Goal: Task Accomplishment & Management: Complete application form

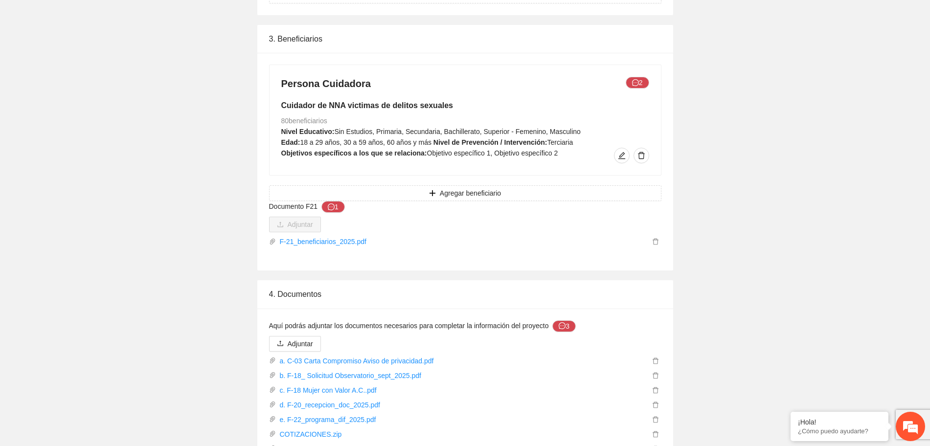
scroll to position [1612, 0]
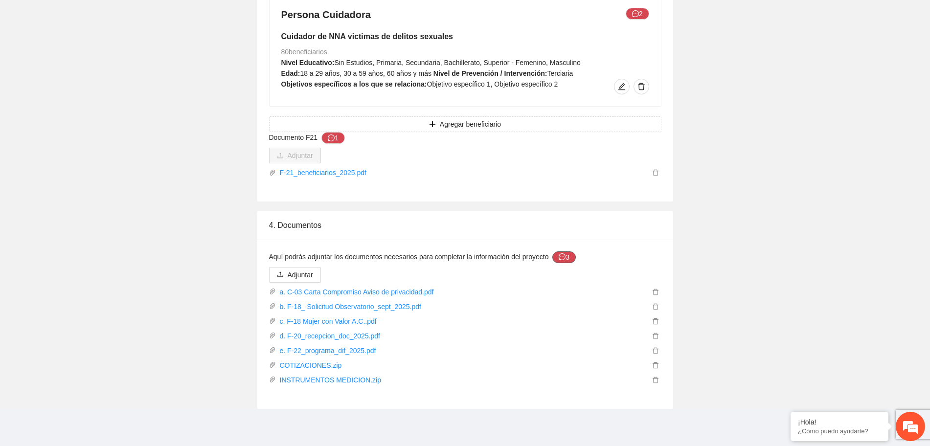
click at [566, 257] on button "3" at bounding box center [563, 257] width 23 height 12
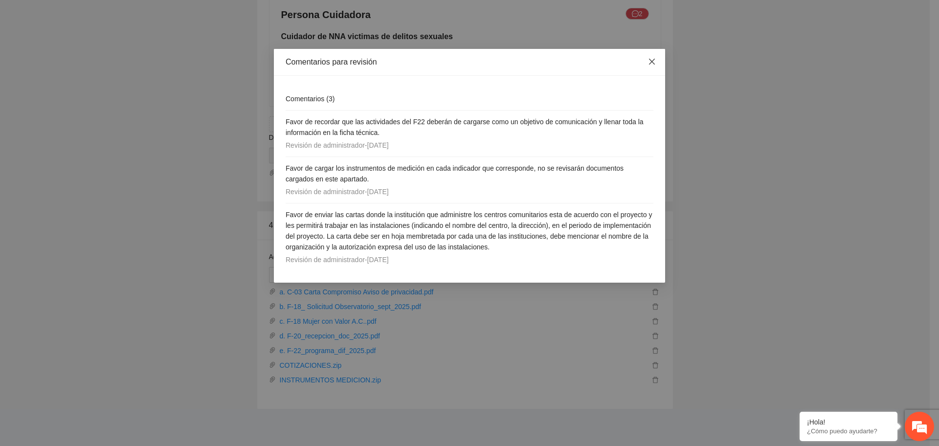
click at [653, 55] on span "Close" at bounding box center [652, 62] width 26 height 26
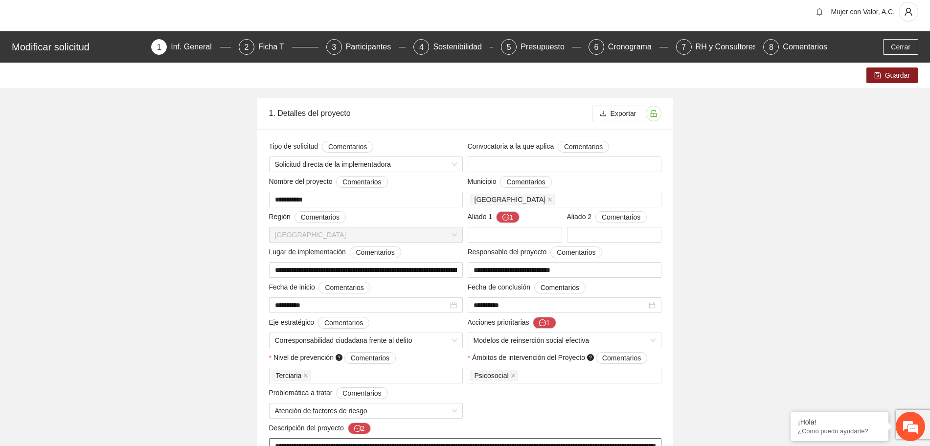
scroll to position [0, 0]
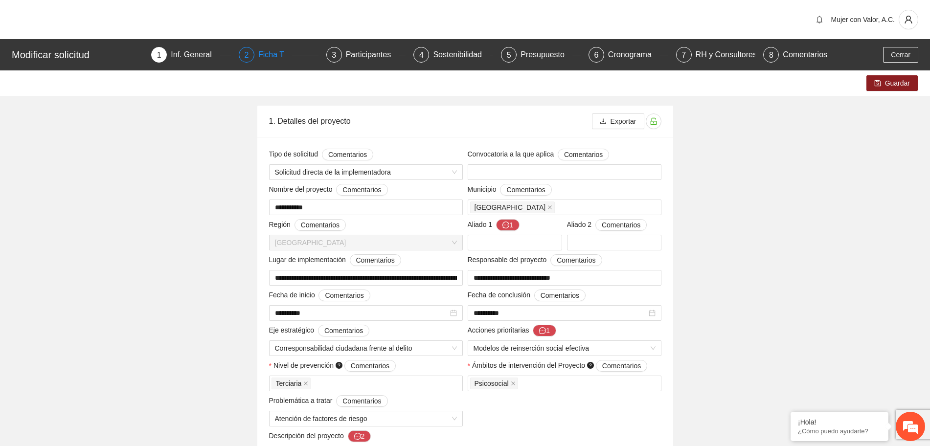
click at [279, 53] on div "Ficha T" at bounding box center [275, 55] width 34 height 16
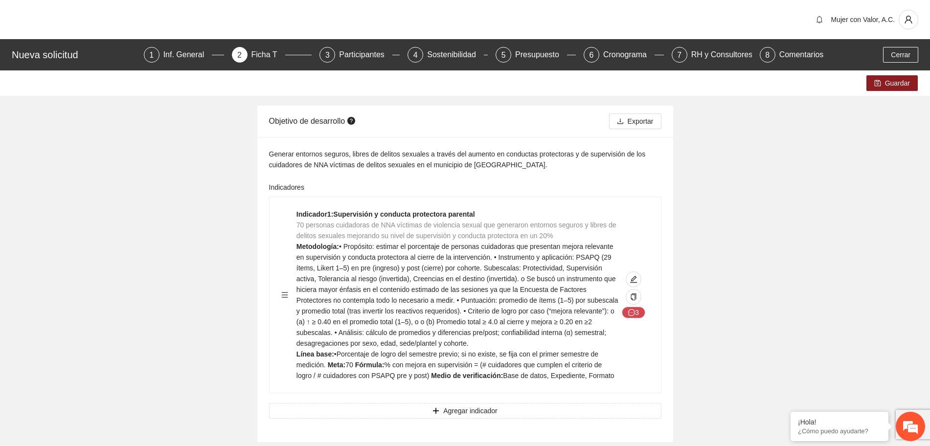
click at [165, 45] on div "Nueva solicitud 1 Inf. General 2 Ficha T 3 Participantes 4 Sostenibilidad 5 Pre…" at bounding box center [465, 54] width 930 height 31
click at [169, 52] on div "Inf. General" at bounding box center [187, 55] width 49 height 16
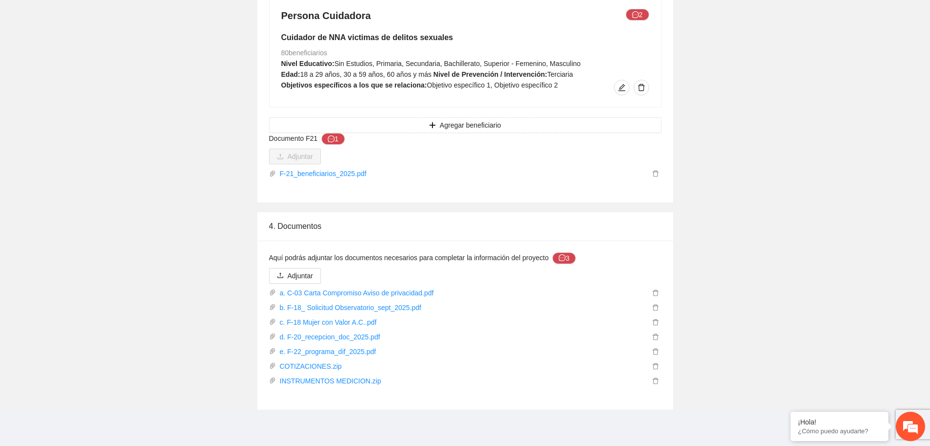
scroll to position [1612, 0]
click at [570, 257] on button "3" at bounding box center [563, 257] width 23 height 12
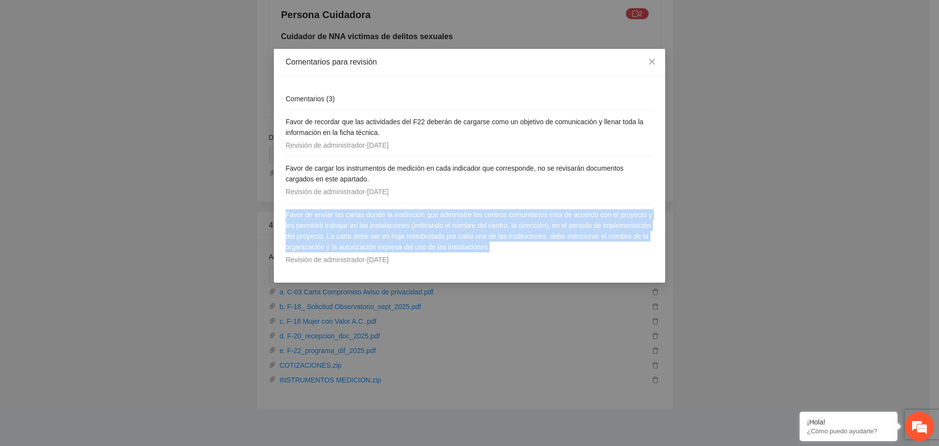
drag, startPoint x: 287, startPoint y: 215, endPoint x: 588, endPoint y: 243, distance: 302.6
click at [588, 243] on h4 "Favor de enviar las cartas donde la institución que administre los centros comu…" at bounding box center [470, 230] width 368 height 43
copy span "Favor de enviar las cartas donde la institución que administre los centros comu…"
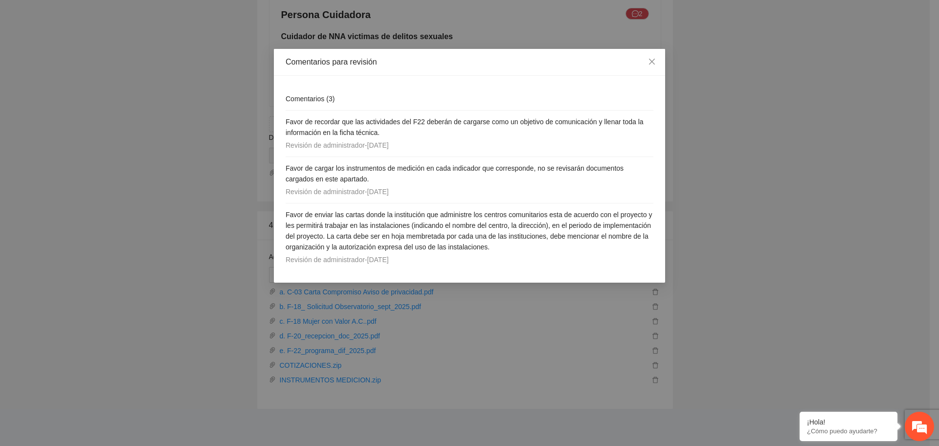
click at [652, 181] on h4 "Favor de cargar los instrumentos de medición en cada indicador que corresponde,…" at bounding box center [470, 174] width 368 height 22
drag, startPoint x: 652, startPoint y: 62, endPoint x: 649, endPoint y: 97, distance: 35.3
click at [652, 62] on icon "close" at bounding box center [652, 62] width 6 height 6
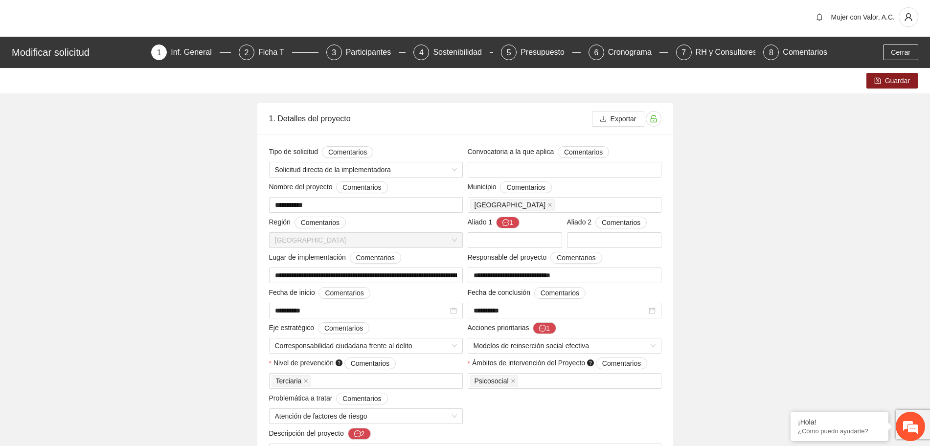
scroll to position [0, 0]
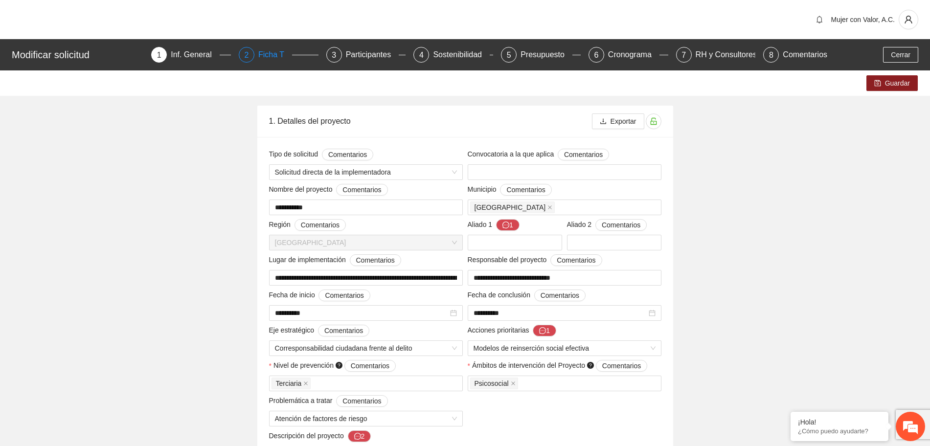
click at [267, 53] on div "Ficha T" at bounding box center [275, 55] width 34 height 16
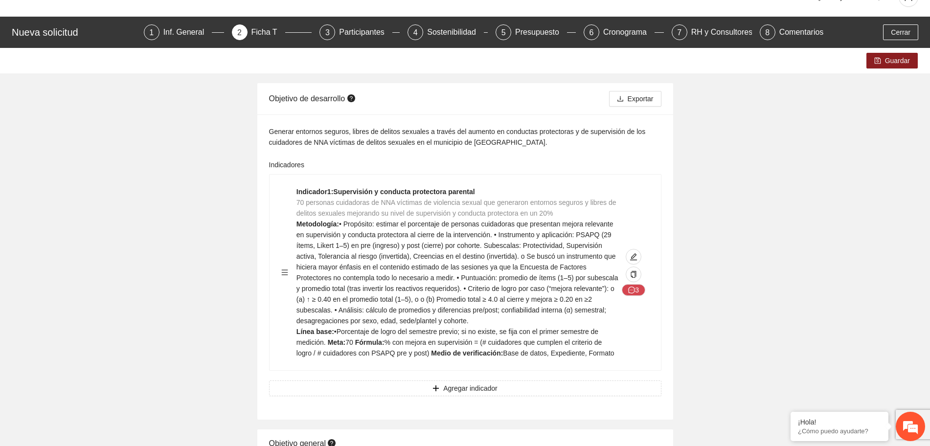
scroll to position [61, 0]
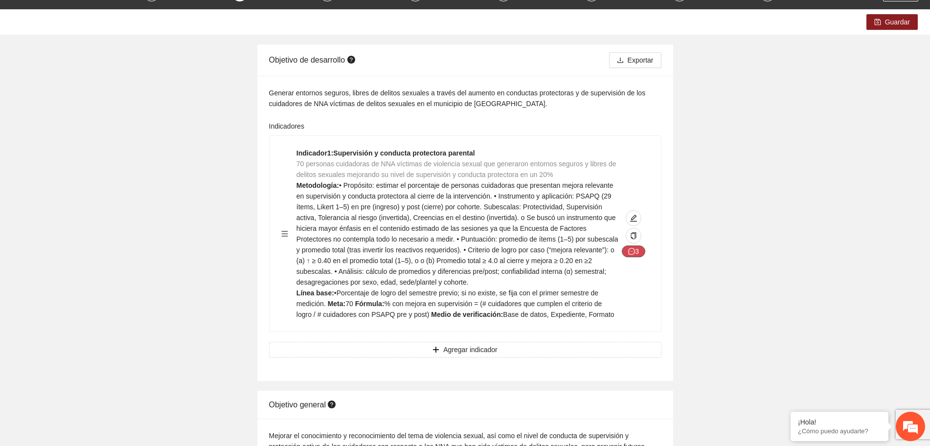
click at [641, 251] on button "3" at bounding box center [633, 252] width 23 height 12
click at [636, 253] on button "3" at bounding box center [633, 252] width 23 height 12
click at [639, 252] on button "3" at bounding box center [633, 252] width 23 height 12
click at [636, 249] on button "3" at bounding box center [633, 252] width 23 height 12
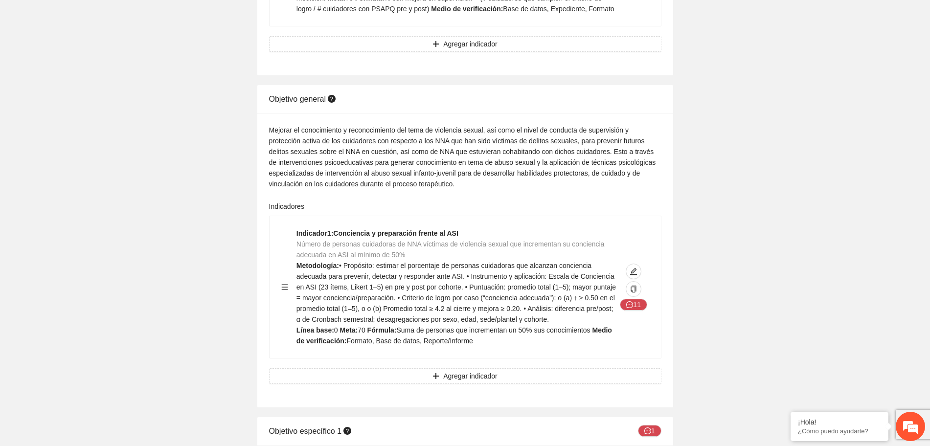
scroll to position [550, 0]
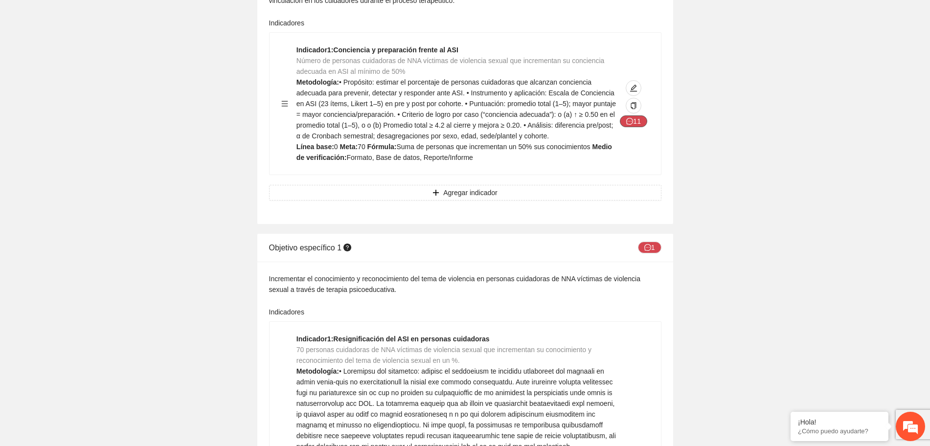
click at [635, 122] on button "11" at bounding box center [633, 121] width 27 height 12
click at [633, 124] on icon "message" at bounding box center [629, 121] width 7 height 7
click at [650, 246] on icon "message" at bounding box center [647, 247] width 7 height 7
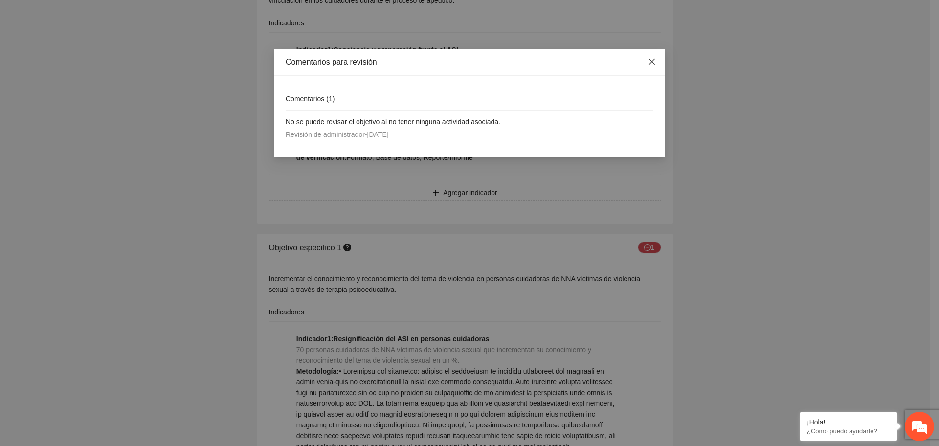
click at [655, 60] on icon "close" at bounding box center [652, 62] width 6 height 6
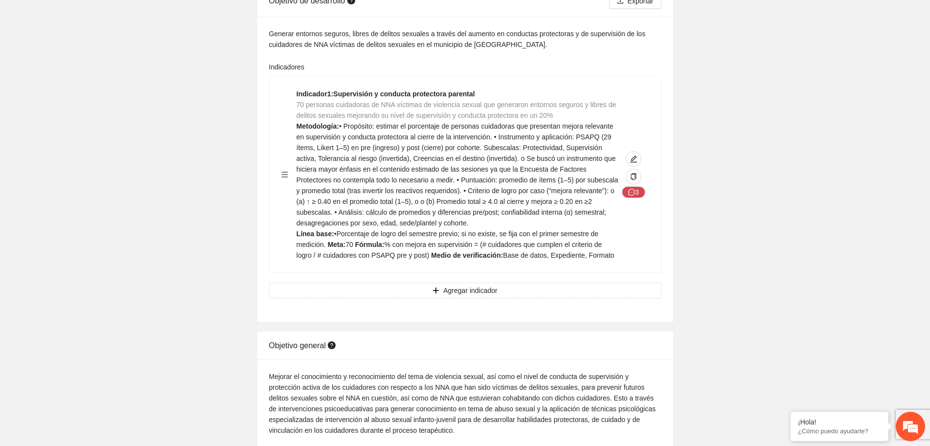
scroll to position [122, 0]
click at [627, 190] on button "3" at bounding box center [633, 190] width 23 height 12
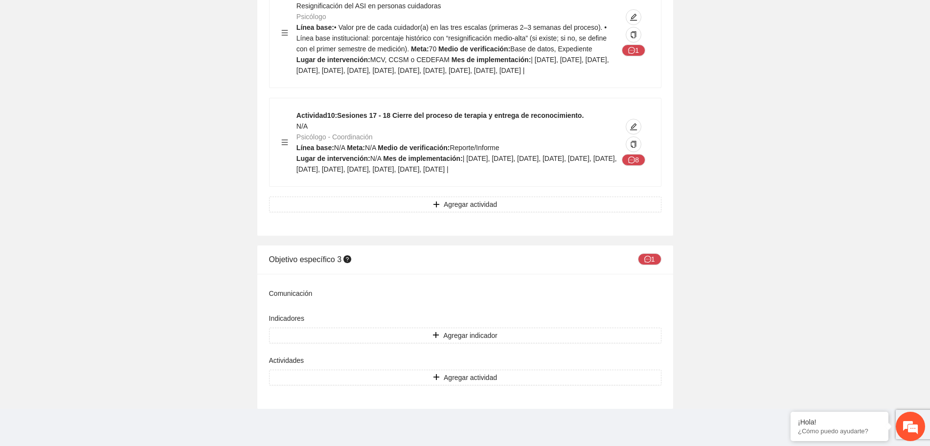
scroll to position [2669, 0]
click at [647, 256] on icon "message" at bounding box center [647, 259] width 7 height 7
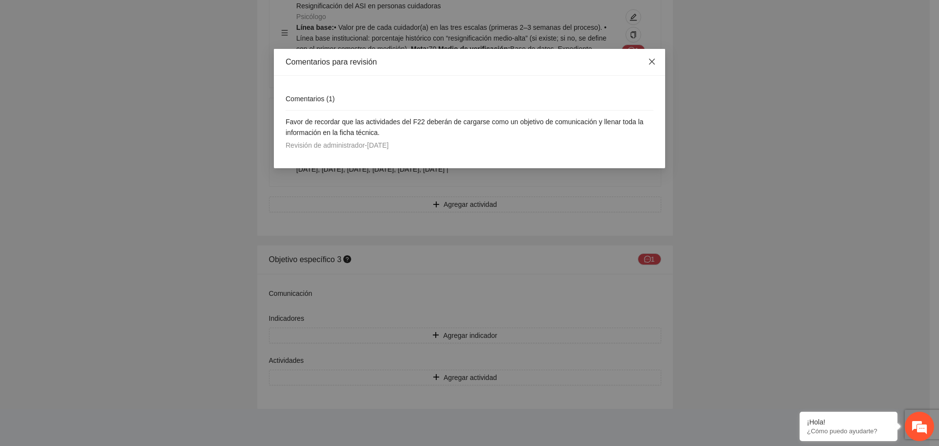
click at [648, 61] on span "Close" at bounding box center [652, 62] width 26 height 26
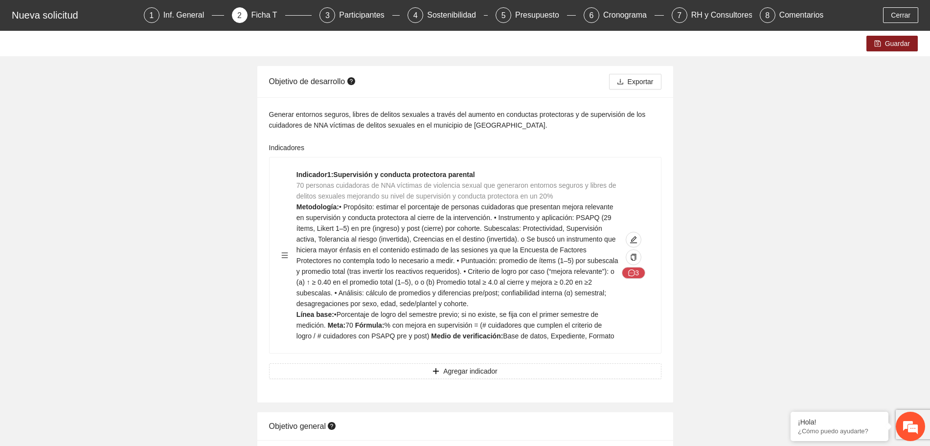
scroll to position [61, 0]
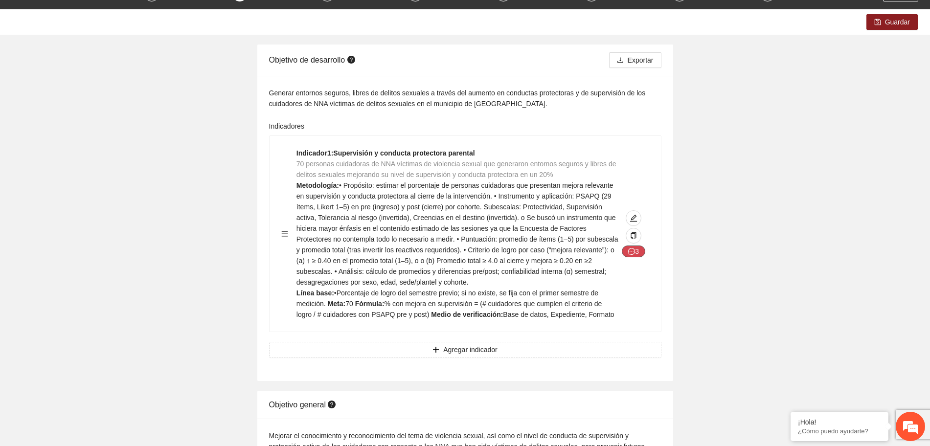
click at [640, 252] on button "3" at bounding box center [633, 252] width 23 height 12
click at [631, 251] on icon "message" at bounding box center [631, 251] width 7 height 7
click at [630, 249] on icon "message" at bounding box center [631, 251] width 7 height 7
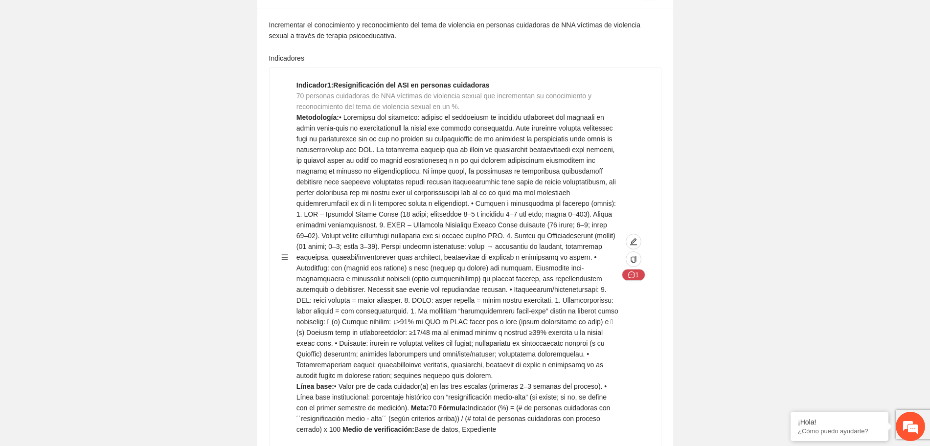
scroll to position [774, 0]
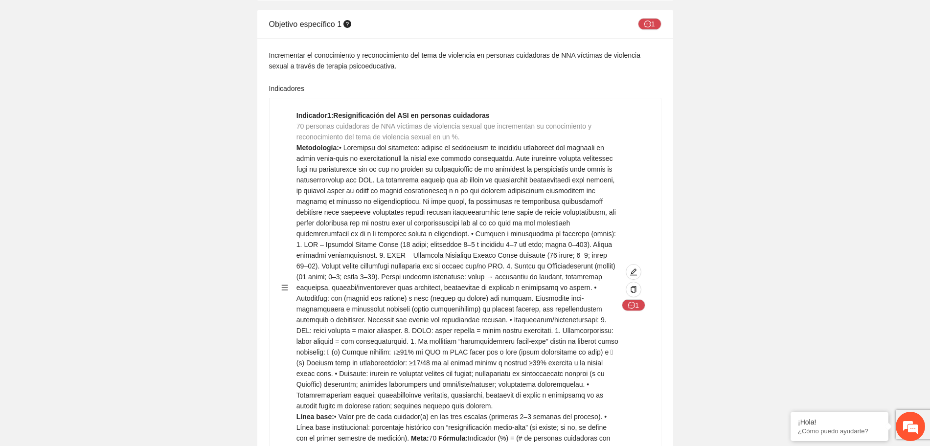
drag, startPoint x: 623, startPoint y: 332, endPoint x: 806, endPoint y: 365, distance: 186.4
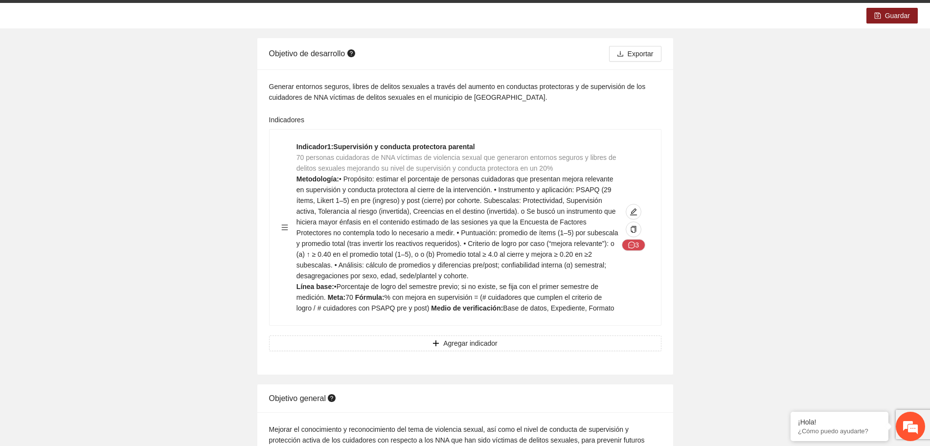
scroll to position [0, 0]
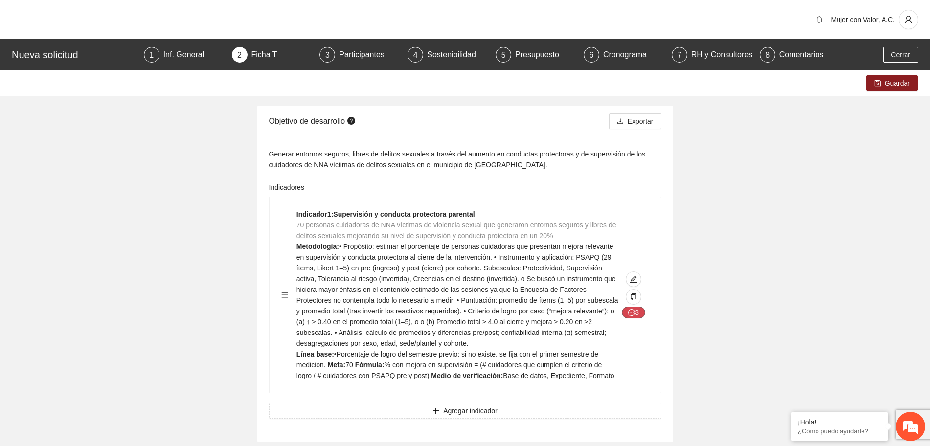
click at [636, 315] on button "3" at bounding box center [633, 313] width 23 height 12
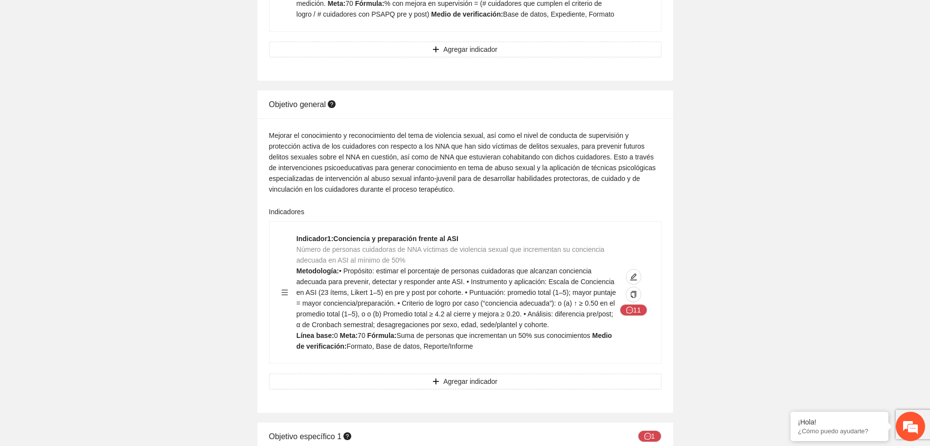
scroll to position [428, 0]
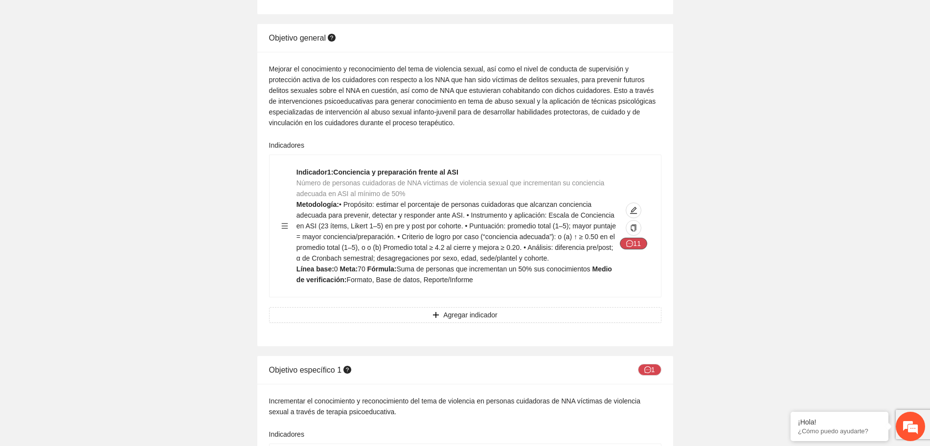
click at [641, 241] on button "11" at bounding box center [633, 244] width 27 height 12
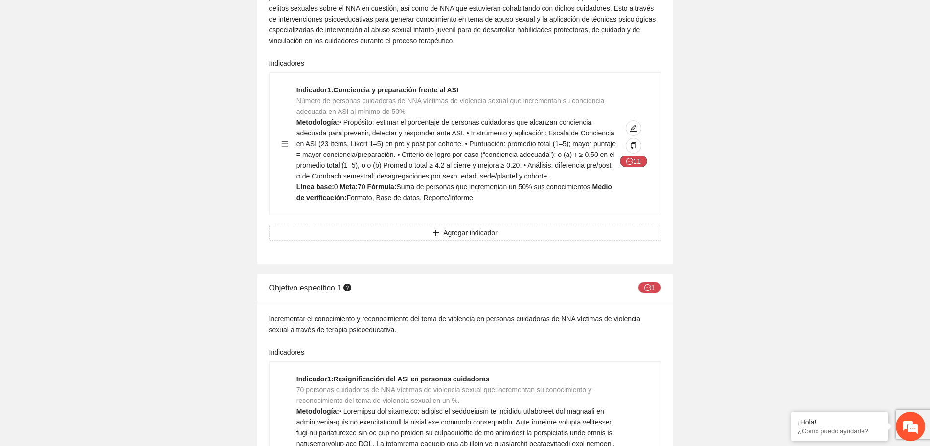
scroll to position [611, 0]
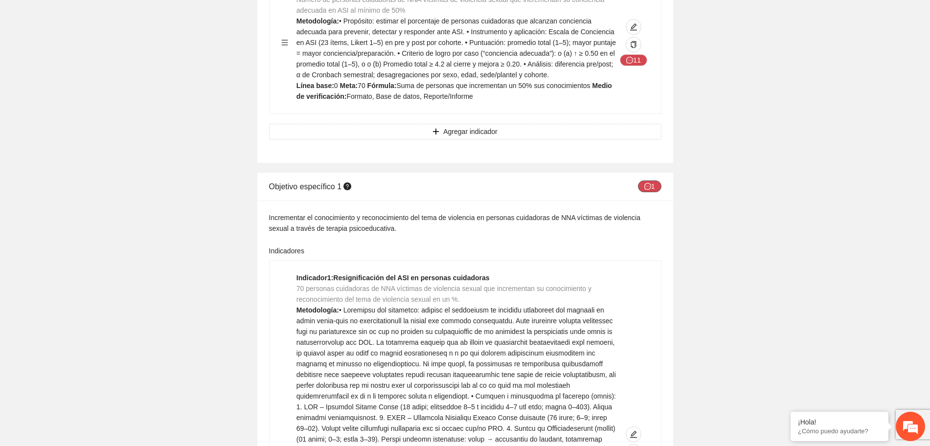
click at [652, 184] on button "1" at bounding box center [649, 187] width 23 height 12
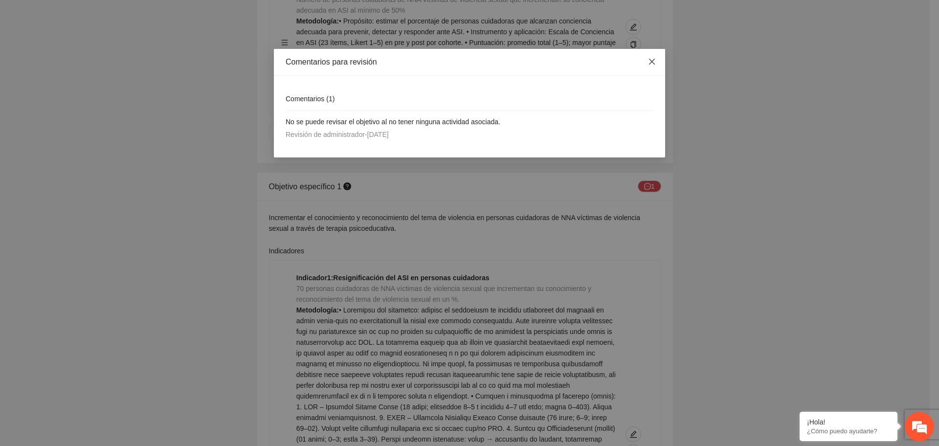
click at [649, 66] on icon "close" at bounding box center [652, 62] width 8 height 8
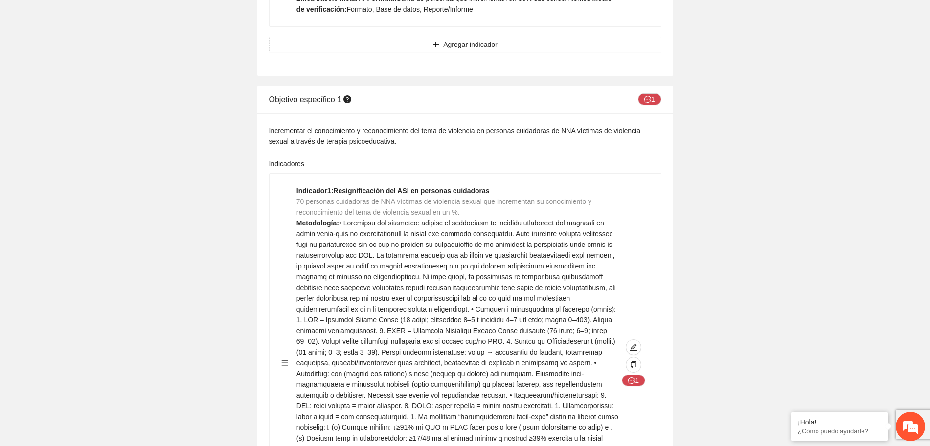
scroll to position [673, 0]
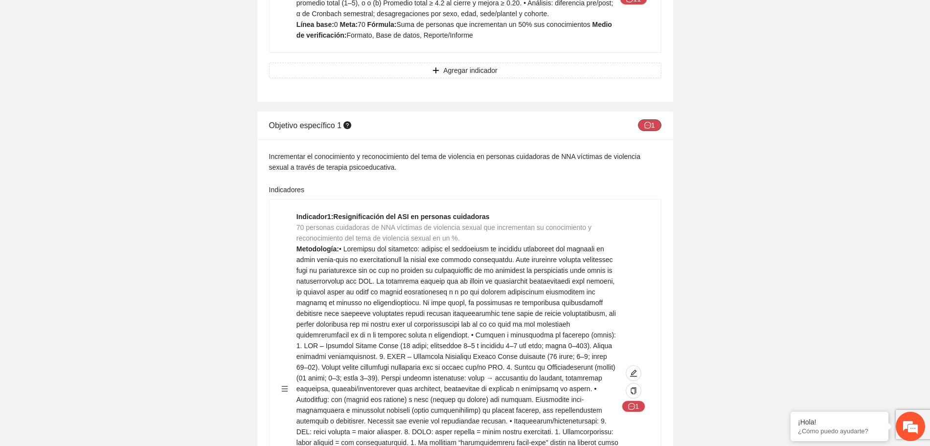
click at [644, 122] on icon "message" at bounding box center [647, 125] width 7 height 7
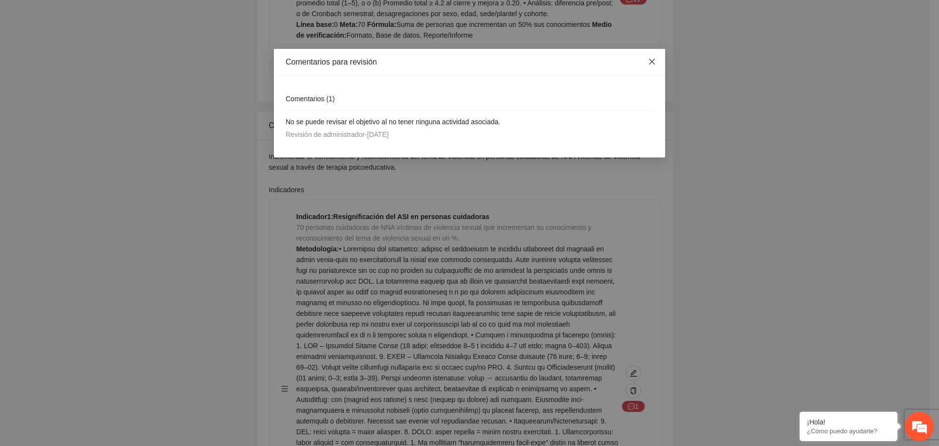
click at [656, 61] on span "Close" at bounding box center [652, 62] width 26 height 26
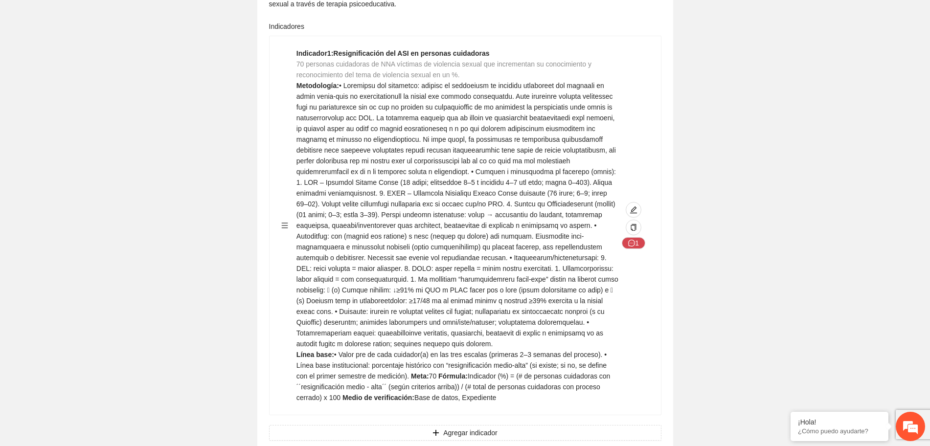
scroll to position [856, 0]
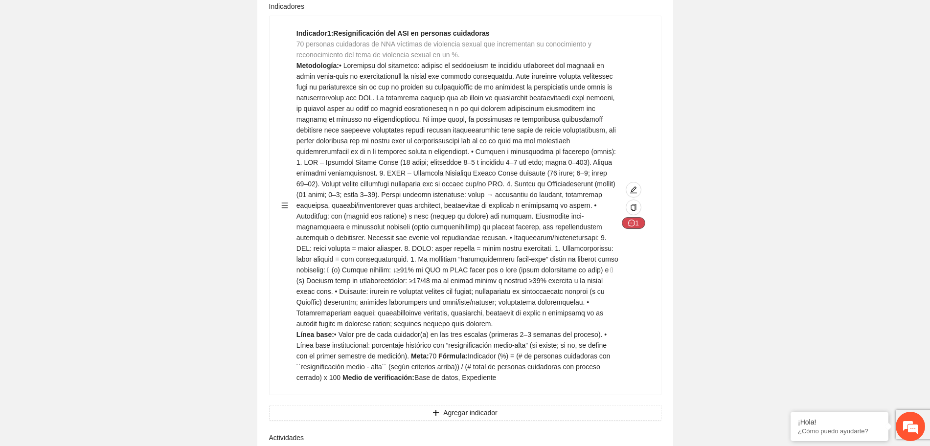
click at [630, 219] on button "1" at bounding box center [633, 223] width 23 height 12
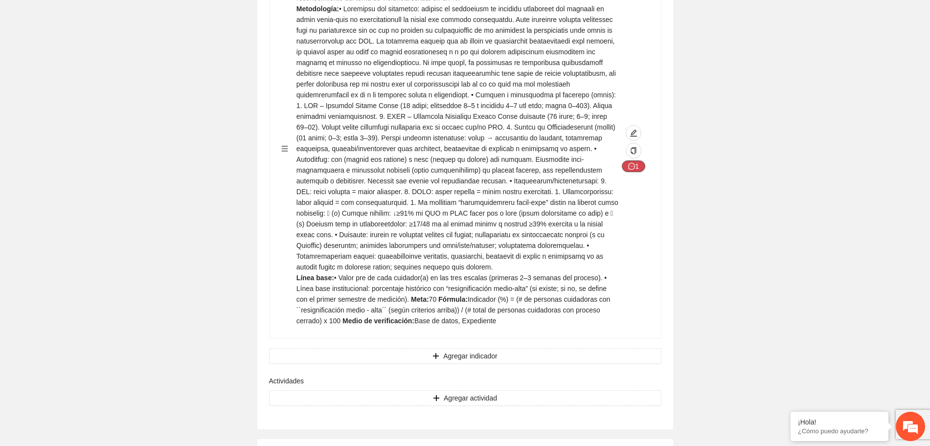
scroll to position [917, 0]
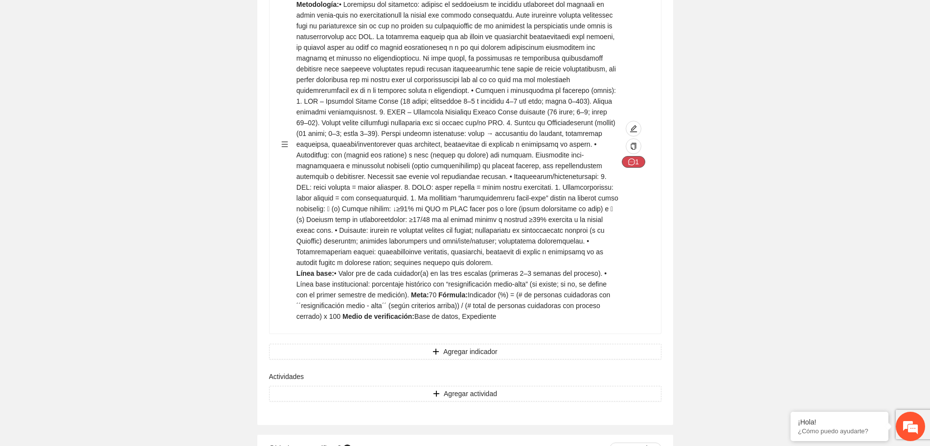
click at [641, 159] on button "1" at bounding box center [633, 162] width 23 height 12
click at [631, 163] on icon "message" at bounding box center [631, 161] width 7 height 7
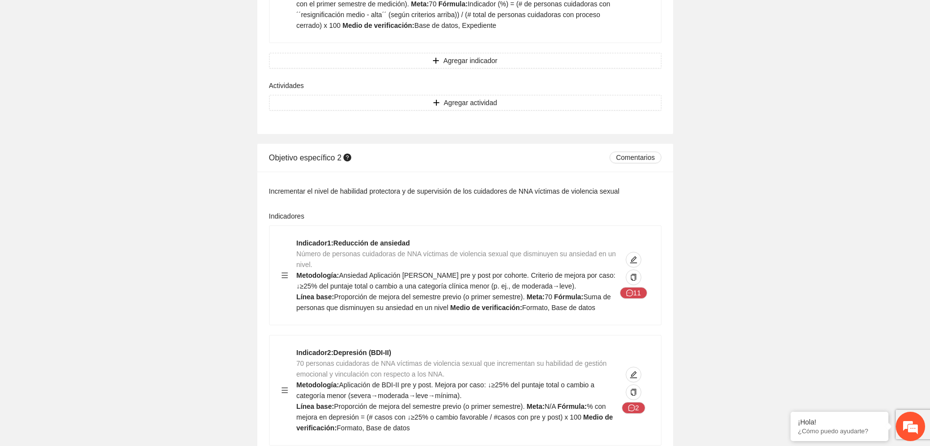
scroll to position [1284, 0]
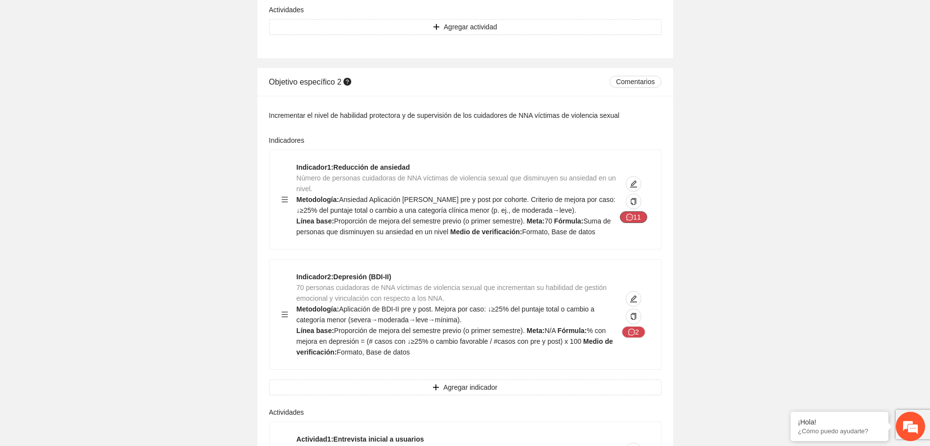
click at [633, 214] on icon "message" at bounding box center [629, 217] width 7 height 7
click at [633, 335] on icon "message" at bounding box center [631, 332] width 7 height 7
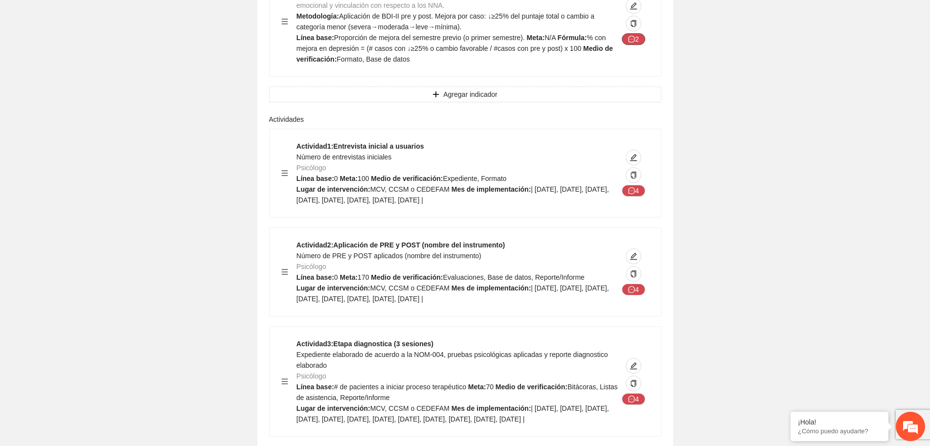
scroll to position [1590, 0]
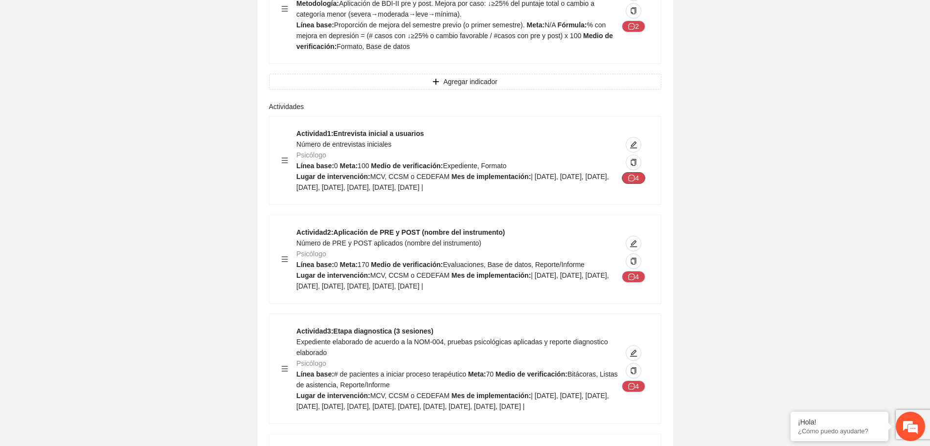
click at [631, 179] on icon "message" at bounding box center [631, 178] width 7 height 7
click at [635, 276] on button "4" at bounding box center [633, 277] width 23 height 12
click at [635, 386] on button "4" at bounding box center [633, 387] width 23 height 12
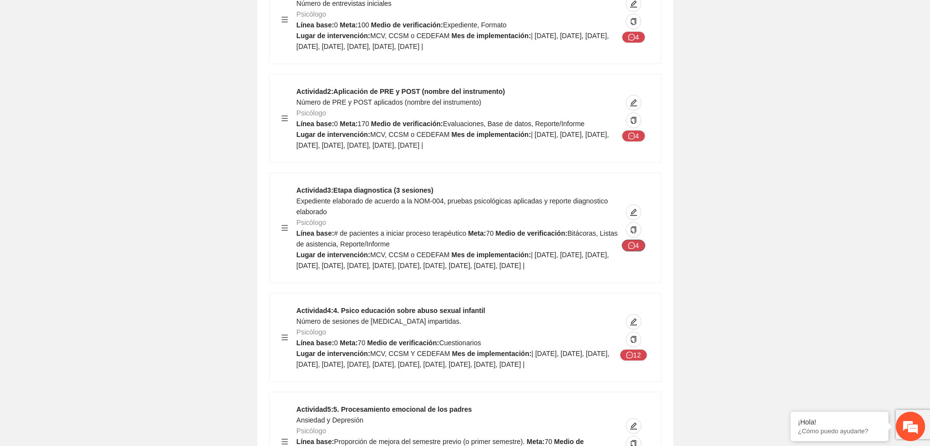
scroll to position [2018, 0]
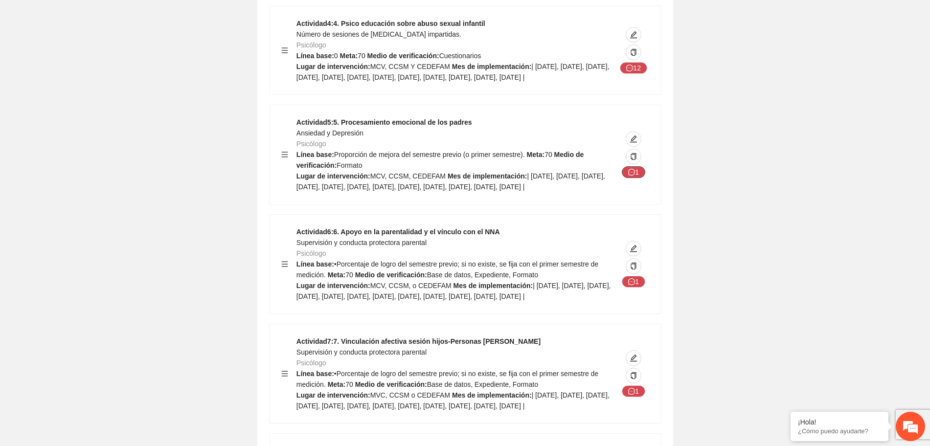
click at [632, 176] on icon "message" at bounding box center [631, 172] width 7 height 7
click at [629, 285] on icon "message" at bounding box center [631, 281] width 7 height 7
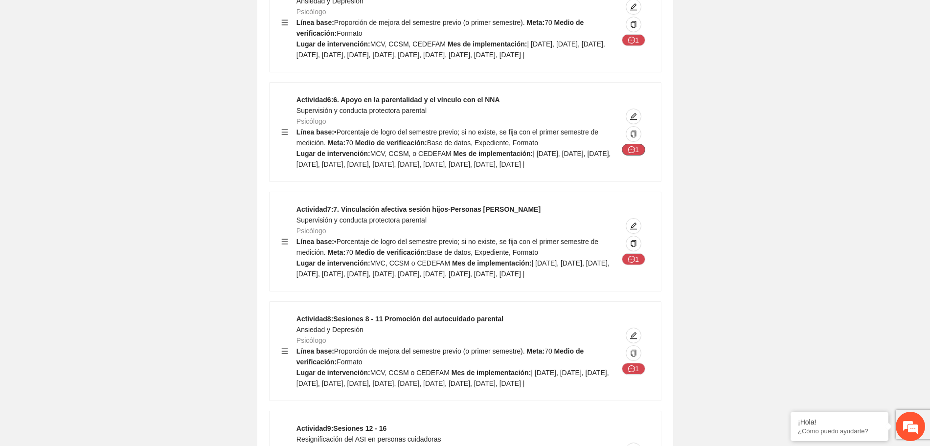
scroll to position [2385, 0]
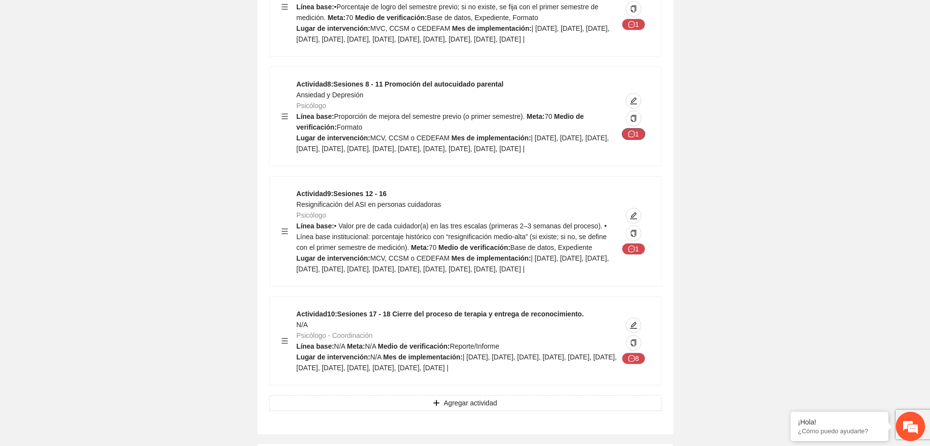
click at [632, 137] on icon "message" at bounding box center [631, 134] width 7 height 7
click at [639, 255] on button "1" at bounding box center [633, 249] width 23 height 12
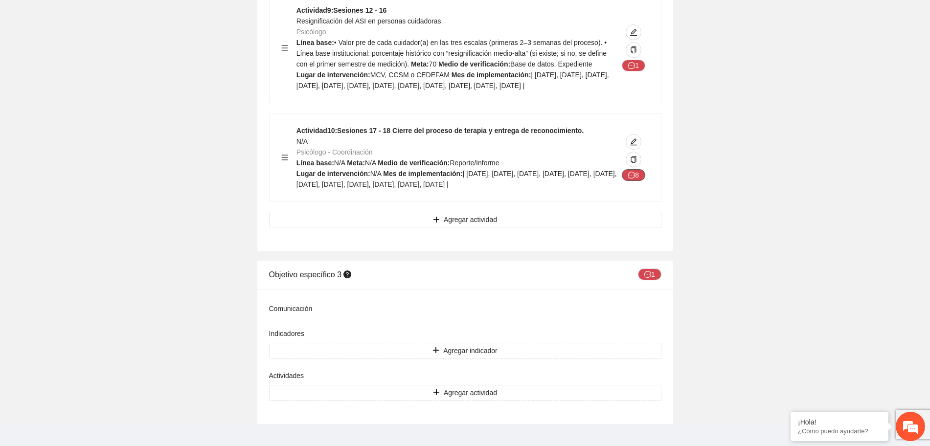
click at [635, 181] on button "8" at bounding box center [633, 175] width 23 height 12
click at [645, 278] on icon "message" at bounding box center [647, 274] width 7 height 7
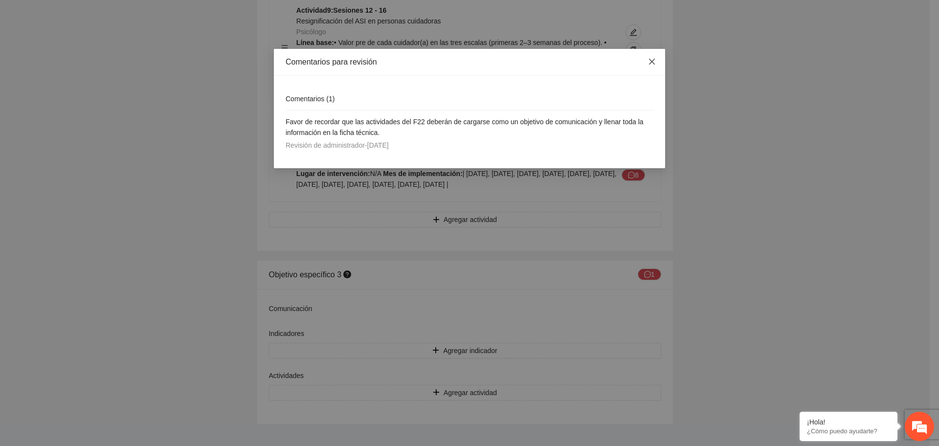
click at [650, 60] on icon "close" at bounding box center [652, 62] width 8 height 8
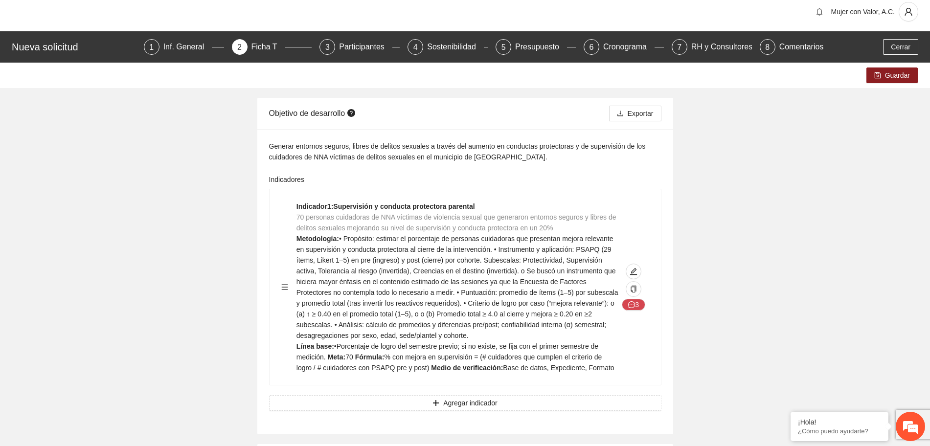
scroll to position [0, 0]
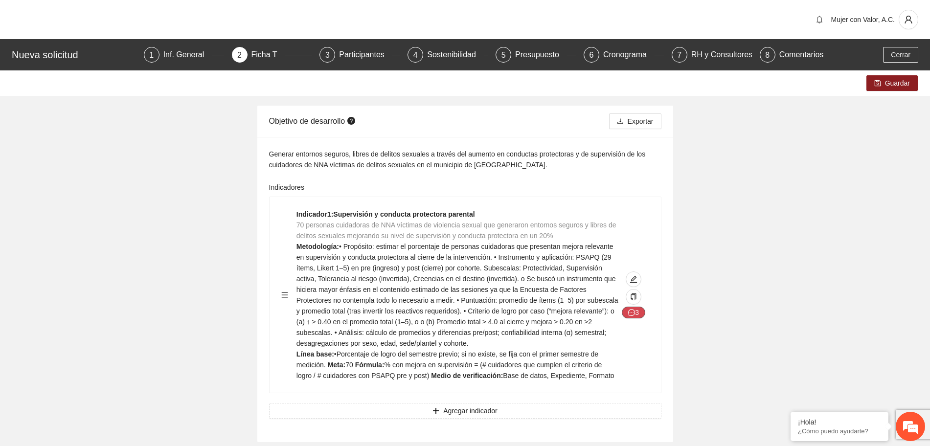
click at [636, 310] on button "3" at bounding box center [633, 313] width 23 height 12
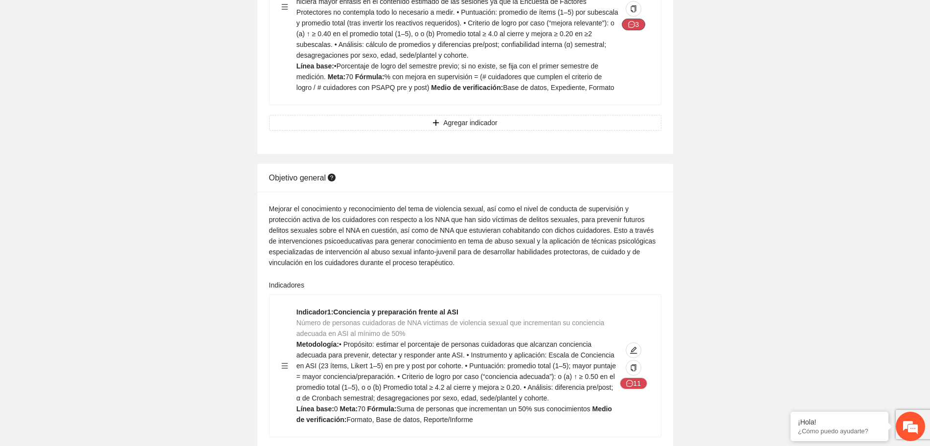
scroll to position [367, 0]
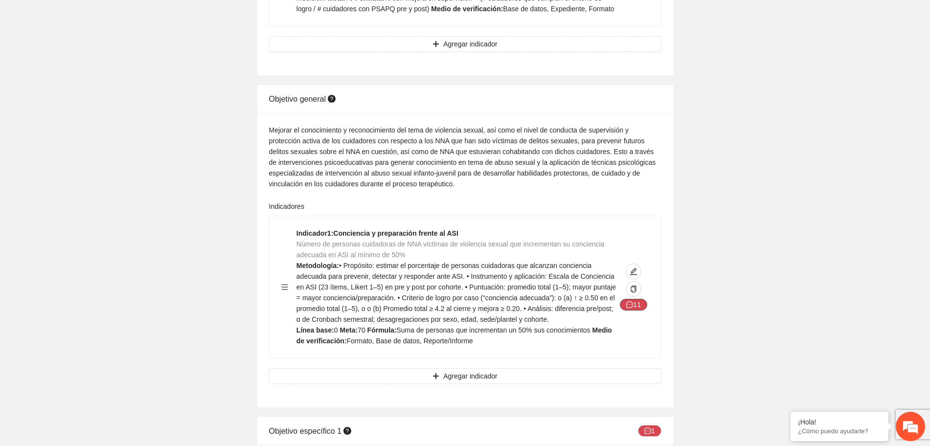
click at [640, 309] on button "11" at bounding box center [633, 305] width 27 height 12
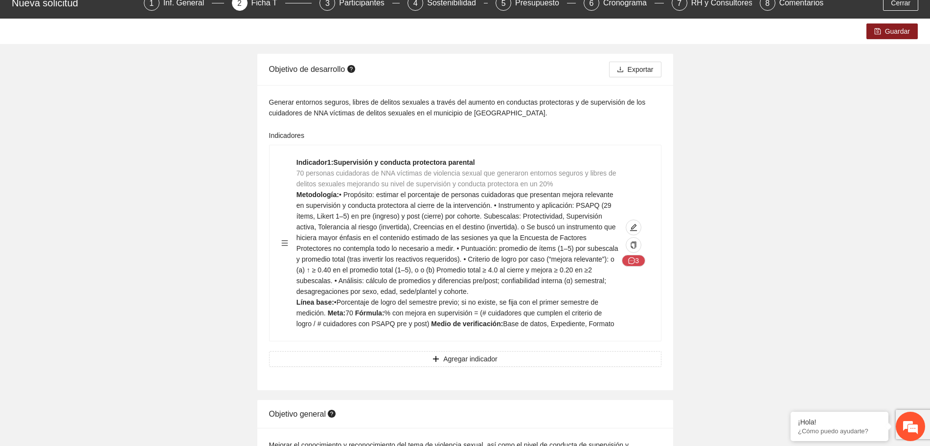
scroll to position [0, 0]
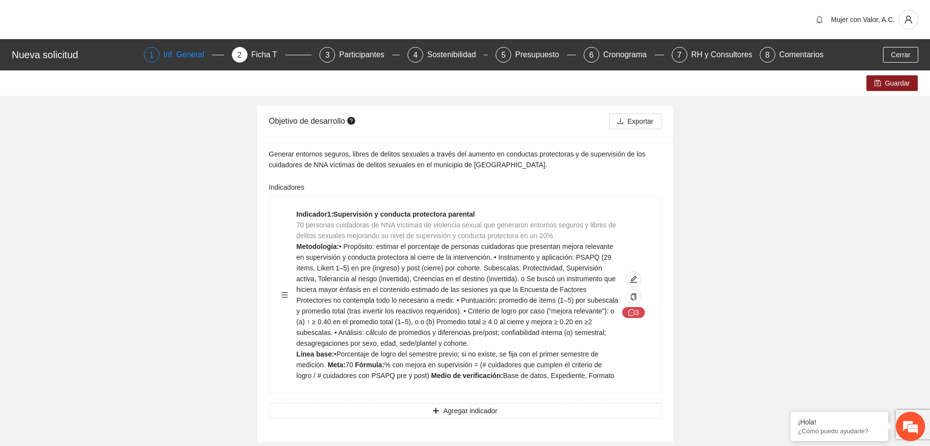
click at [174, 54] on div "Inf. General" at bounding box center [187, 55] width 49 height 16
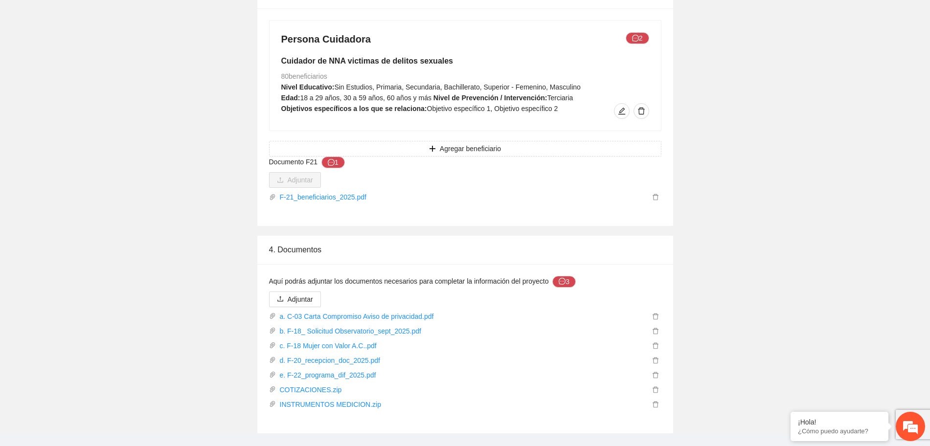
scroll to position [1590, 0]
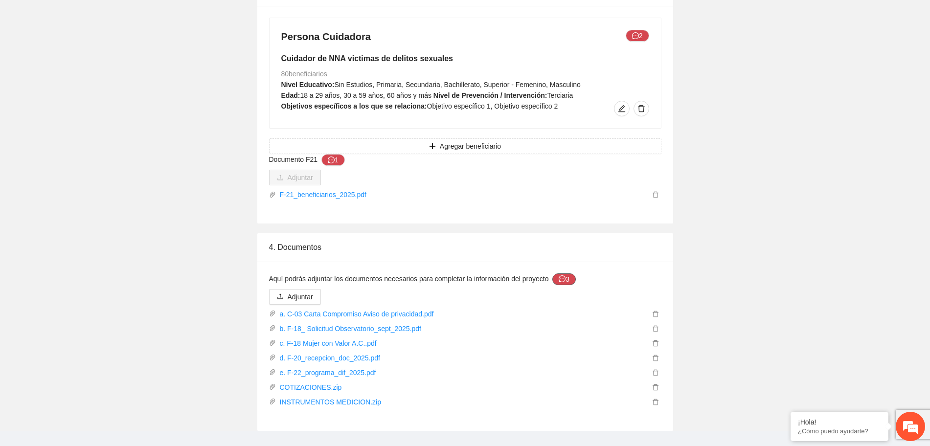
click at [557, 279] on button "3" at bounding box center [563, 279] width 23 height 12
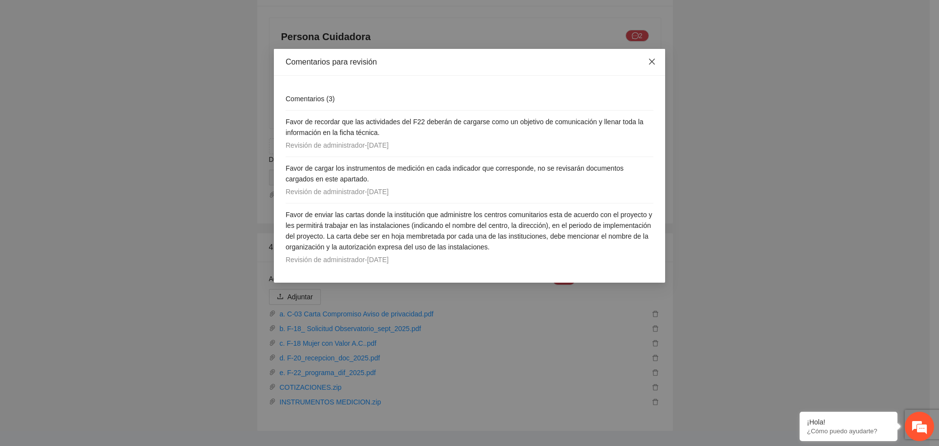
click at [654, 64] on icon "close" at bounding box center [652, 62] width 6 height 6
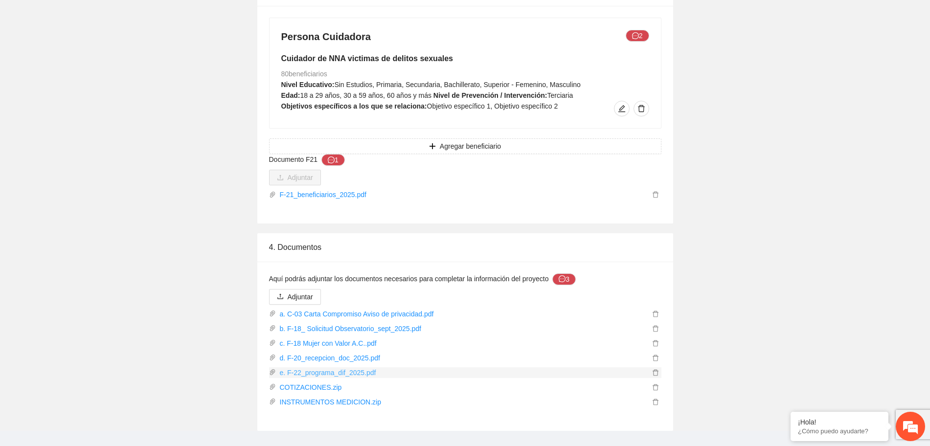
click at [336, 373] on link "e. F-22_programa_dif_2025.pdf" at bounding box center [463, 372] width 374 height 11
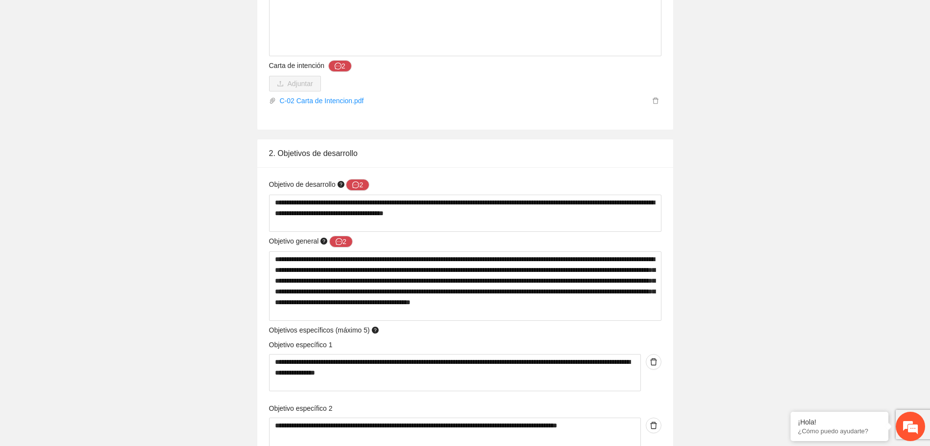
scroll to position [817, 0]
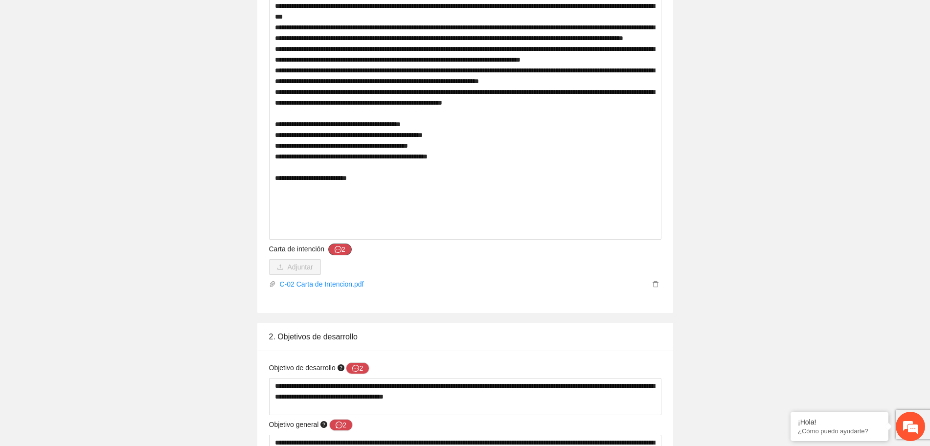
click at [342, 251] on button "2" at bounding box center [339, 250] width 23 height 12
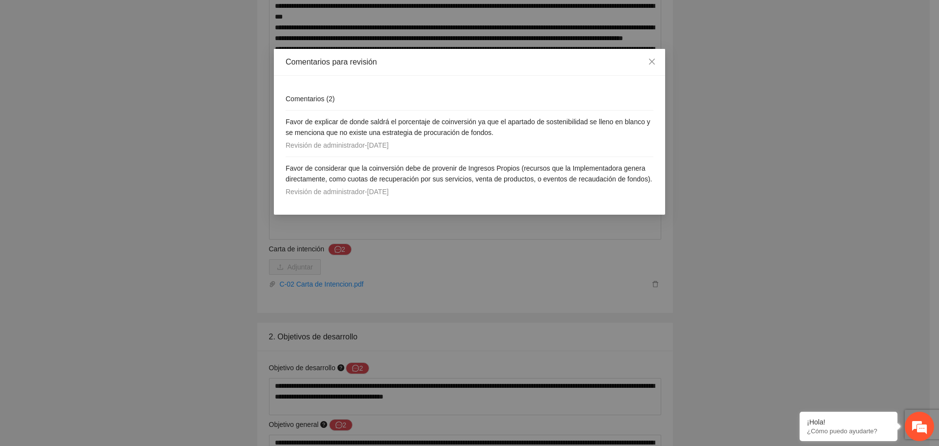
click at [549, 291] on div "Comentarios para revisión Comentarios ( 2 ) Favor de explicar de donde saldrá e…" at bounding box center [469, 223] width 939 height 446
click at [654, 61] on icon "close" at bounding box center [652, 62] width 6 height 6
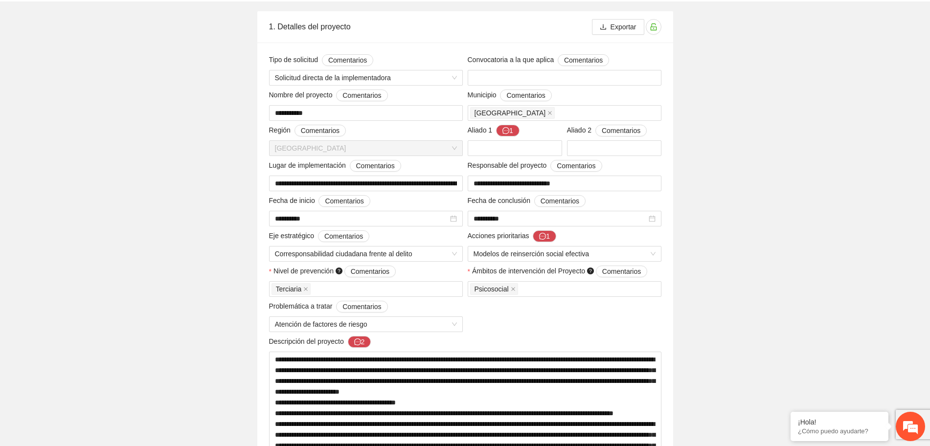
scroll to position [0, 0]
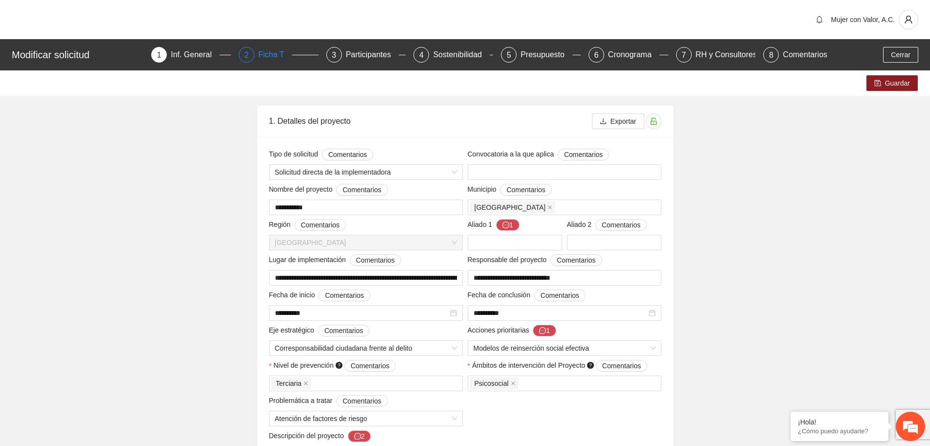
click at [271, 56] on div "Ficha T" at bounding box center [275, 55] width 34 height 16
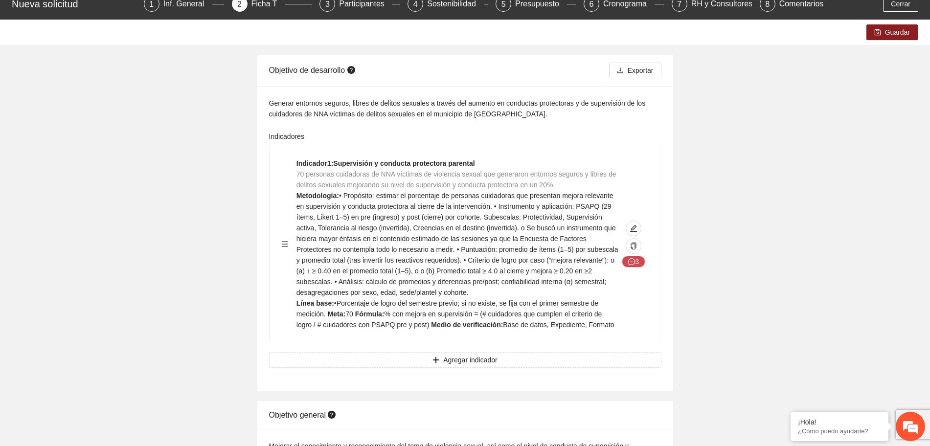
scroll to position [122, 0]
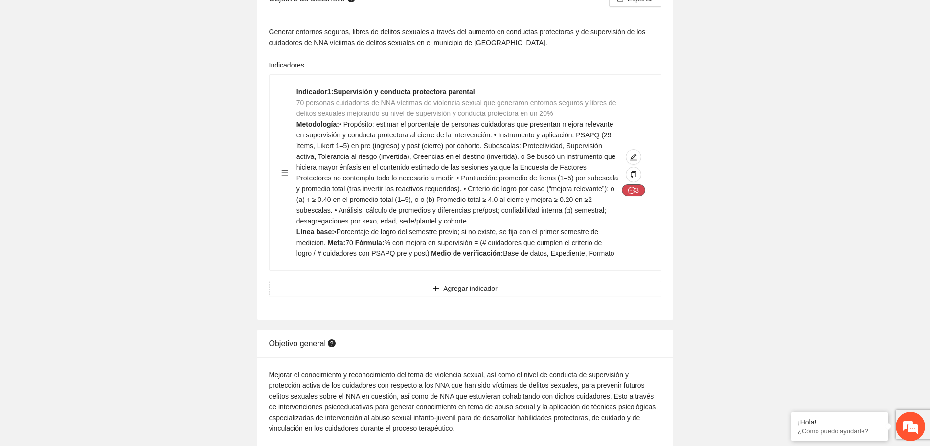
click at [631, 190] on icon "message" at bounding box center [631, 190] width 7 height 7
drag, startPoint x: 631, startPoint y: 190, endPoint x: 652, endPoint y: 239, distance: 53.2
click at [631, 191] on icon "message" at bounding box center [631, 190] width 7 height 7
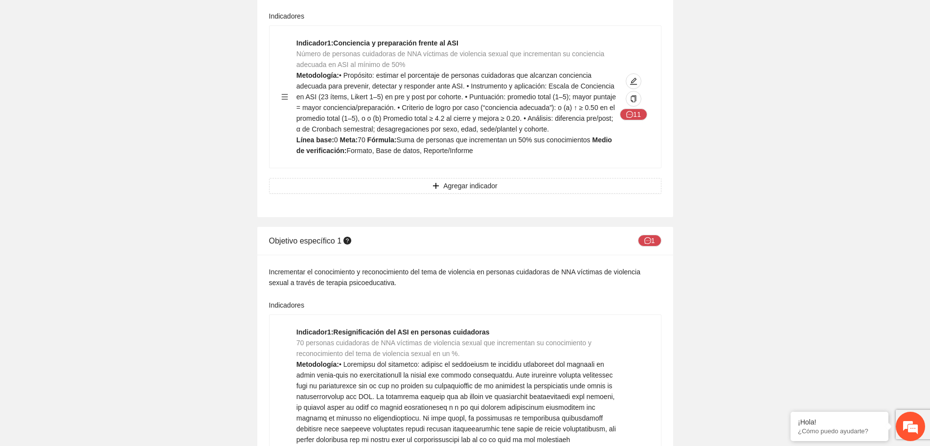
scroll to position [428, 0]
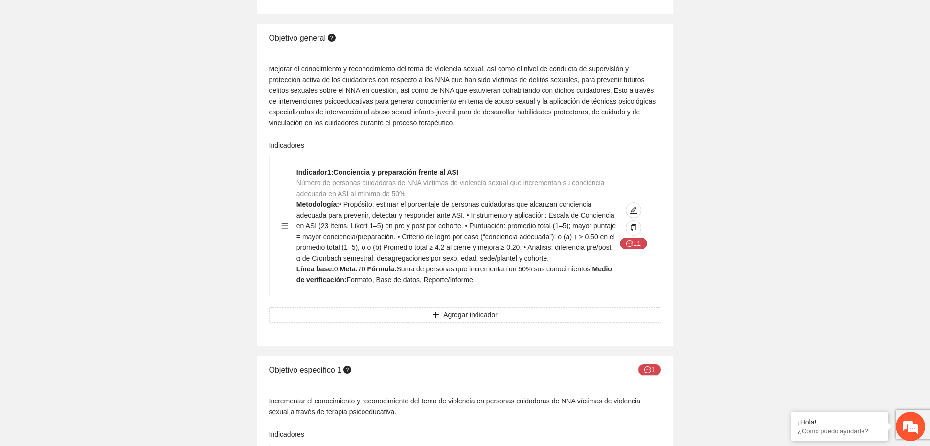
click at [631, 239] on button "11" at bounding box center [633, 244] width 27 height 12
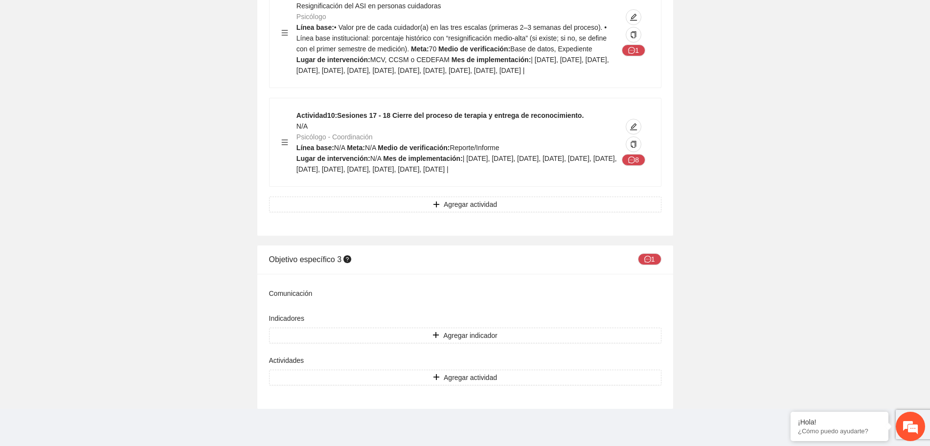
scroll to position [2669, 0]
click at [628, 157] on button "8" at bounding box center [633, 160] width 23 height 12
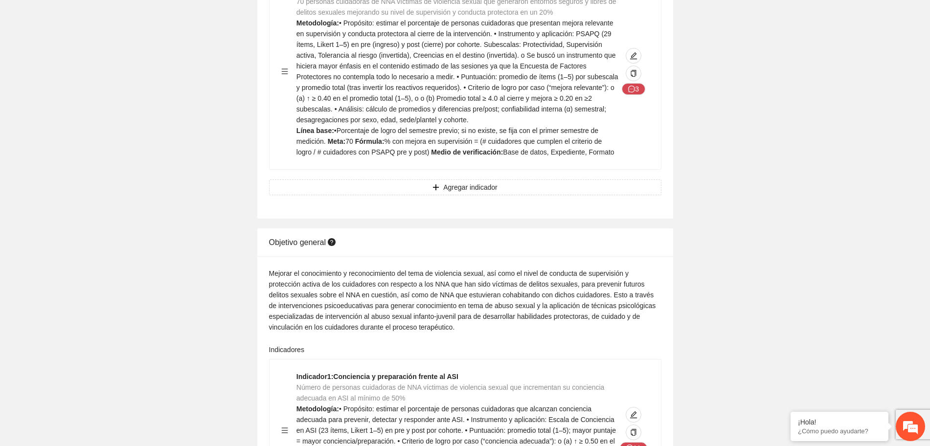
scroll to position [0, 0]
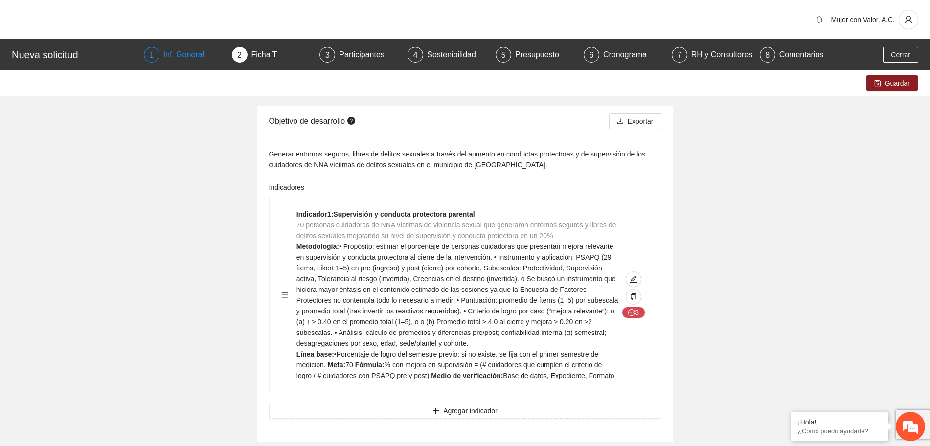
click at [187, 57] on div "Inf. General" at bounding box center [187, 55] width 49 height 16
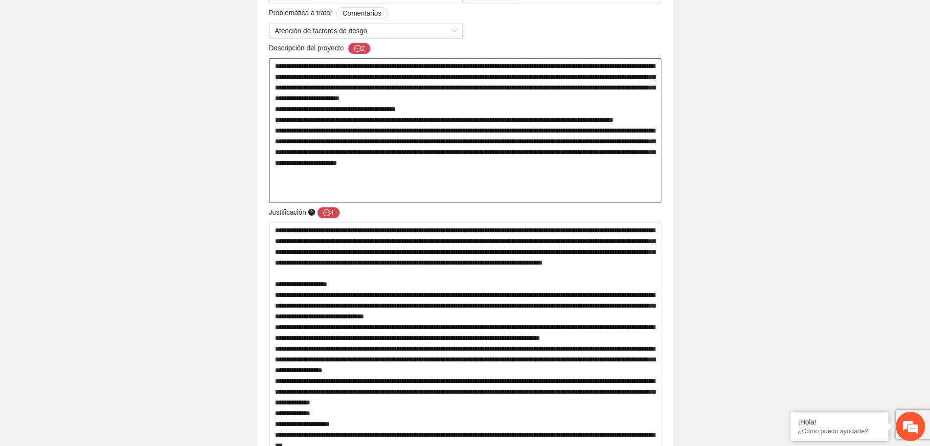
scroll to position [367, 0]
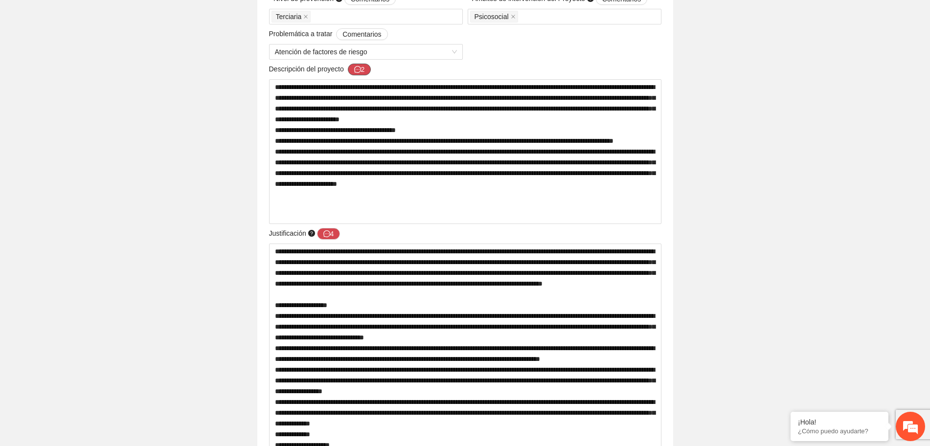
click at [359, 66] on icon "message" at bounding box center [357, 69] width 7 height 7
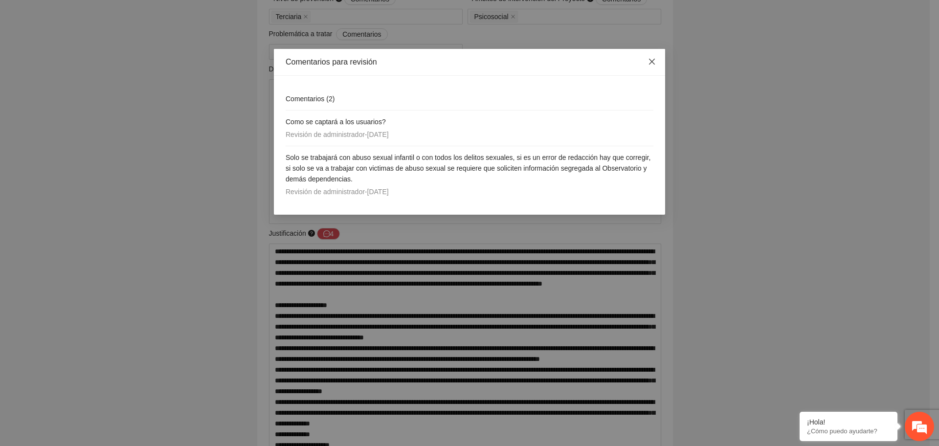
click at [650, 61] on icon "close" at bounding box center [652, 62] width 8 height 8
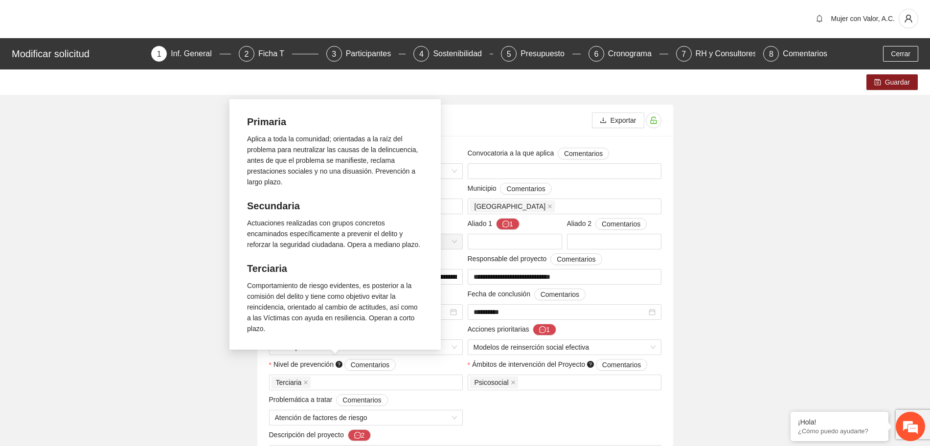
scroll to position [0, 0]
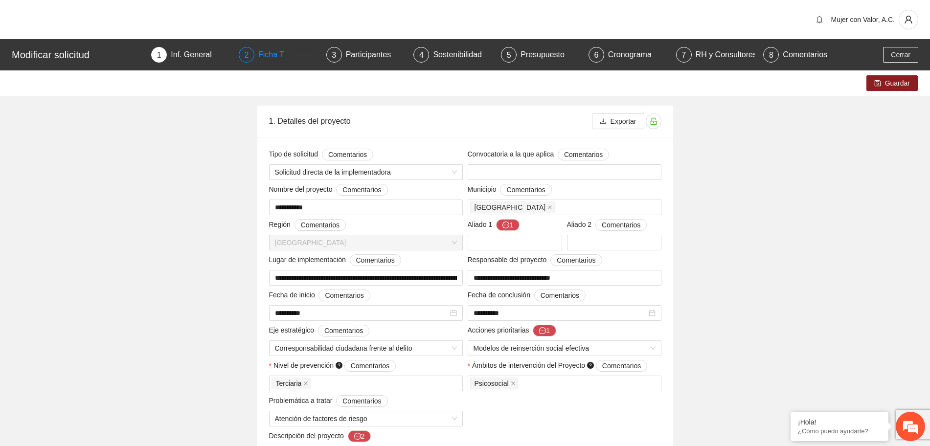
click at [265, 51] on div "Ficha T" at bounding box center [275, 55] width 34 height 16
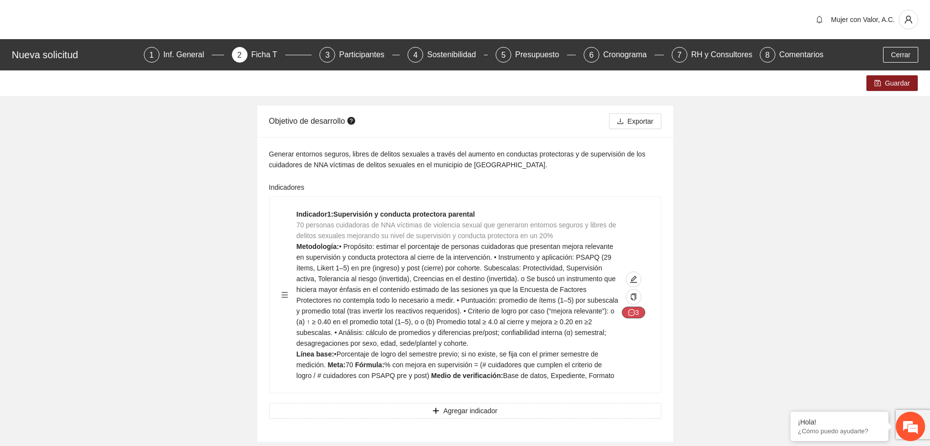
click at [633, 311] on icon "message" at bounding box center [631, 312] width 7 height 7
click at [634, 311] on icon "message" at bounding box center [631, 312] width 7 height 7
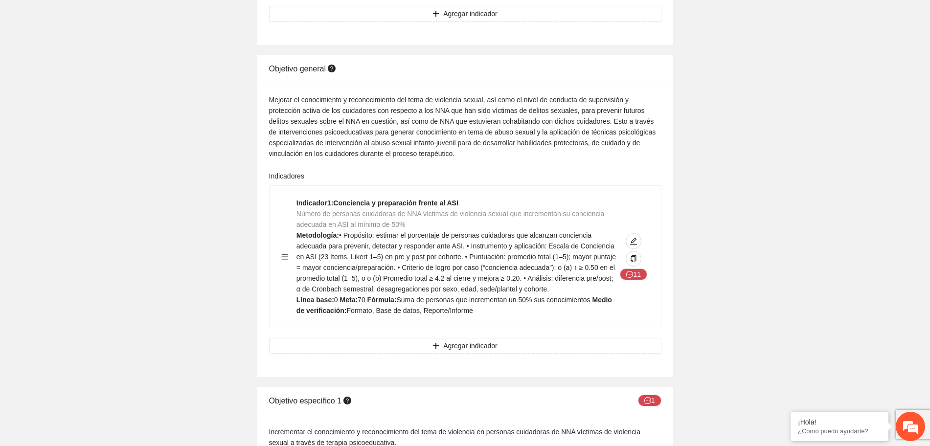
scroll to position [550, 0]
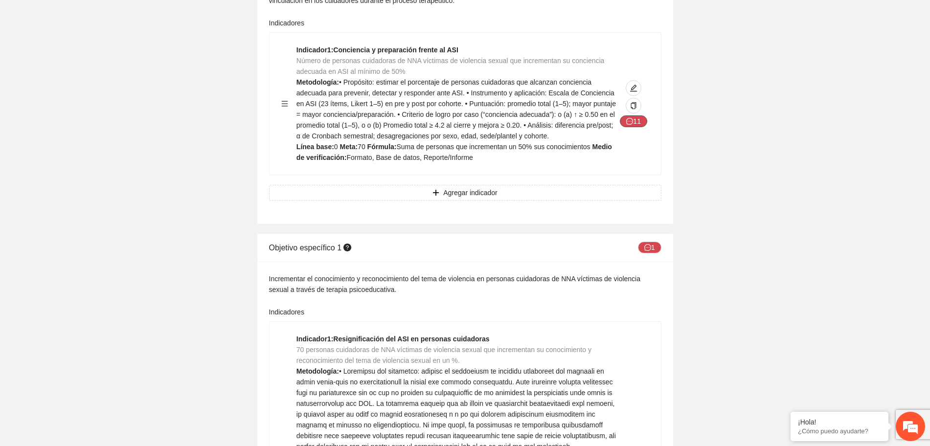
click at [637, 121] on button "11" at bounding box center [633, 121] width 27 height 12
click at [644, 249] on icon "message" at bounding box center [647, 247] width 7 height 7
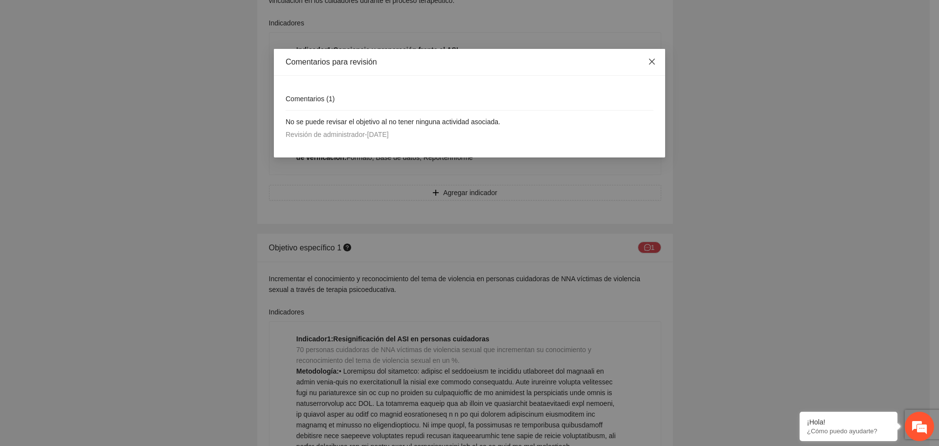
click at [649, 62] on icon "close" at bounding box center [652, 62] width 8 height 8
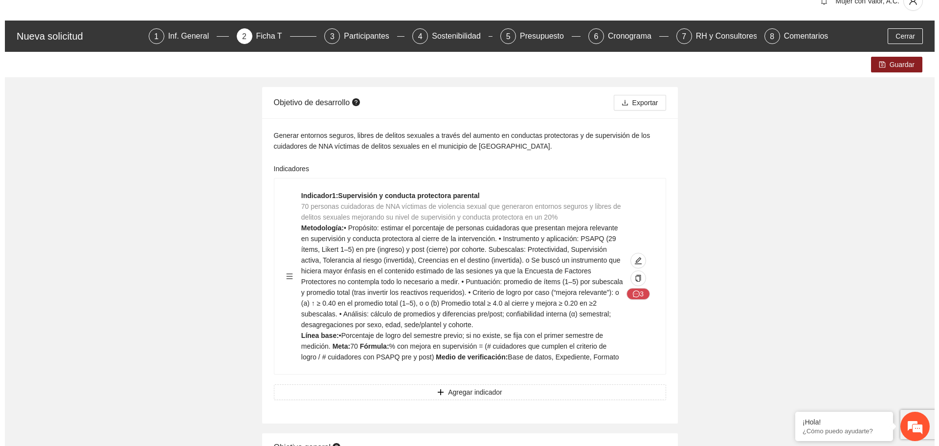
scroll to position [0, 0]
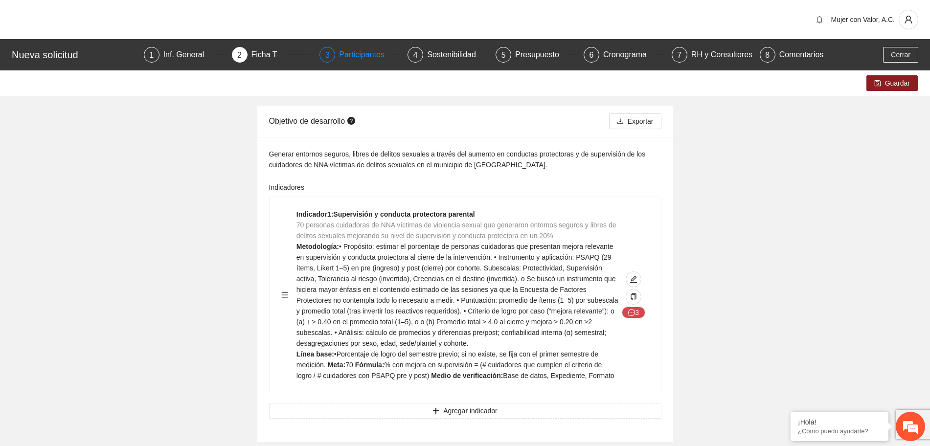
click at [384, 52] on div "Participantes" at bounding box center [365, 55] width 53 height 16
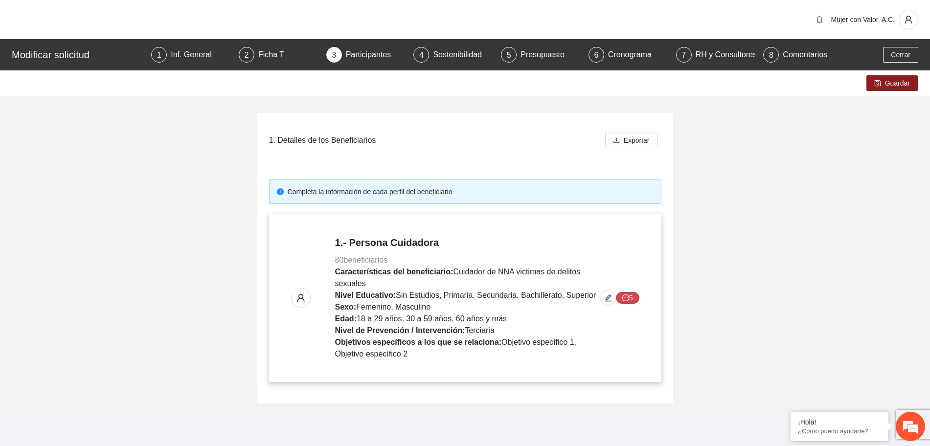
click at [624, 300] on icon "message" at bounding box center [625, 297] width 7 height 7
click at [633, 294] on button "5" at bounding box center [627, 298] width 23 height 12
click at [620, 297] on button "5" at bounding box center [627, 298] width 23 height 12
click at [620, 298] on button "5" at bounding box center [627, 298] width 23 height 12
click at [607, 300] on icon "edit" at bounding box center [608, 298] width 8 height 8
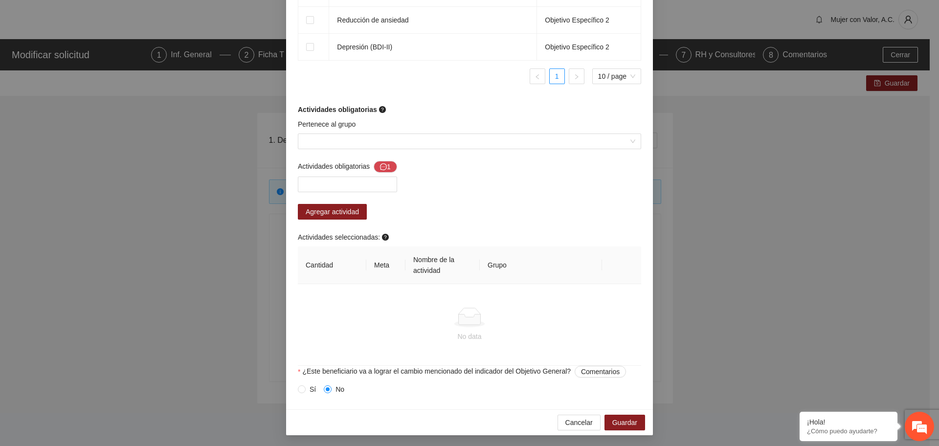
scroll to position [700, 0]
click at [380, 166] on icon "message" at bounding box center [383, 165] width 7 height 7
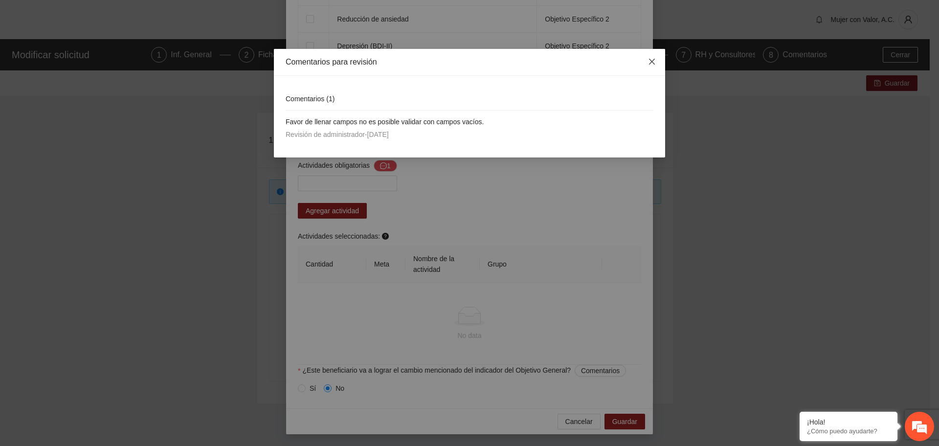
click at [653, 61] on icon "close" at bounding box center [652, 62] width 6 height 6
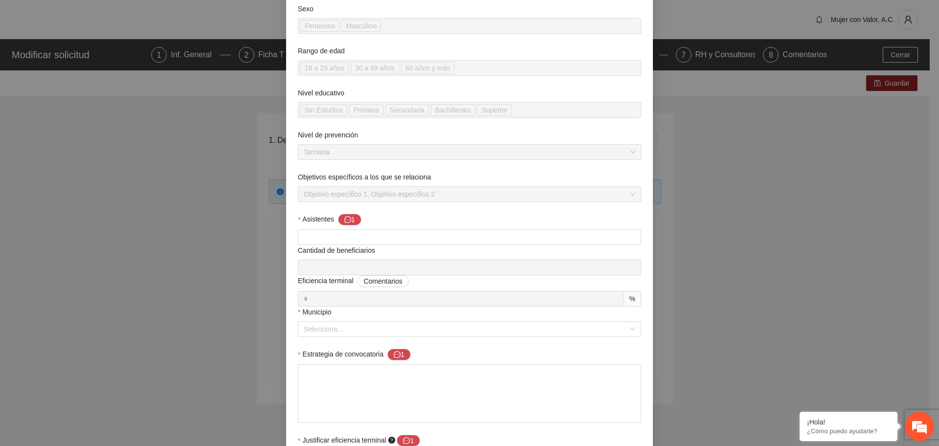
scroll to position [122, 0]
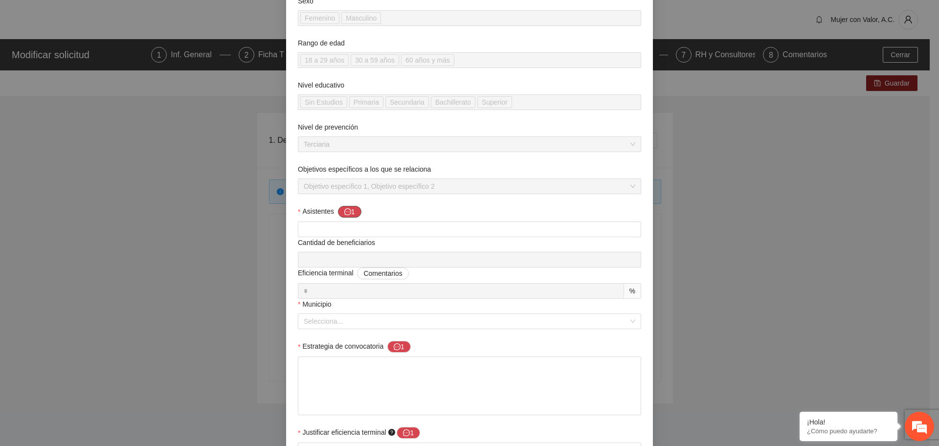
click at [347, 210] on icon "message" at bounding box center [347, 211] width 7 height 7
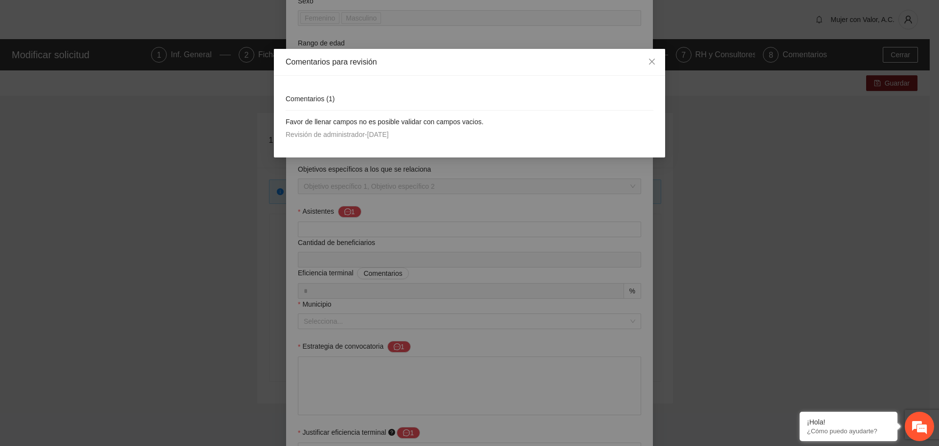
click at [353, 231] on div "Comentarios para revisión Comentarios ( 1 ) Favor de llenar campos no es posibl…" at bounding box center [469, 223] width 939 height 446
click at [342, 211] on div "Comentarios para revisión Comentarios ( 1 ) Favor de llenar campos no es posibl…" at bounding box center [469, 223] width 939 height 446
click at [651, 62] on icon "close" at bounding box center [652, 62] width 8 height 8
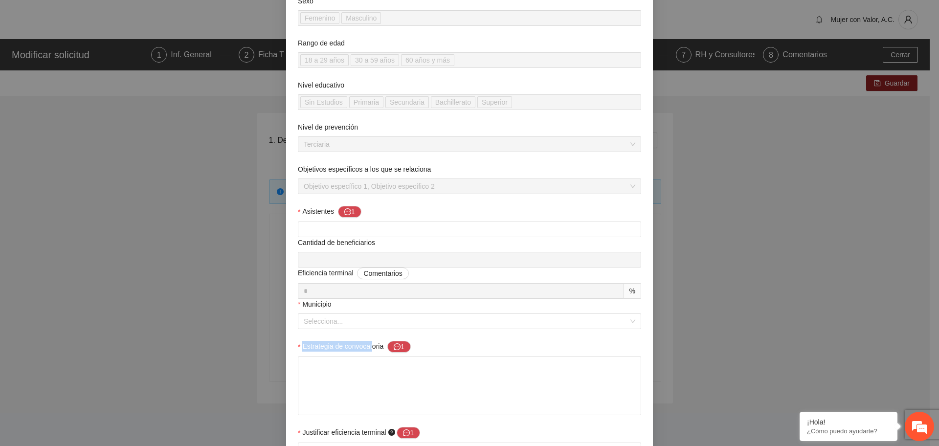
drag, startPoint x: 359, startPoint y: 333, endPoint x: 368, endPoint y: 344, distance: 14.2
click at [368, 344] on div "Perfil del beneficiario Persona Cuidadora Sexo Femenino Masculino Rango de edad…" at bounding box center [469, 239] width 343 height 548
click at [378, 357] on textarea "Estrategia de convocatoria 1" at bounding box center [469, 386] width 343 height 59
click at [402, 343] on button "1" at bounding box center [398, 347] width 23 height 12
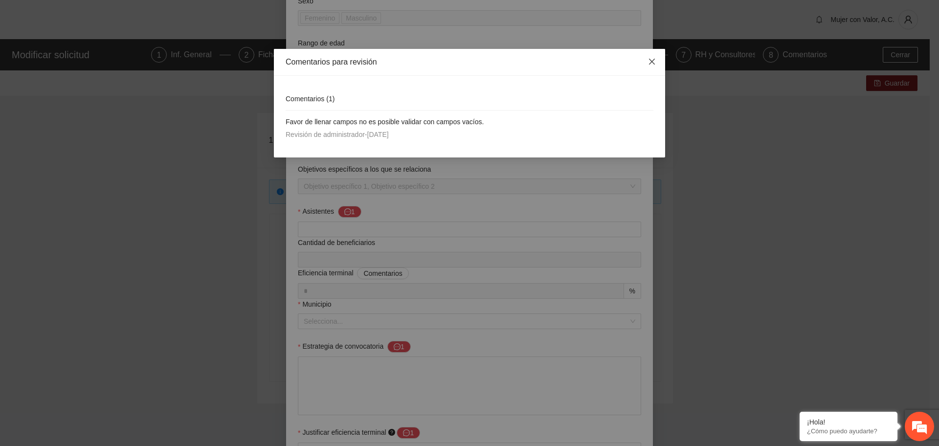
click at [653, 63] on icon "close" at bounding box center [652, 62] width 8 height 8
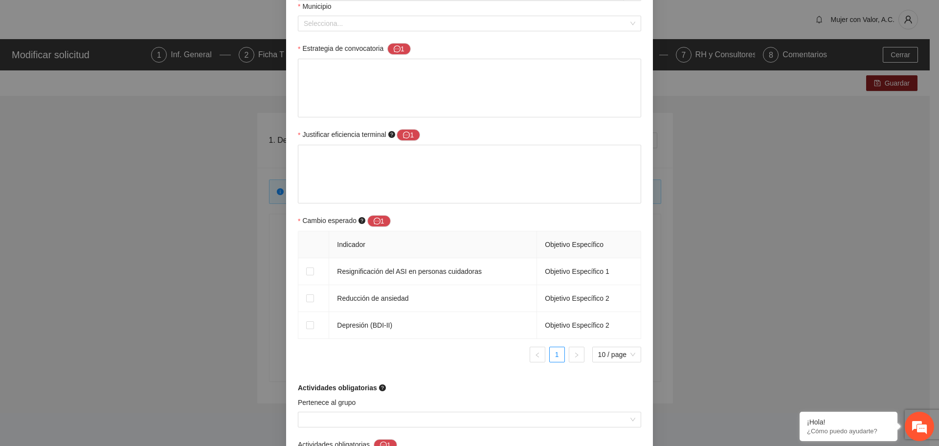
scroll to position [428, 0]
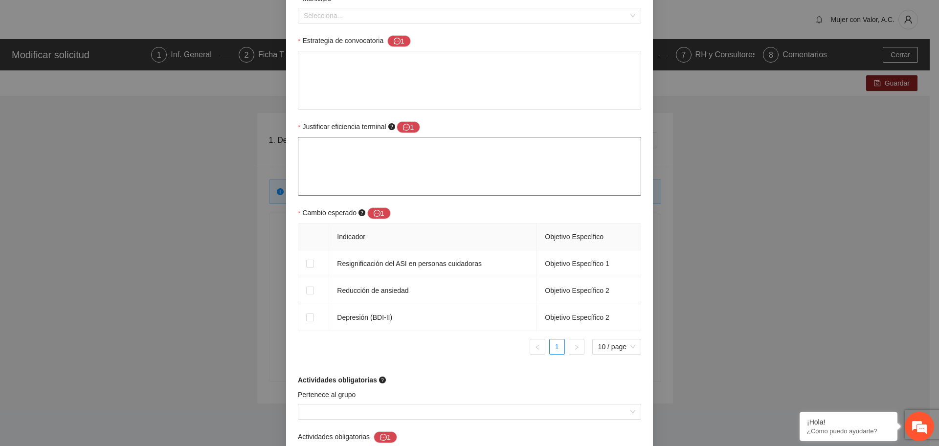
click at [469, 172] on textarea "Justificar eficiencia terminal 1" at bounding box center [469, 166] width 343 height 59
click at [467, 93] on textarea "Estrategia de convocatoria 1" at bounding box center [469, 80] width 343 height 59
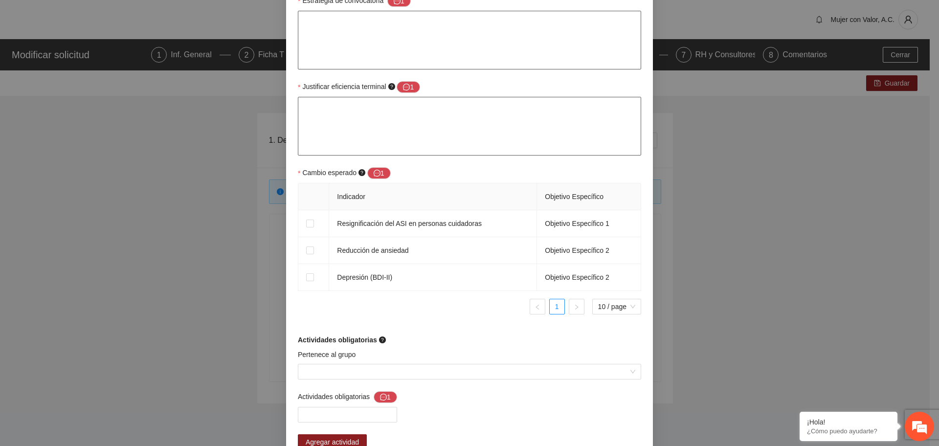
scroll to position [489, 0]
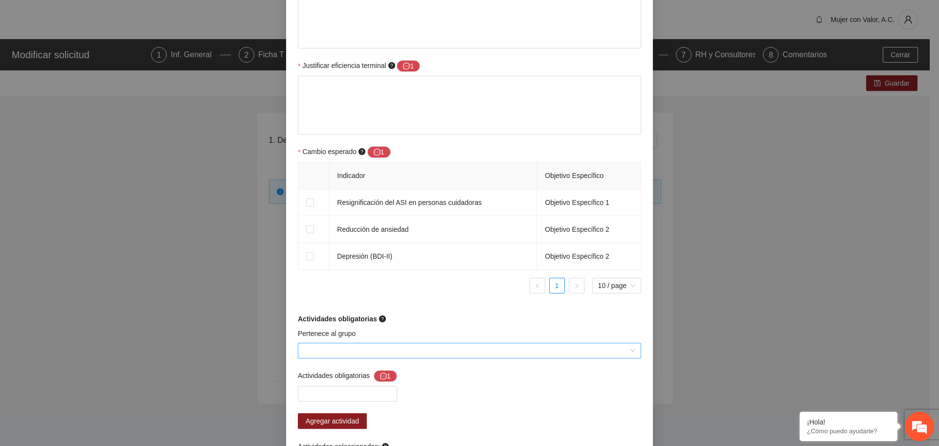
click at [349, 350] on input "Pertenece al grupo" at bounding box center [466, 350] width 325 height 15
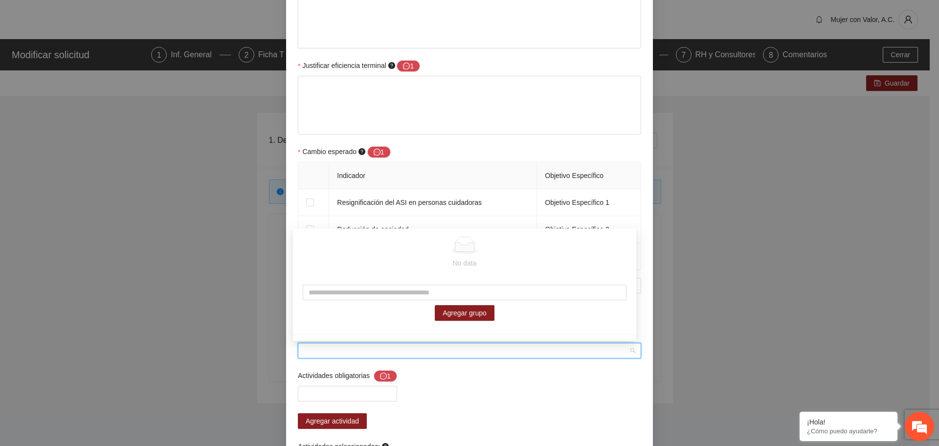
click at [349, 350] on input "Pertenece al grupo" at bounding box center [466, 350] width 325 height 15
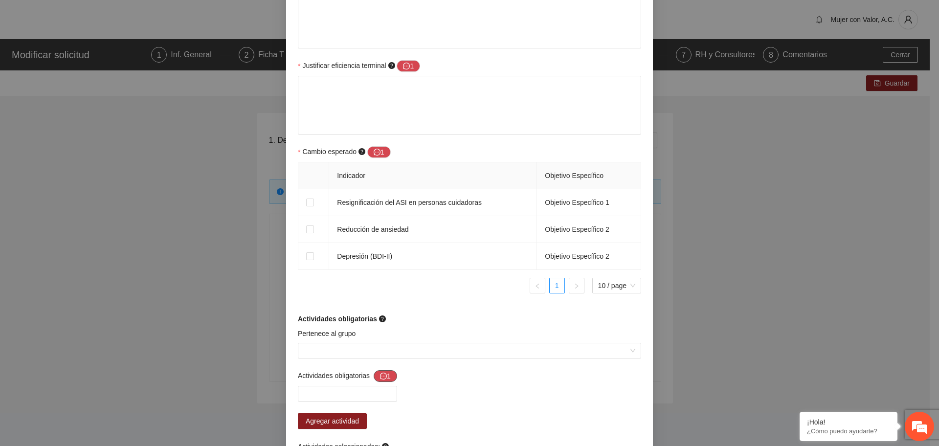
click at [380, 377] on icon "message" at bounding box center [383, 376] width 7 height 7
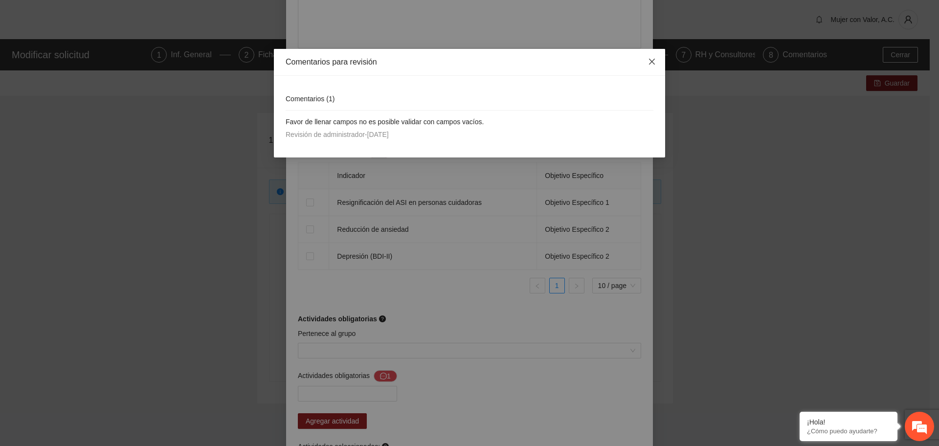
click at [657, 59] on span "Close" at bounding box center [652, 62] width 26 height 26
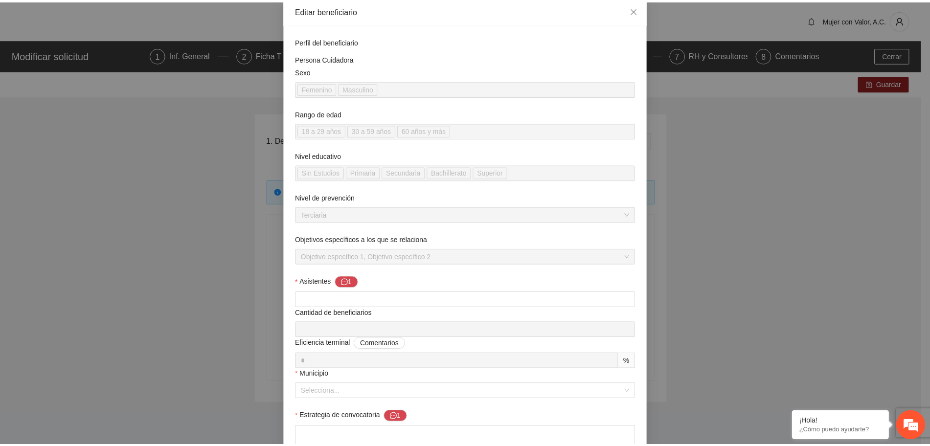
scroll to position [0, 0]
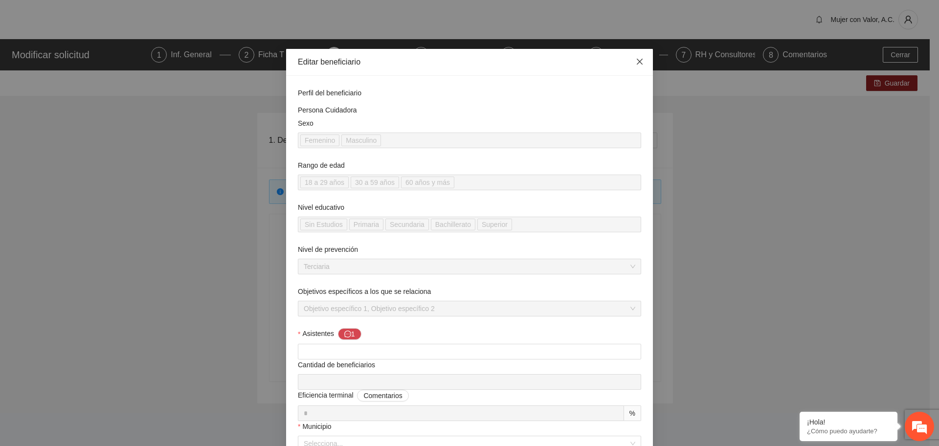
click at [645, 55] on span "Close" at bounding box center [640, 62] width 26 height 26
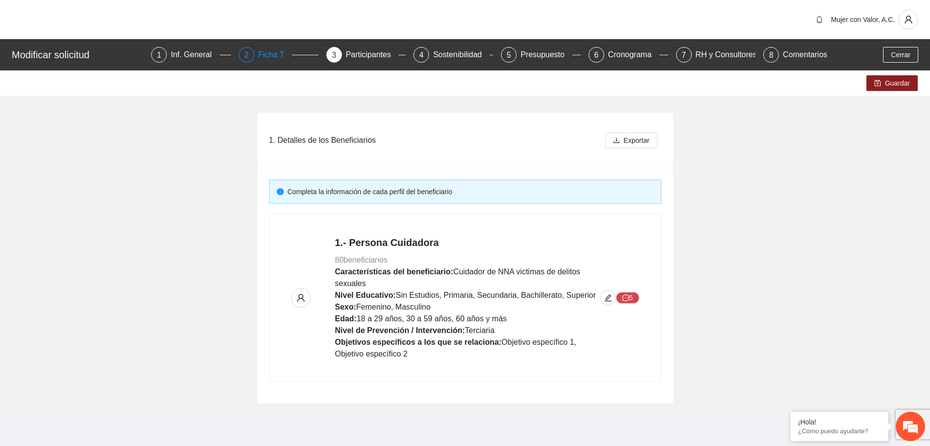
click at [274, 56] on div "Ficha T" at bounding box center [275, 55] width 34 height 16
click at [184, 52] on div "Inf. General" at bounding box center [195, 55] width 49 height 16
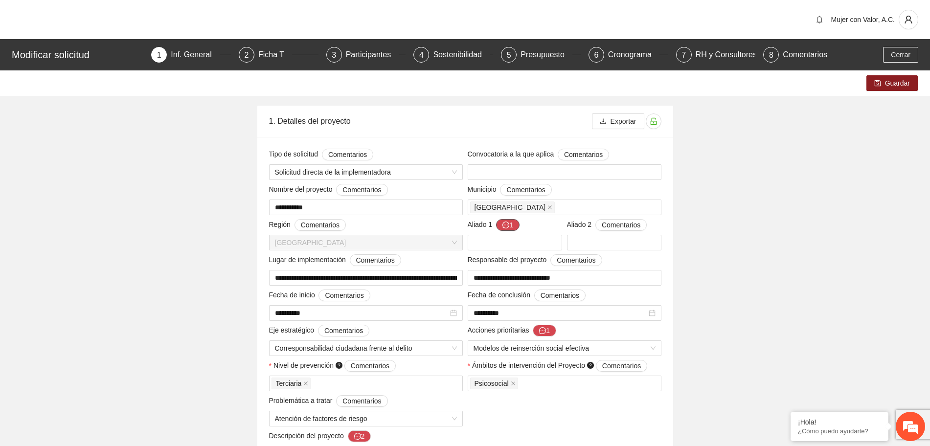
click at [512, 224] on button "1" at bounding box center [507, 225] width 23 height 12
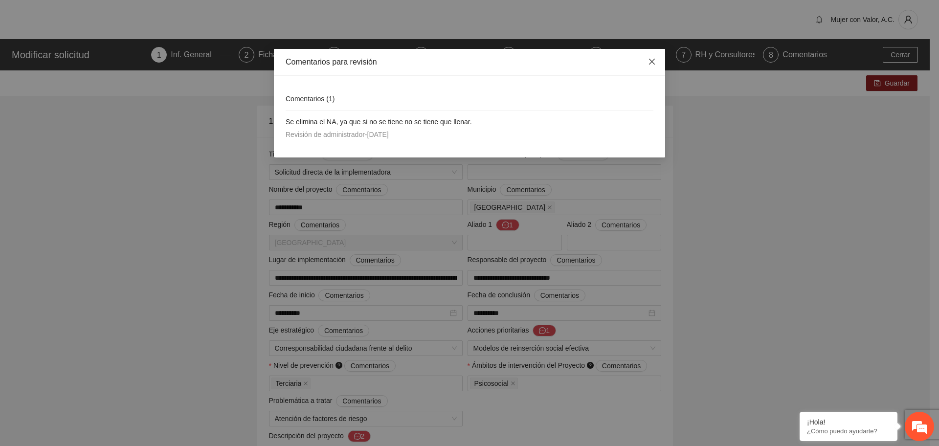
click at [643, 65] on span "Close" at bounding box center [652, 62] width 26 height 26
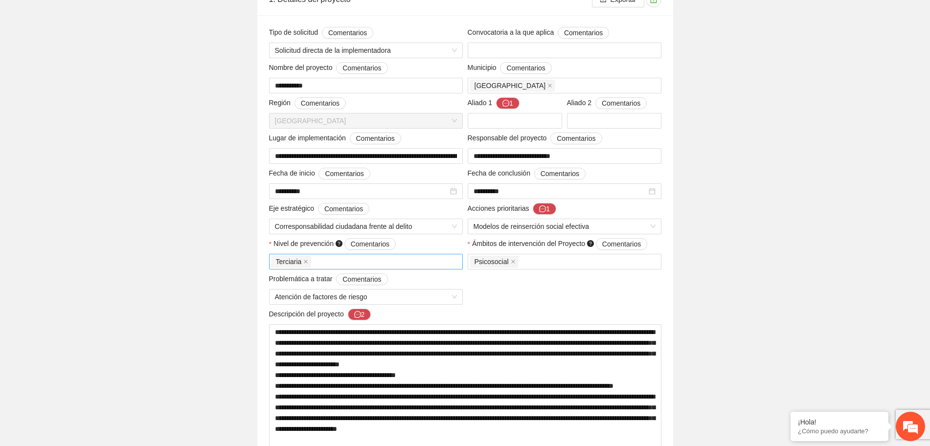
scroll to position [122, 0]
click at [552, 209] on button "1" at bounding box center [544, 209] width 23 height 12
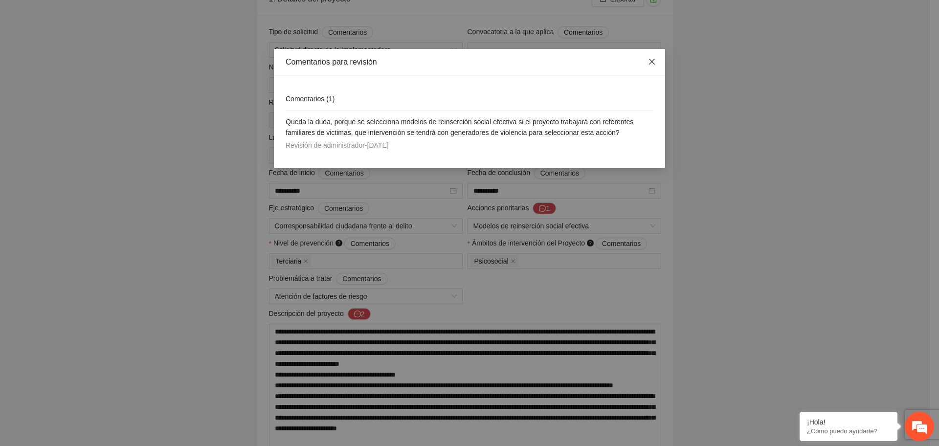
click at [650, 62] on icon "close" at bounding box center [652, 62] width 8 height 8
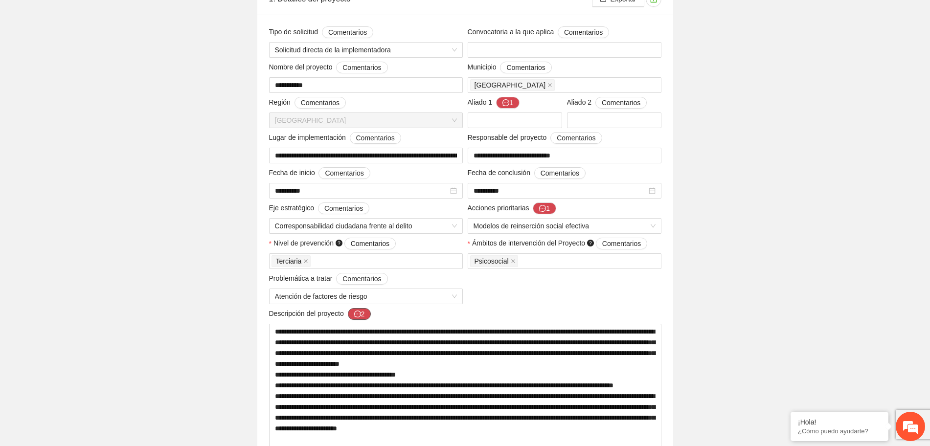
click at [364, 314] on button "2" at bounding box center [359, 314] width 23 height 12
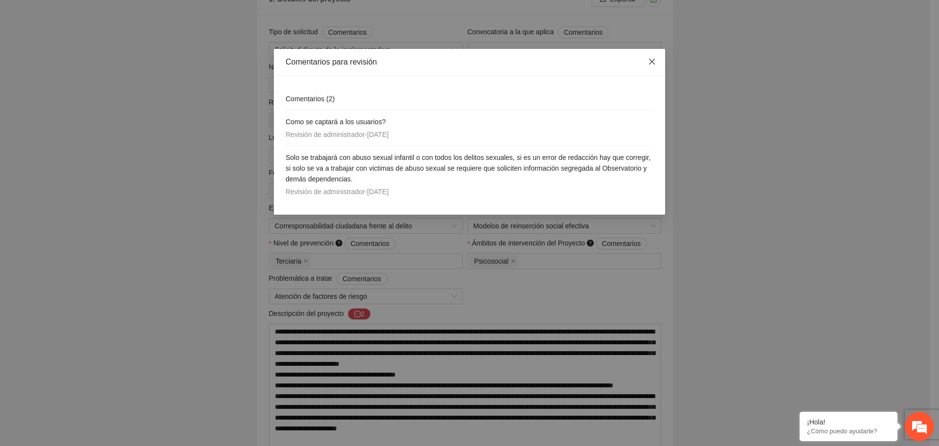
click at [647, 63] on span "Close" at bounding box center [652, 62] width 26 height 26
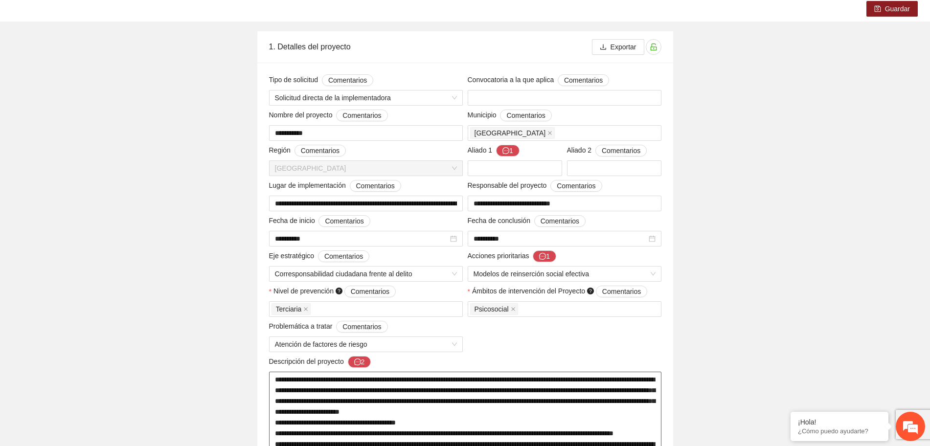
scroll to position [0, 0]
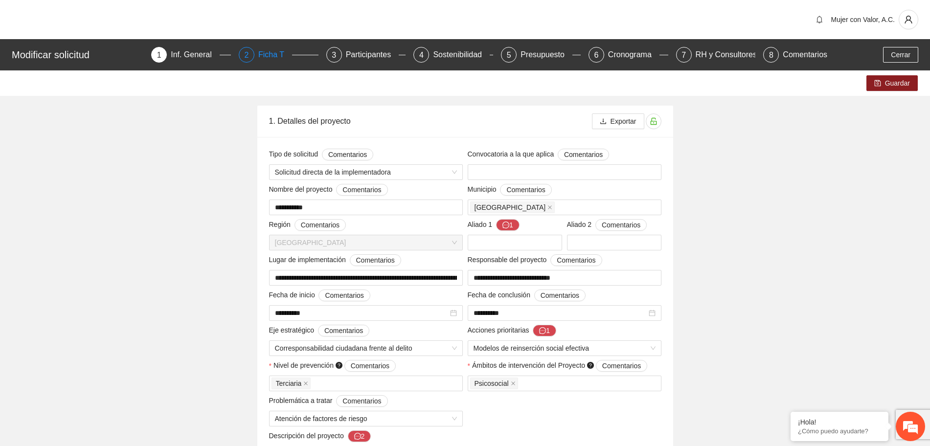
click at [281, 51] on div "Ficha T" at bounding box center [275, 55] width 34 height 16
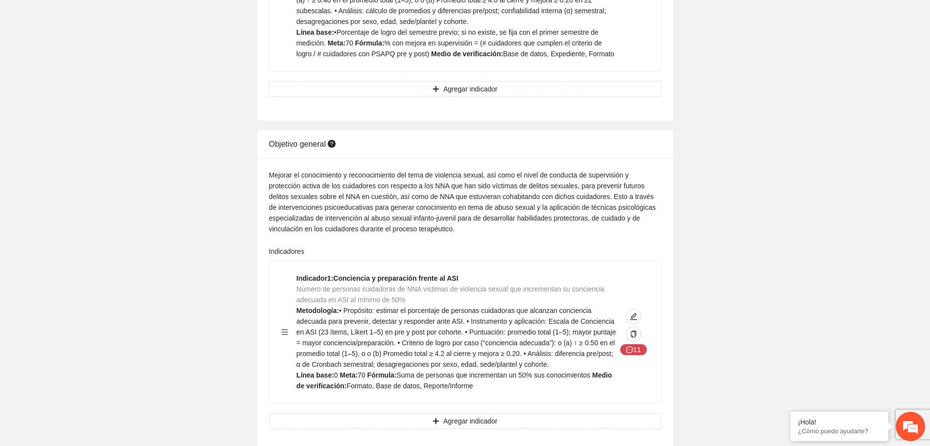
scroll to position [428, 0]
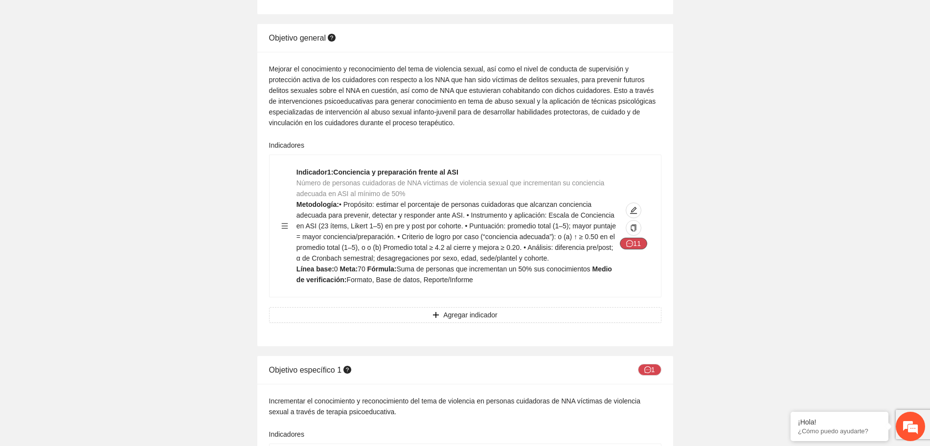
click at [629, 246] on icon "message" at bounding box center [629, 243] width 7 height 7
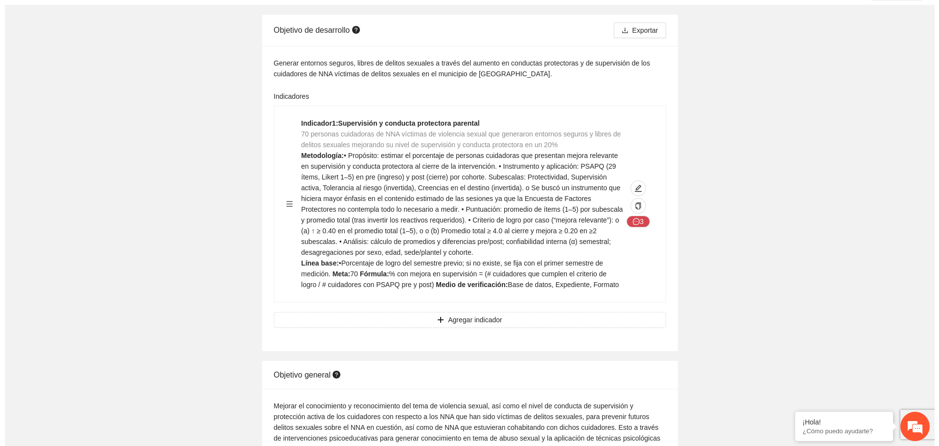
scroll to position [61, 0]
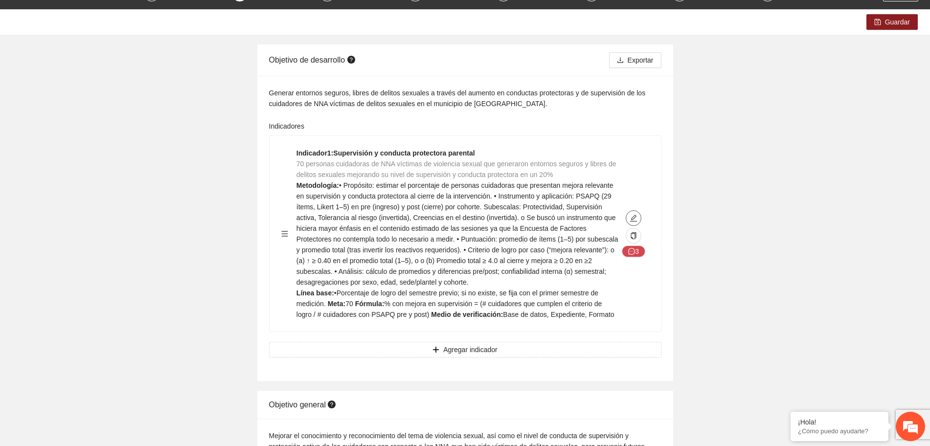
click at [633, 217] on icon "edit" at bounding box center [633, 218] width 7 height 7
type textarea "**********"
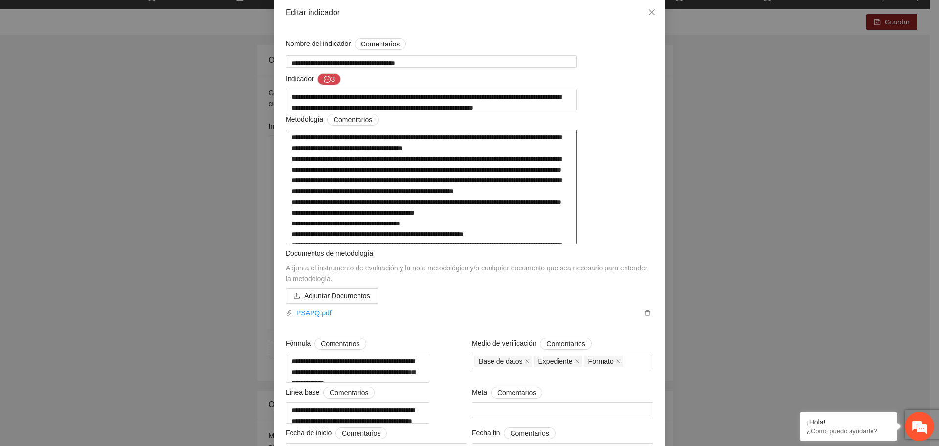
scroll to position [0, 0]
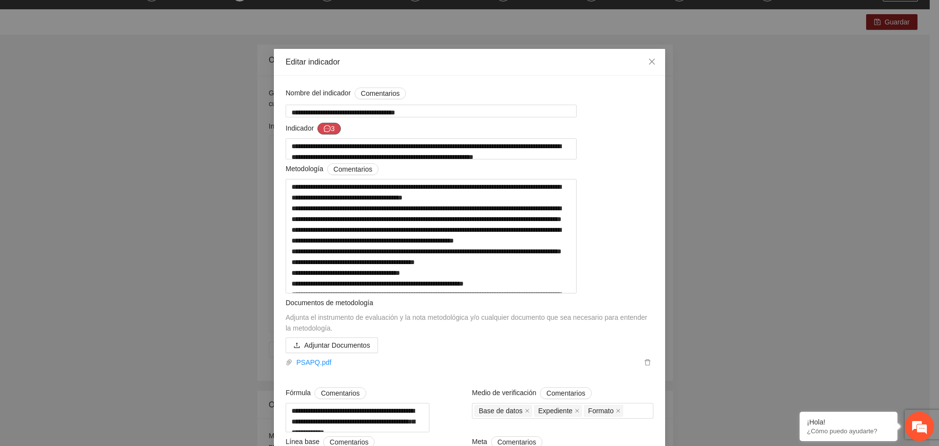
click at [325, 129] on icon "message" at bounding box center [327, 128] width 7 height 7
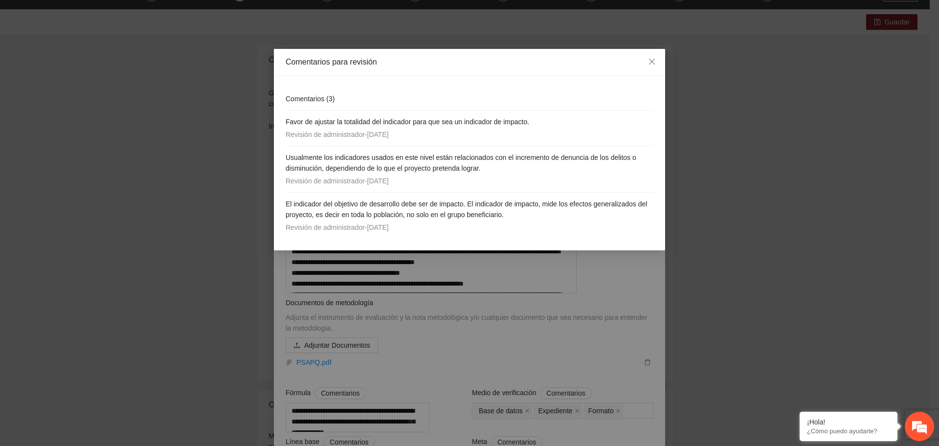
drag, startPoint x: 589, startPoint y: 110, endPoint x: 569, endPoint y: 119, distance: 21.7
click at [569, 119] on h4 "Favor de ajustar la totalidad del indicador para que sea un indicador de impact…" at bounding box center [470, 121] width 368 height 11
click at [652, 64] on icon "close" at bounding box center [652, 62] width 8 height 8
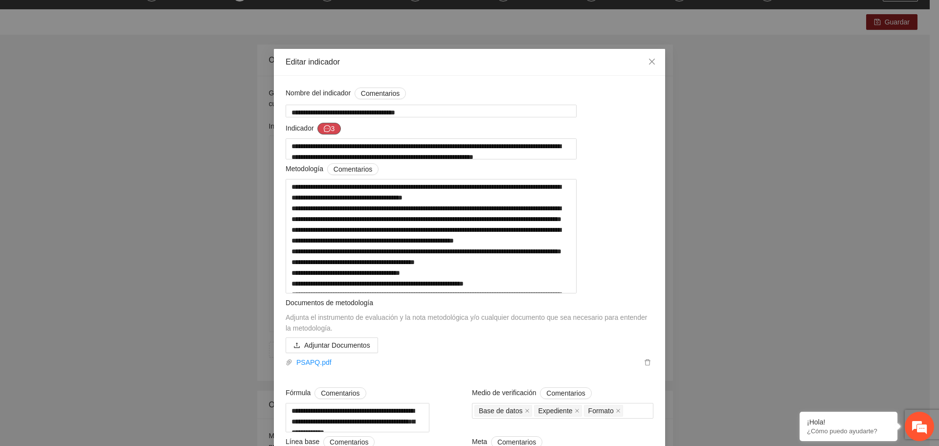
click at [327, 129] on button "3" at bounding box center [328, 129] width 23 height 12
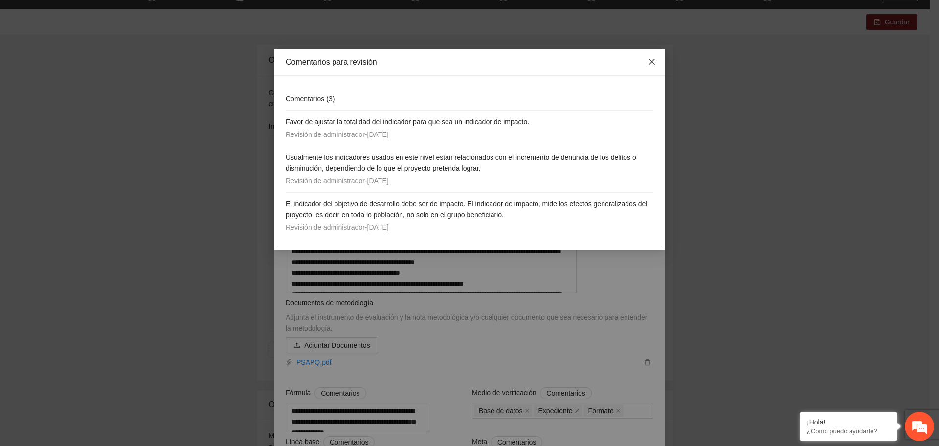
drag, startPoint x: 650, startPoint y: 62, endPoint x: 643, endPoint y: 70, distance: 11.1
click at [649, 64] on icon "close" at bounding box center [652, 62] width 8 height 8
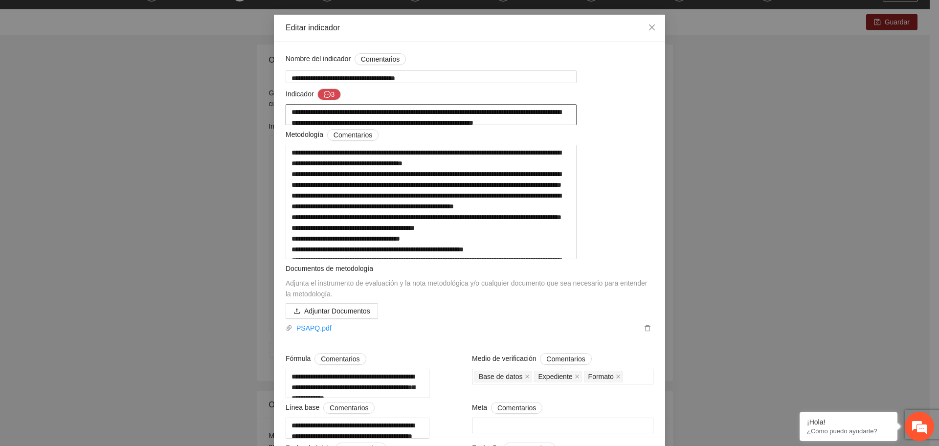
scroll to position [61, 0]
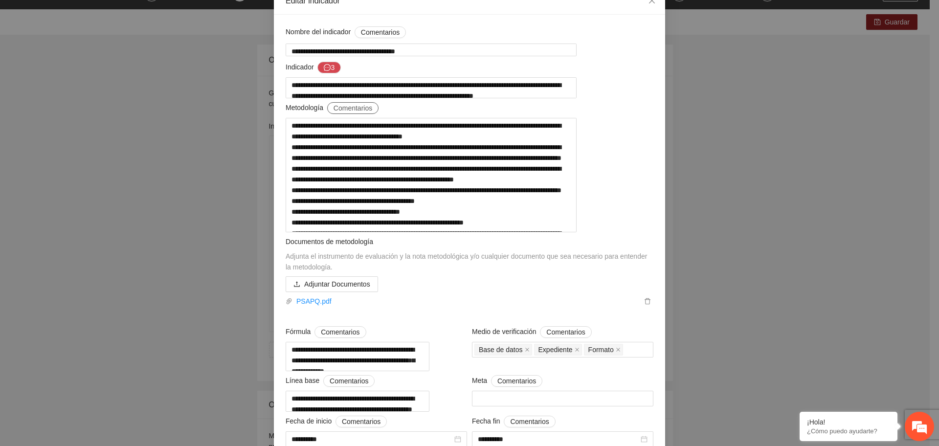
click at [358, 113] on span "Comentarios" at bounding box center [353, 108] width 39 height 11
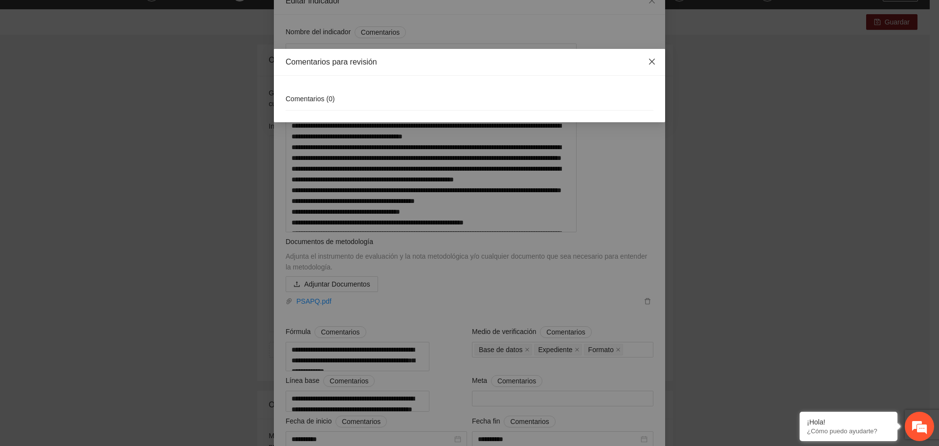
click at [649, 66] on icon "close" at bounding box center [652, 62] width 8 height 8
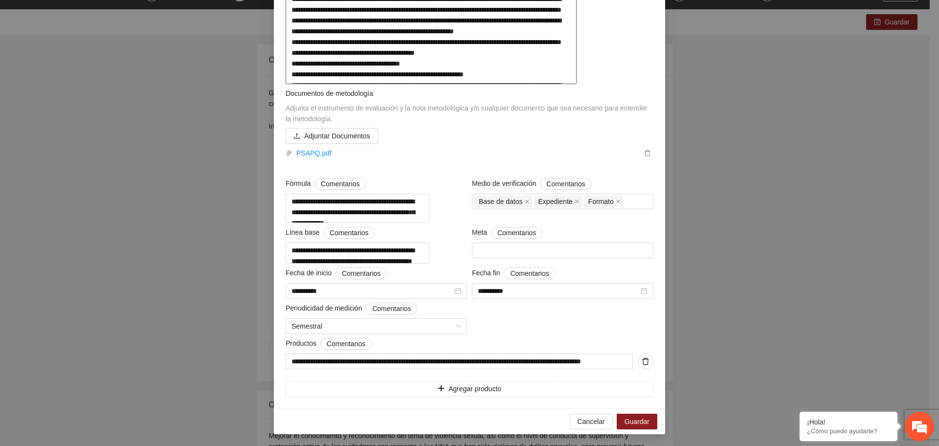
scroll to position [258, 0]
click at [595, 421] on span "Cancelar" at bounding box center [591, 421] width 27 height 11
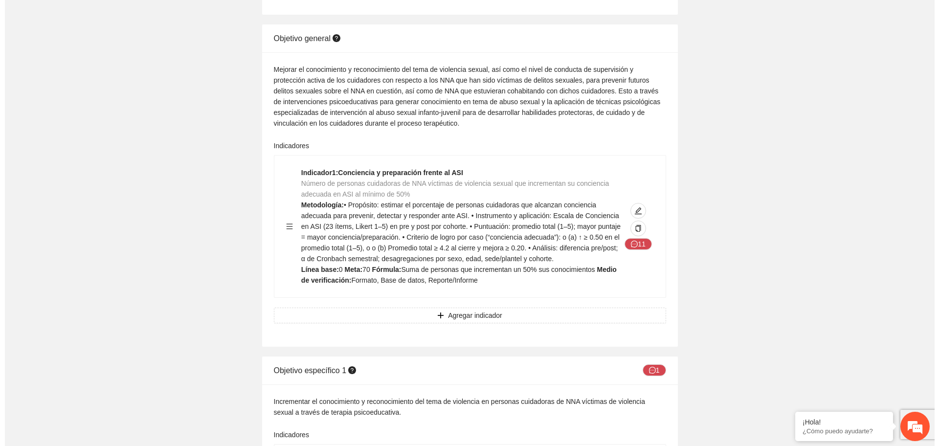
scroll to position [428, 0]
click at [632, 212] on icon "edit" at bounding box center [633, 210] width 7 height 7
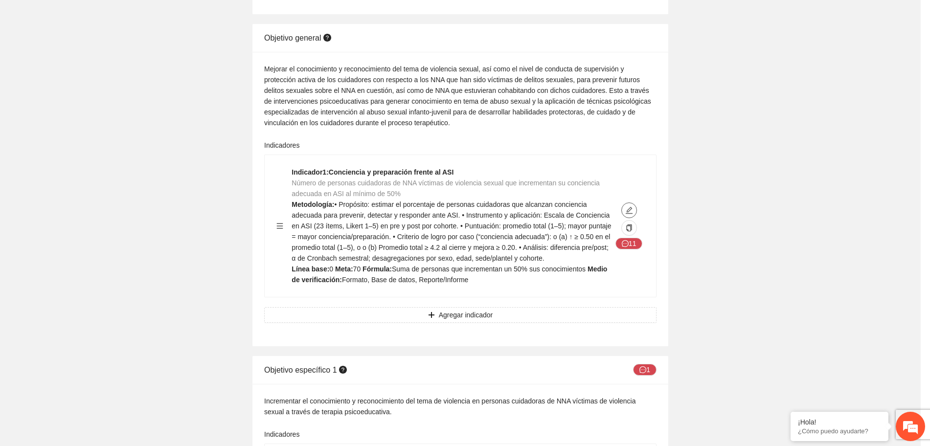
type textarea "*"
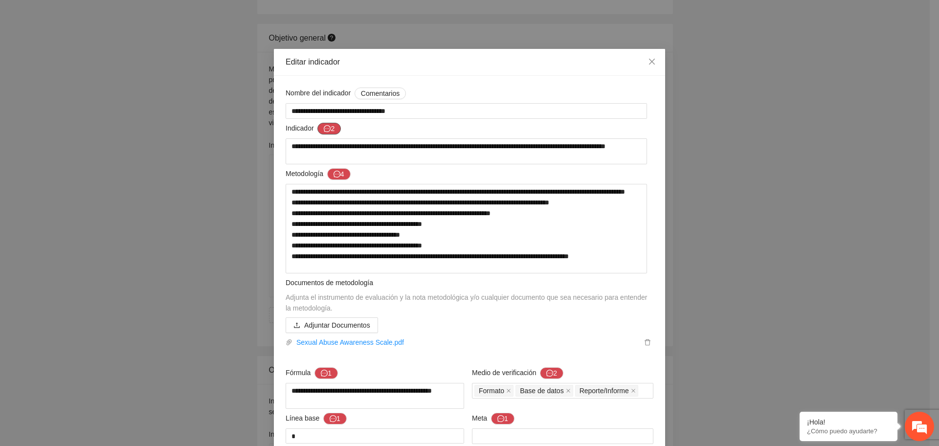
click at [324, 128] on icon "message" at bounding box center [327, 128] width 7 height 7
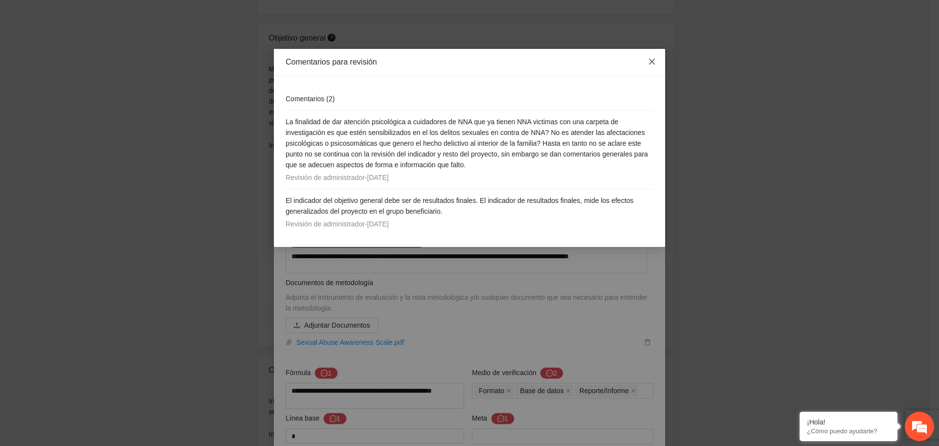
click at [649, 62] on icon "close" at bounding box center [652, 62] width 8 height 8
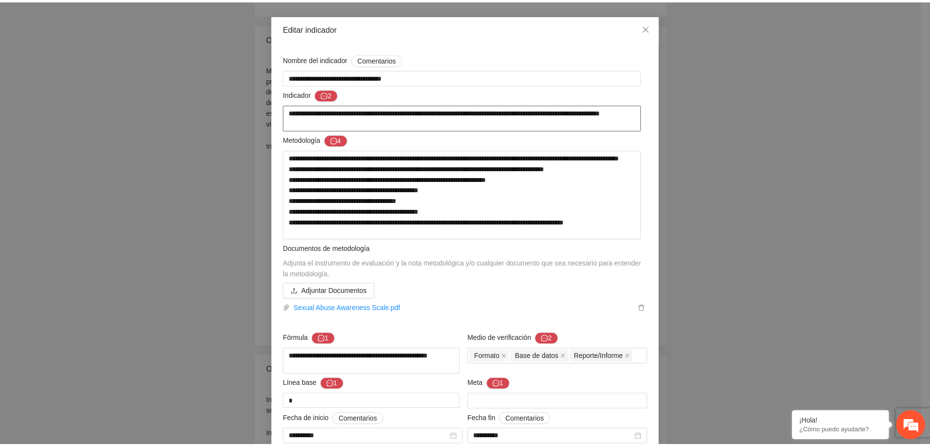
scroll to position [0, 0]
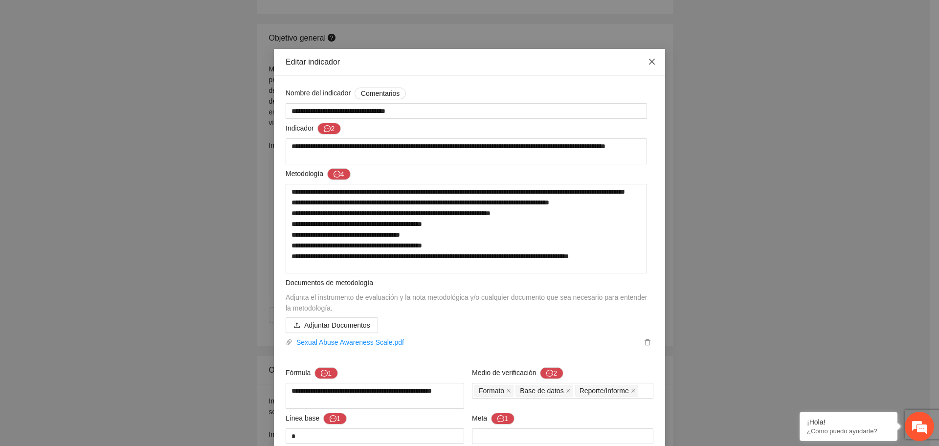
click at [649, 64] on icon "close" at bounding box center [652, 62] width 6 height 6
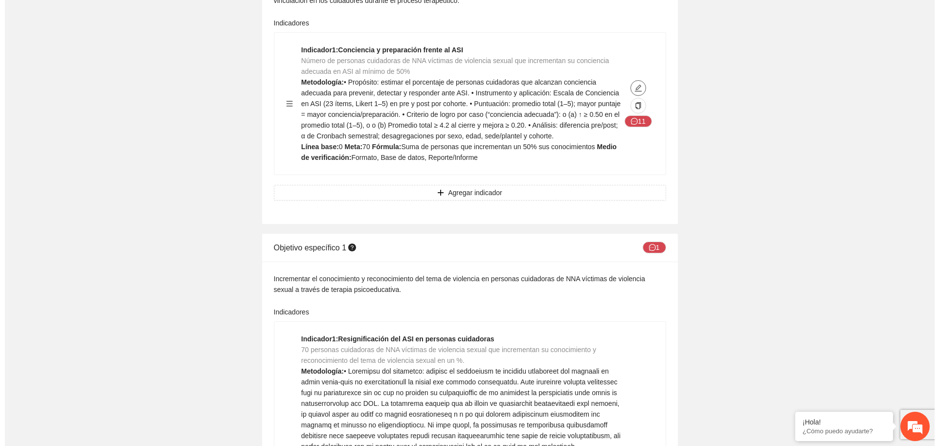
scroll to position [428, 0]
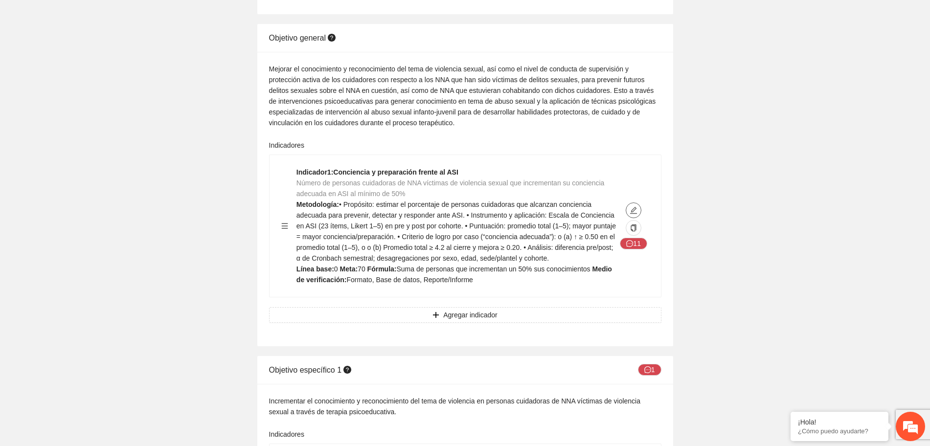
click at [635, 208] on icon "edit" at bounding box center [634, 210] width 8 height 8
type textarea "*"
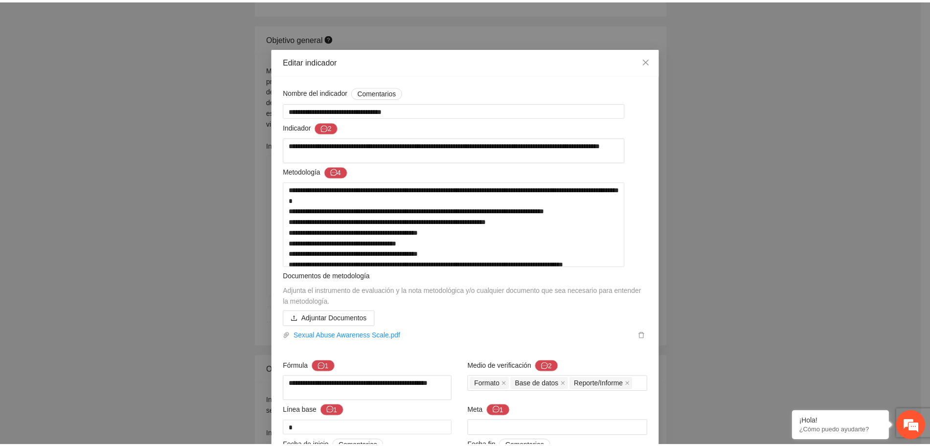
scroll to position [0, 0]
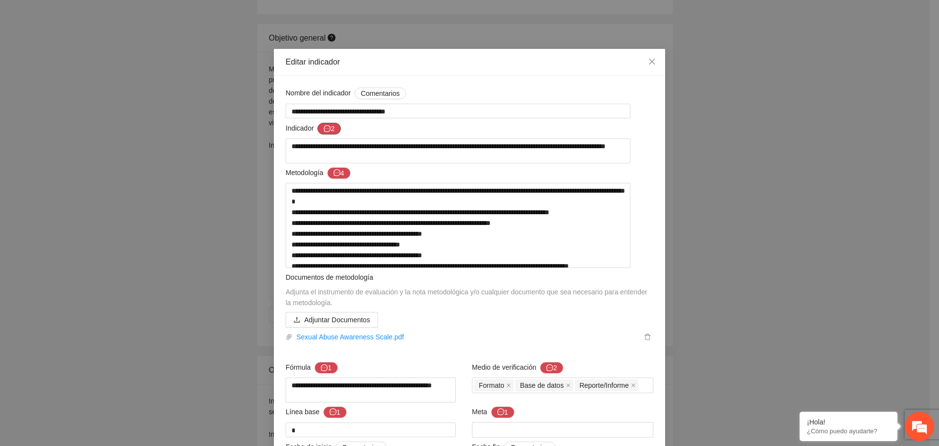
click at [324, 131] on icon "message" at bounding box center [327, 128] width 7 height 7
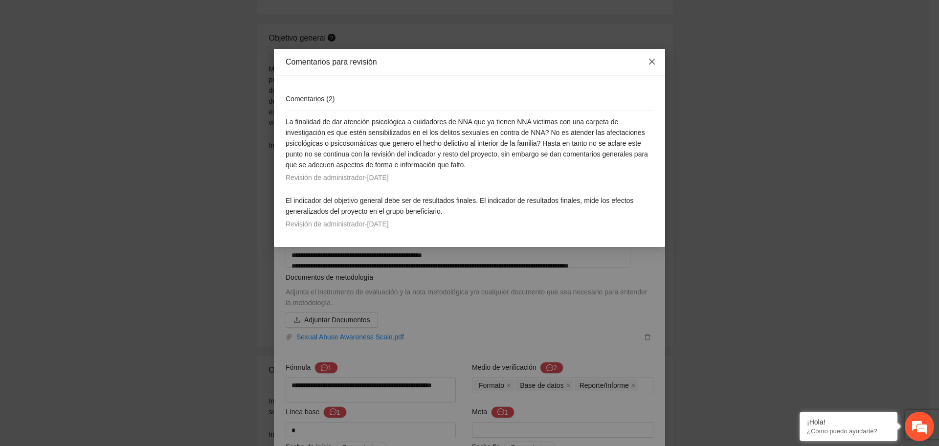
click at [647, 62] on span "Close" at bounding box center [652, 62] width 26 height 26
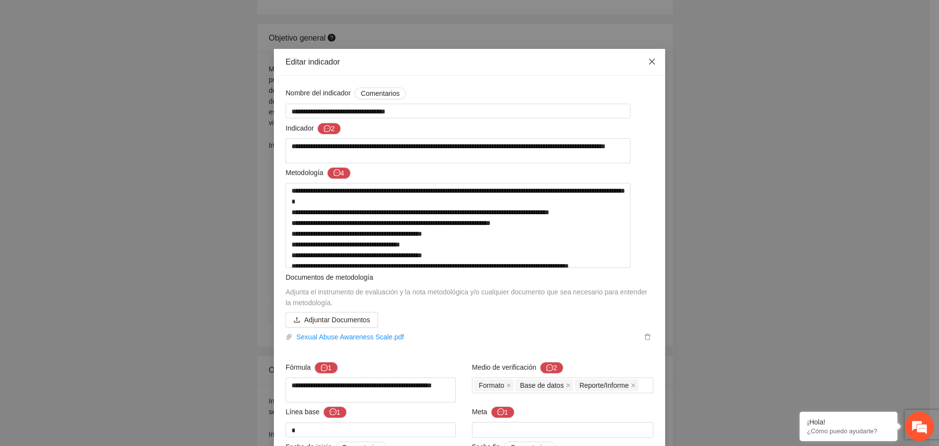
click at [650, 62] on icon "close" at bounding box center [652, 62] width 8 height 8
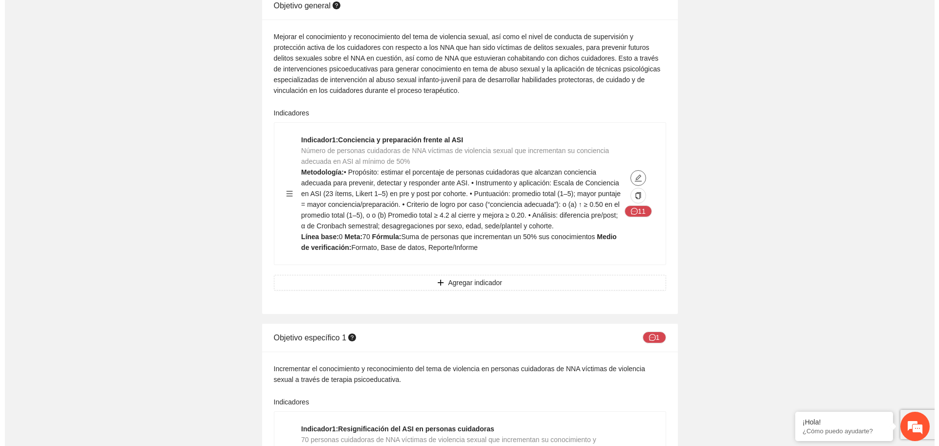
scroll to position [489, 0]
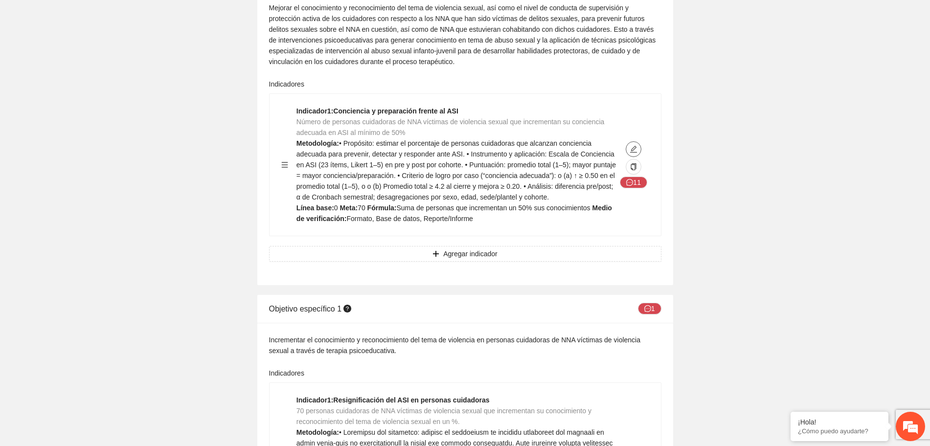
click at [633, 152] on icon "edit" at bounding box center [634, 149] width 8 height 8
type textarea "*"
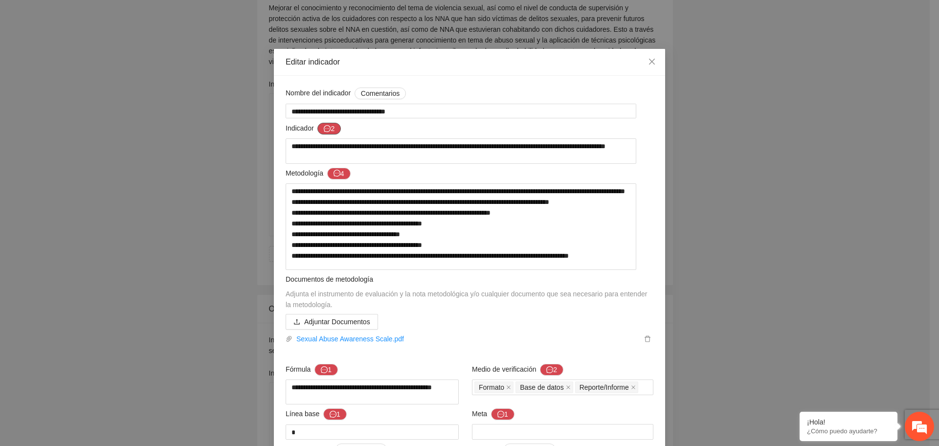
click at [324, 126] on icon "message" at bounding box center [327, 128] width 7 height 7
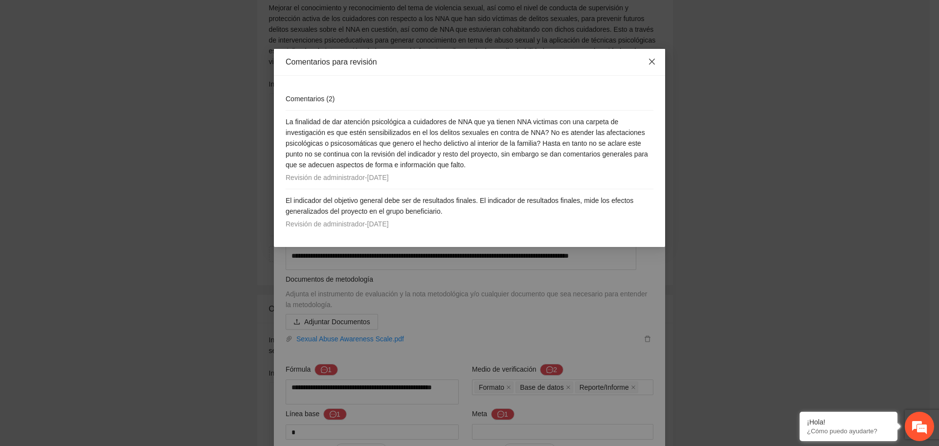
click at [651, 60] on icon "close" at bounding box center [652, 62] width 6 height 6
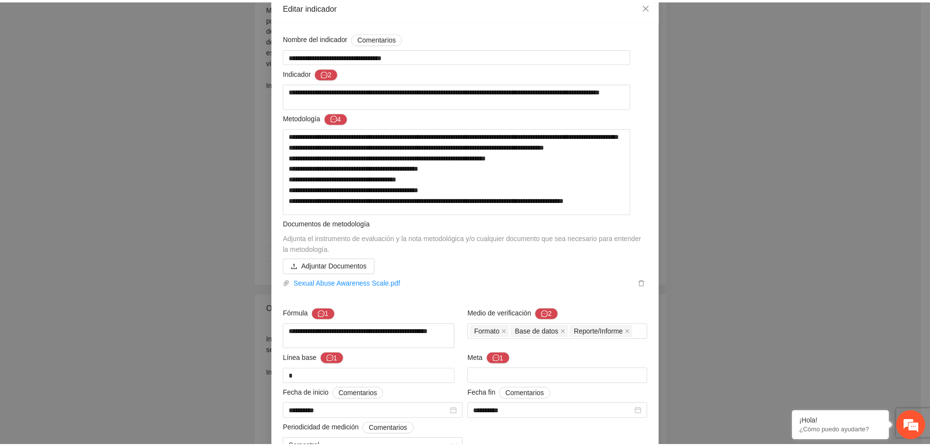
scroll to position [0, 0]
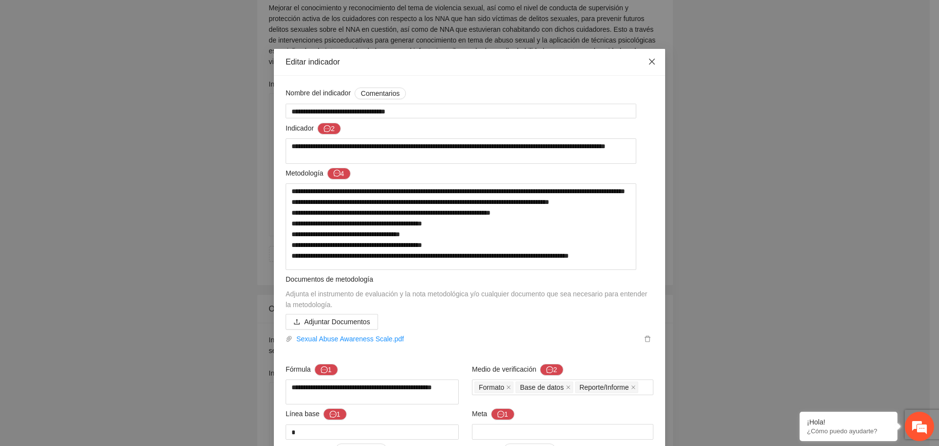
click at [649, 62] on icon "close" at bounding box center [652, 62] width 8 height 8
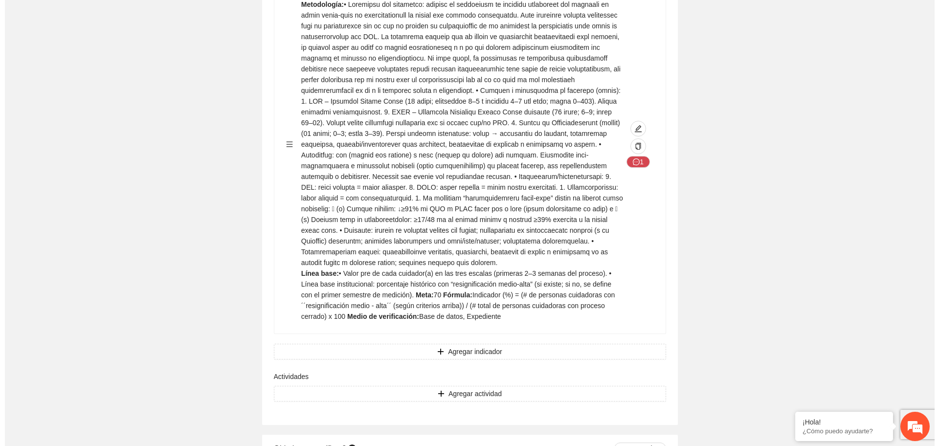
scroll to position [734, 0]
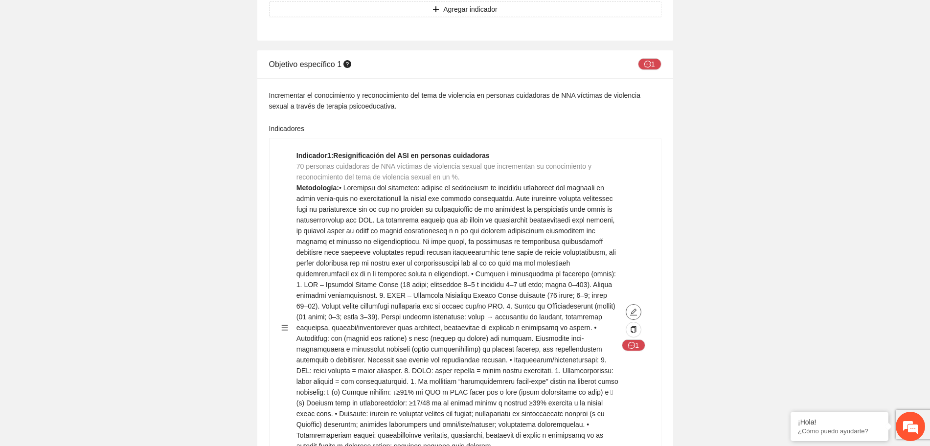
click at [633, 311] on icon "edit" at bounding box center [633, 312] width 7 height 7
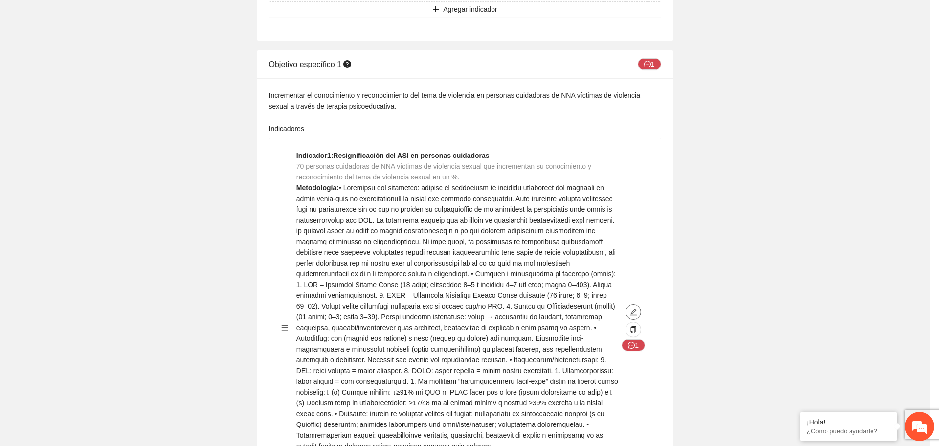
type textarea "**********"
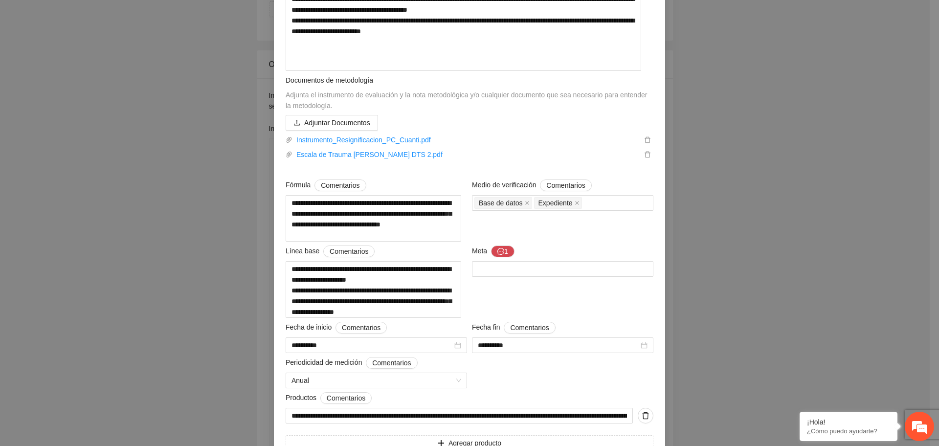
scroll to position [499, 0]
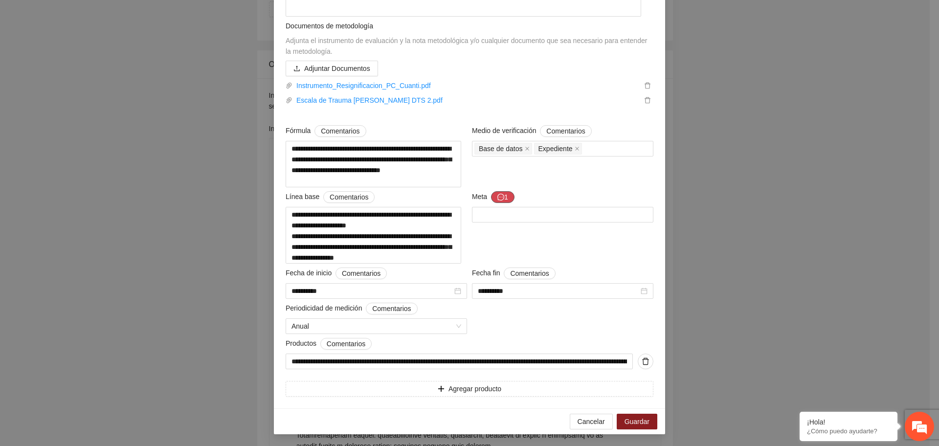
click at [503, 196] on button "1" at bounding box center [502, 197] width 23 height 12
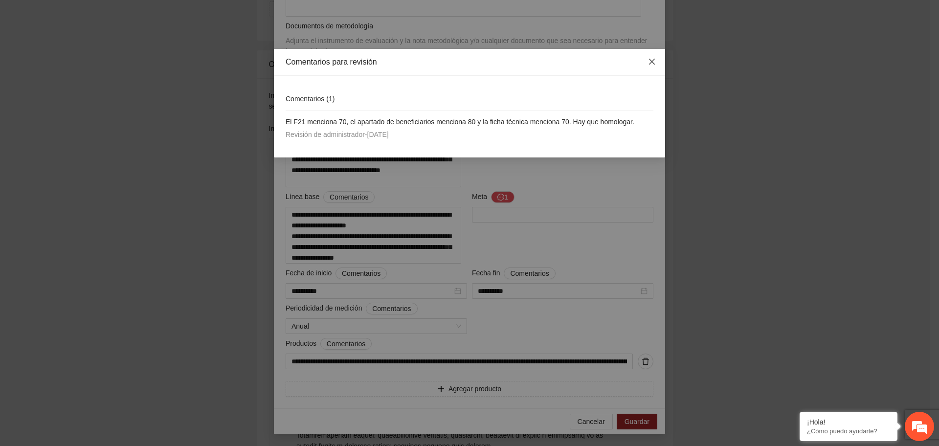
click at [655, 59] on icon "close" at bounding box center [652, 62] width 8 height 8
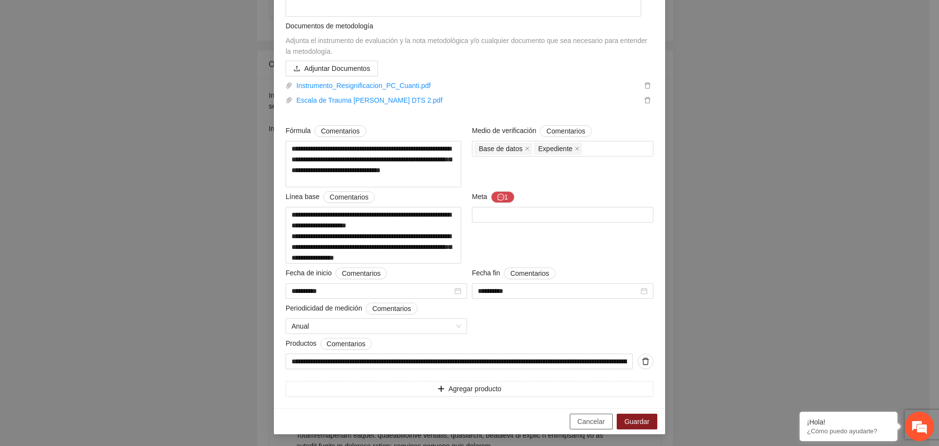
click at [583, 418] on span "Cancelar" at bounding box center [591, 421] width 27 height 11
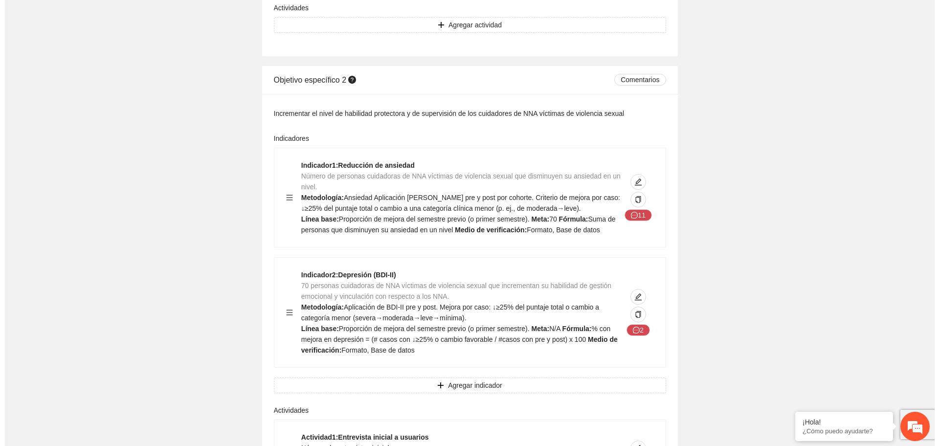
scroll to position [1284, 0]
click at [630, 214] on icon "message" at bounding box center [629, 217] width 7 height 7
click at [634, 220] on button "11" at bounding box center [633, 217] width 27 height 12
click at [633, 185] on icon "edit" at bounding box center [633, 184] width 7 height 7
type textarea "**********"
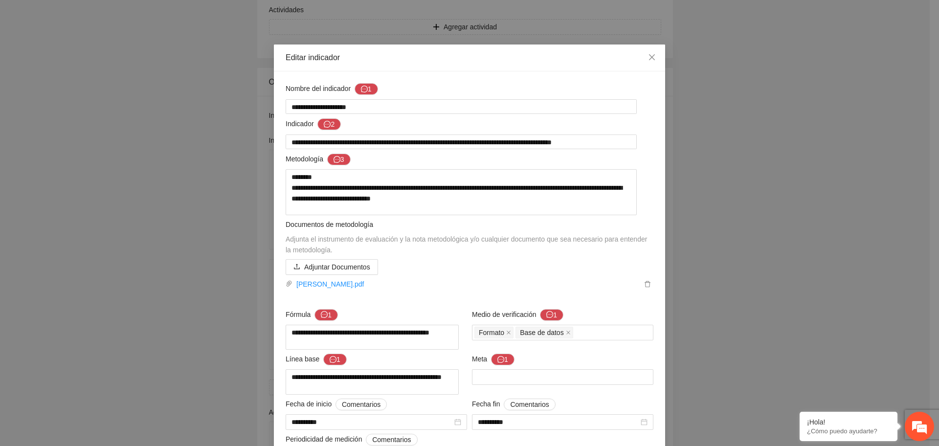
scroll to position [0, 0]
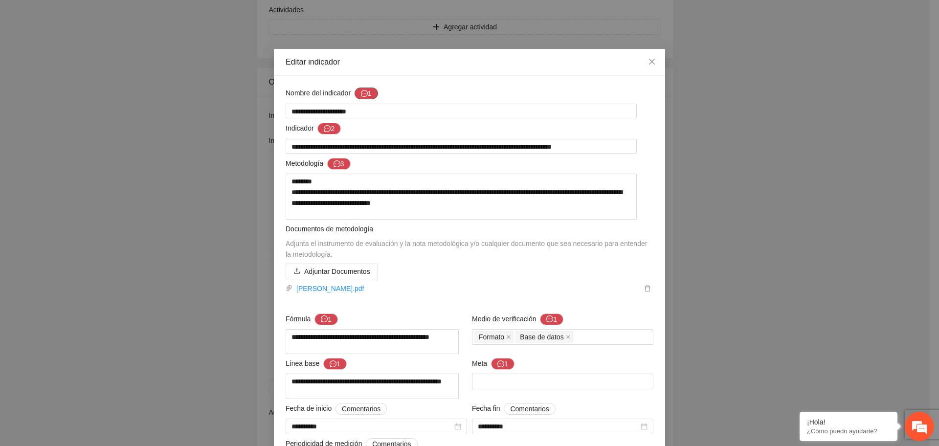
click at [367, 88] on button "1" at bounding box center [366, 94] width 23 height 12
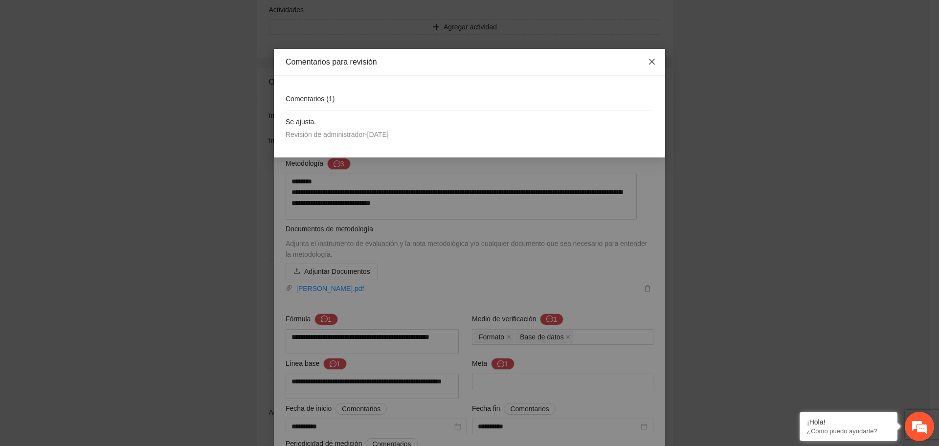
click at [654, 58] on icon "close" at bounding box center [652, 62] width 8 height 8
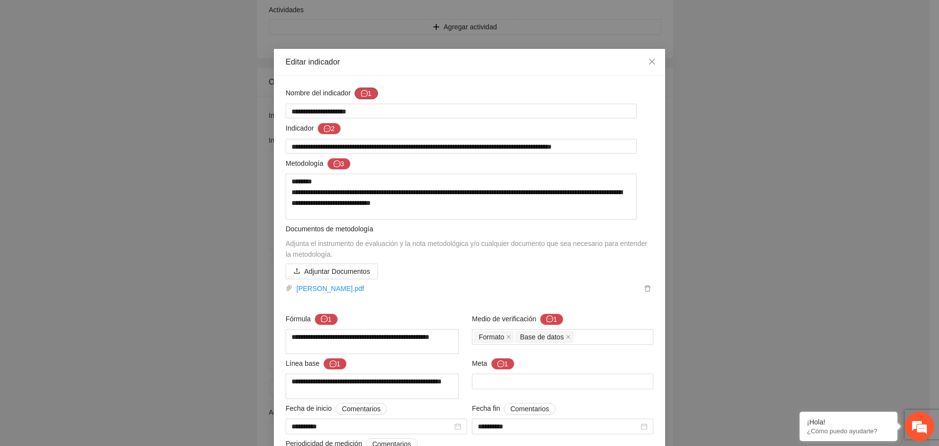
click at [357, 91] on button "1" at bounding box center [366, 94] width 23 height 12
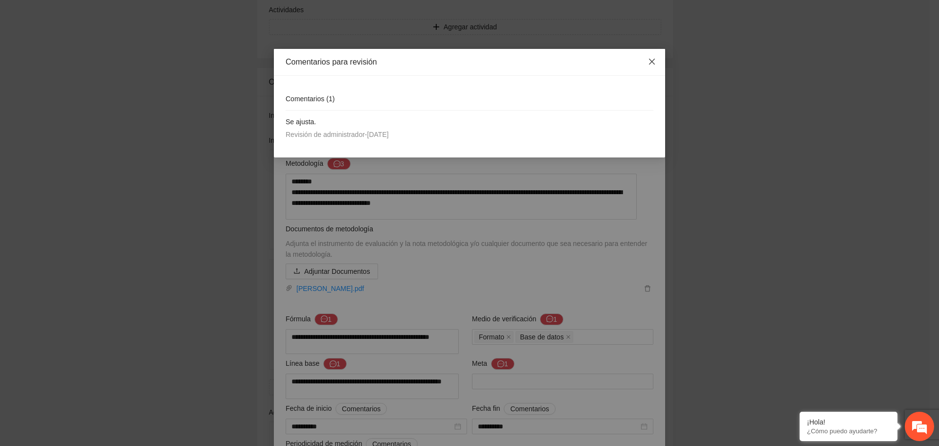
click at [649, 58] on icon "close" at bounding box center [652, 62] width 8 height 8
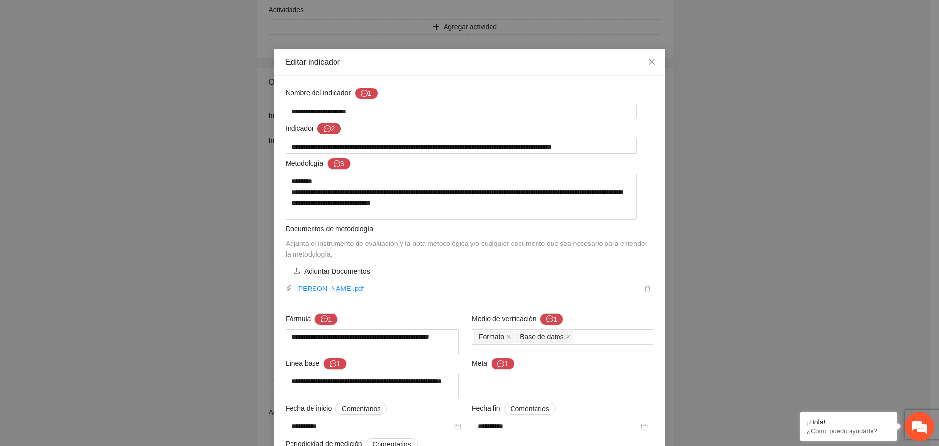
click at [324, 130] on icon "message" at bounding box center [327, 128] width 7 height 7
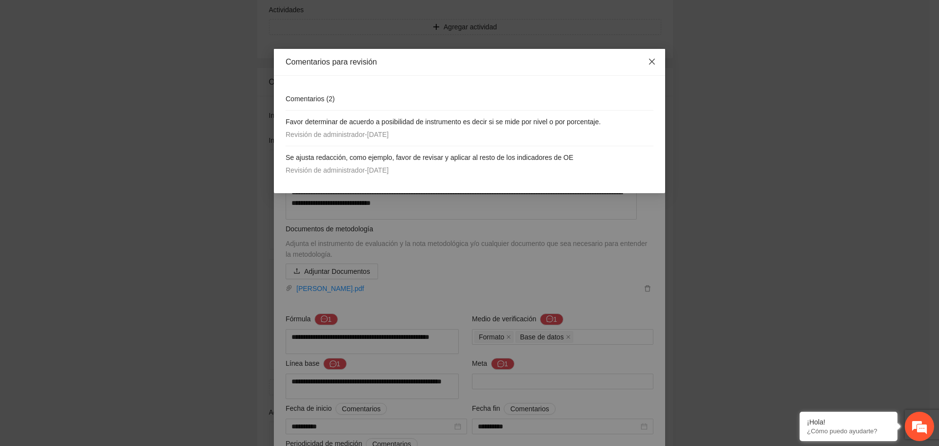
click at [656, 60] on span "Close" at bounding box center [652, 62] width 26 height 26
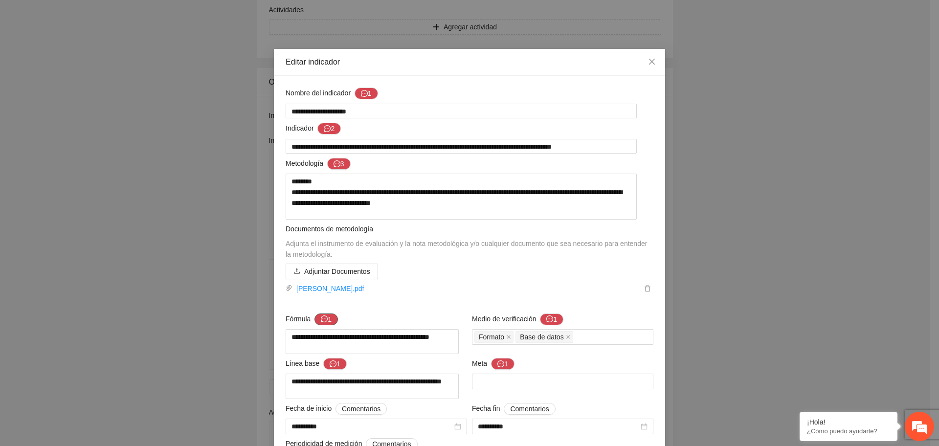
click at [329, 319] on button "1" at bounding box center [326, 320] width 23 height 12
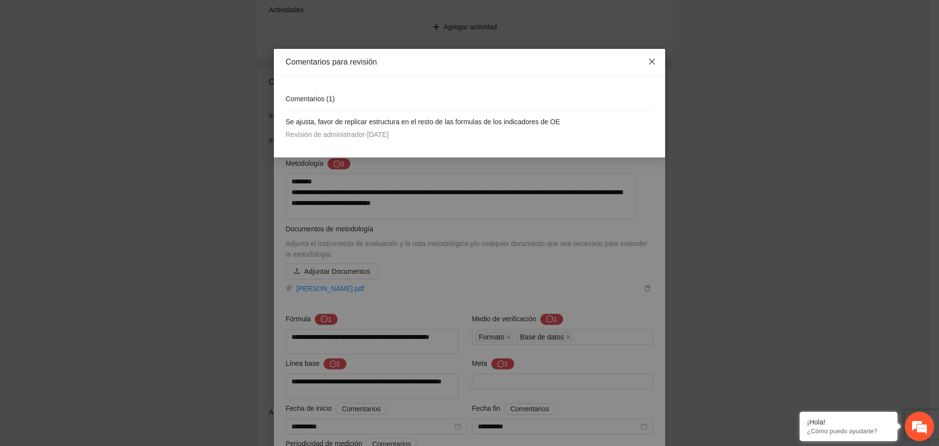
click at [655, 61] on icon "close" at bounding box center [652, 62] width 8 height 8
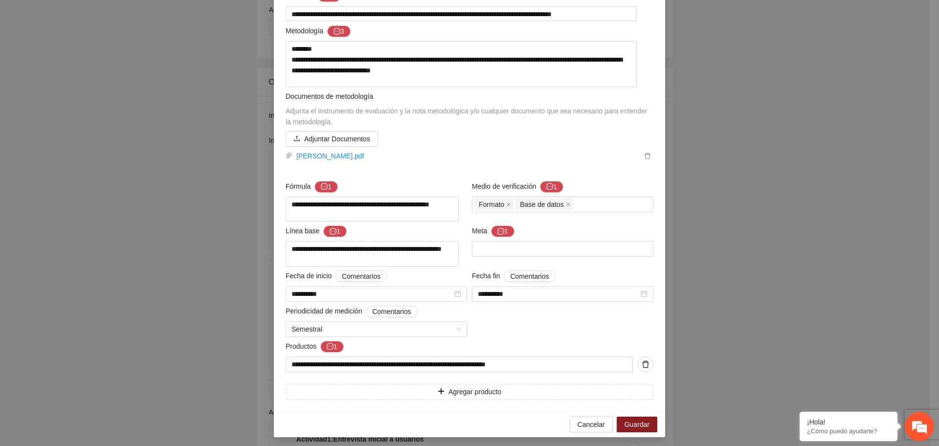
scroll to position [140, 0]
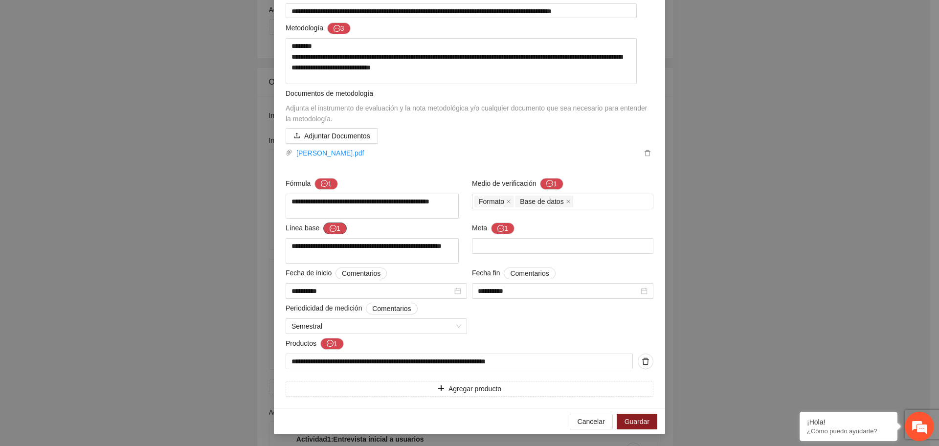
click at [331, 227] on button "1" at bounding box center [334, 229] width 23 height 12
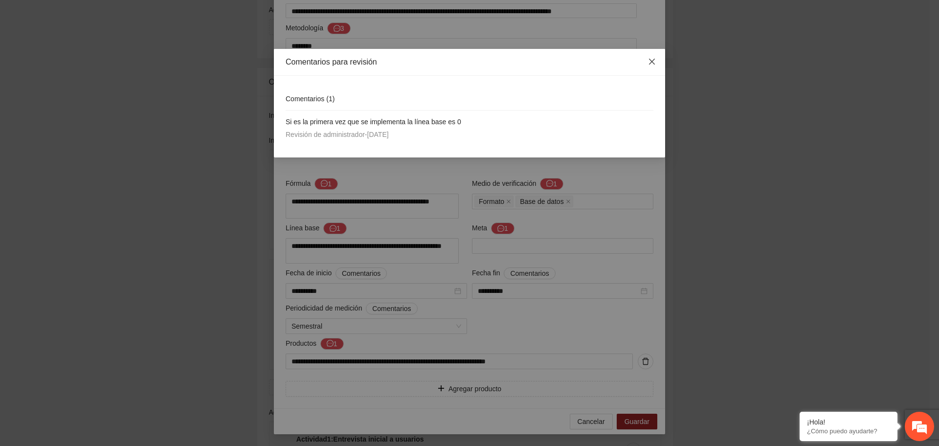
click at [654, 60] on icon "close" at bounding box center [652, 62] width 6 height 6
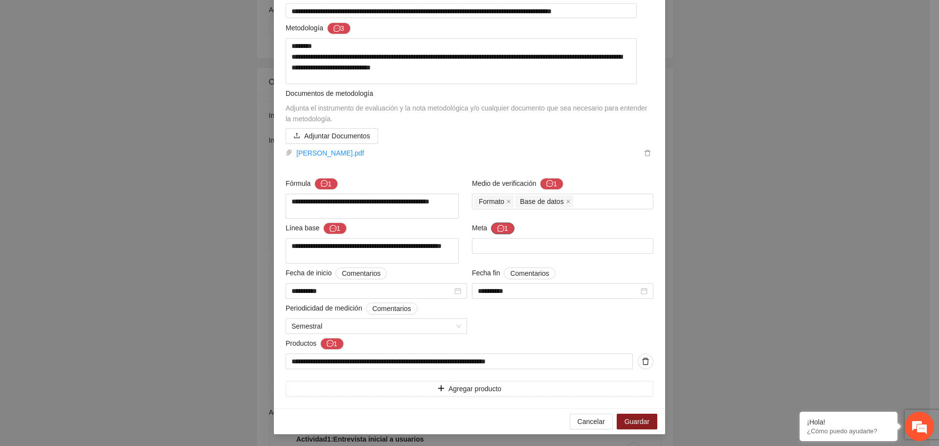
click at [497, 225] on icon "message" at bounding box center [500, 228] width 7 height 7
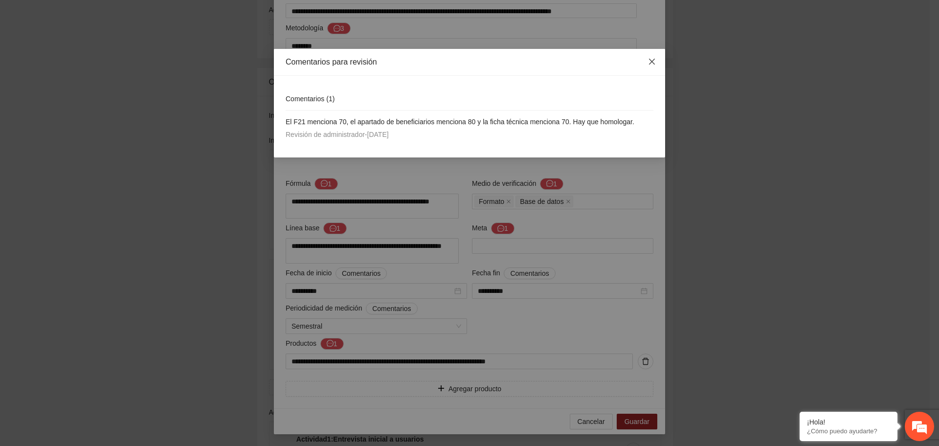
click at [654, 61] on icon "close" at bounding box center [652, 62] width 8 height 8
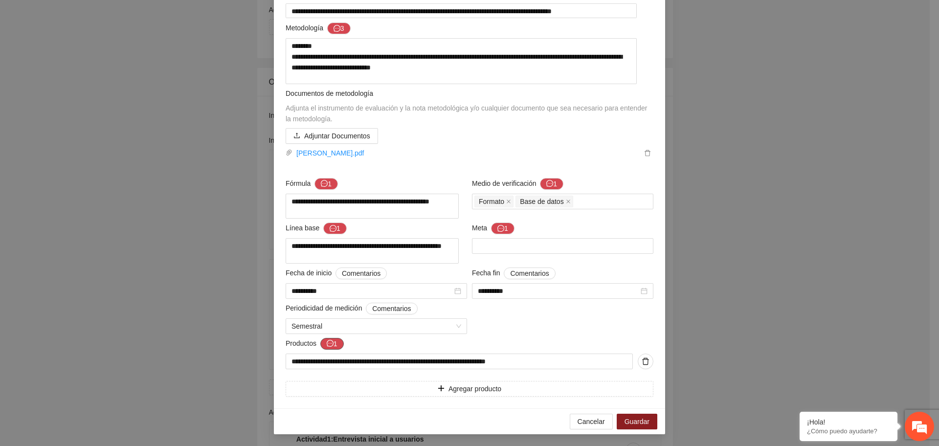
click at [321, 346] on button "1" at bounding box center [331, 344] width 23 height 12
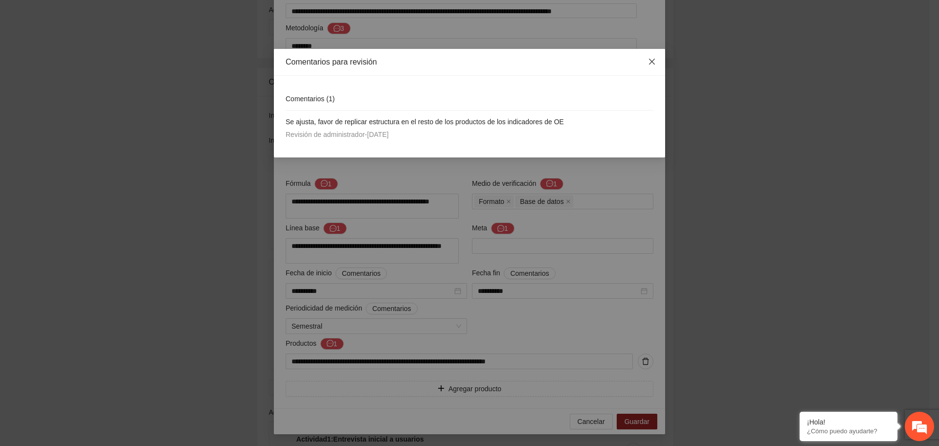
click at [652, 65] on icon "close" at bounding box center [652, 62] width 8 height 8
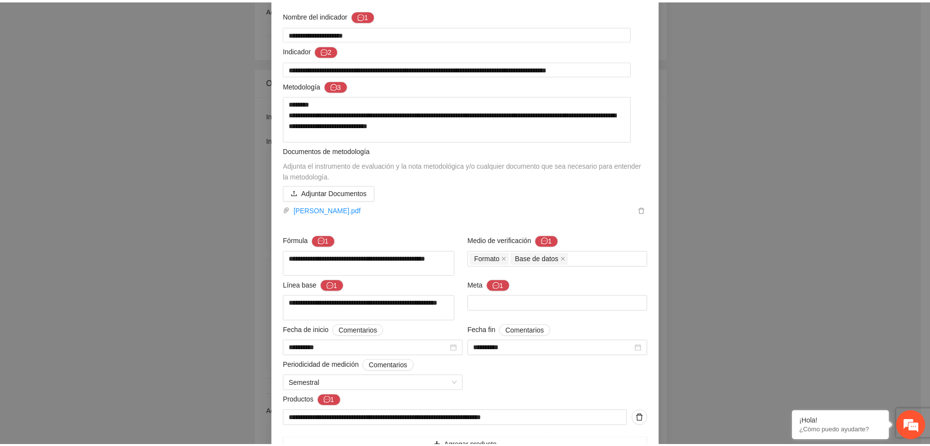
scroll to position [0, 0]
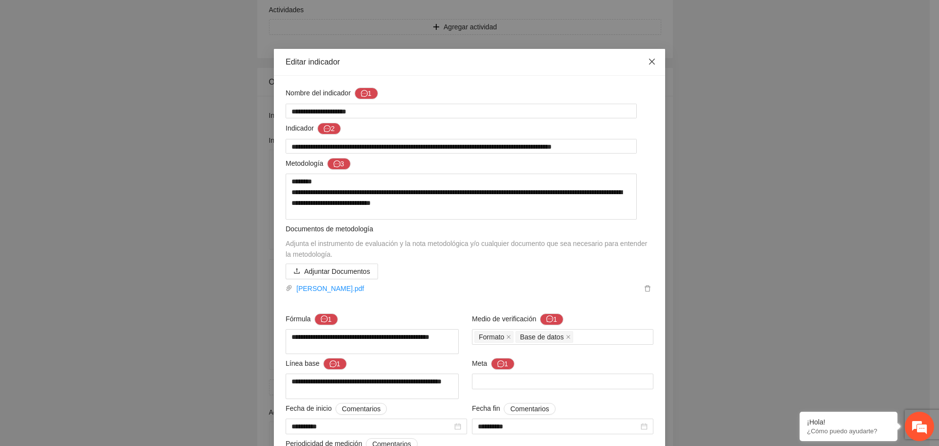
click at [649, 61] on icon "close" at bounding box center [652, 62] width 6 height 6
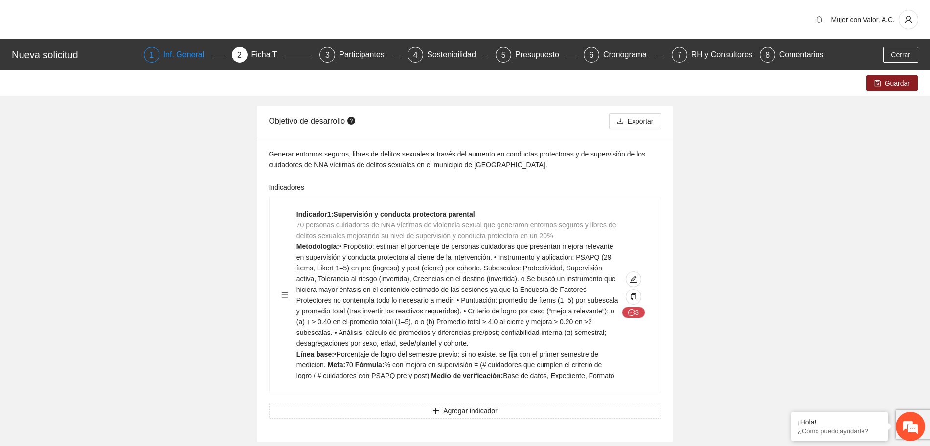
click at [187, 51] on div "Inf. General" at bounding box center [187, 55] width 49 height 16
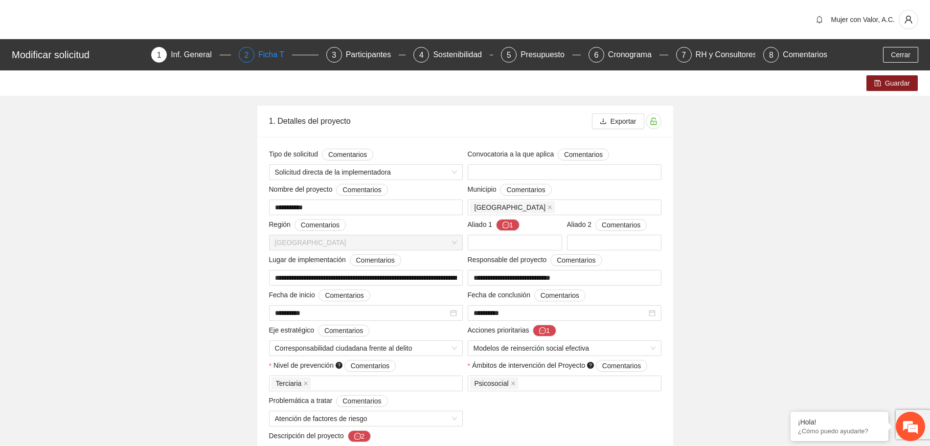
drag, startPoint x: 284, startPoint y: 49, endPoint x: 283, endPoint y: 57, distance: 8.0
click at [284, 53] on div "Ficha T" at bounding box center [275, 55] width 34 height 16
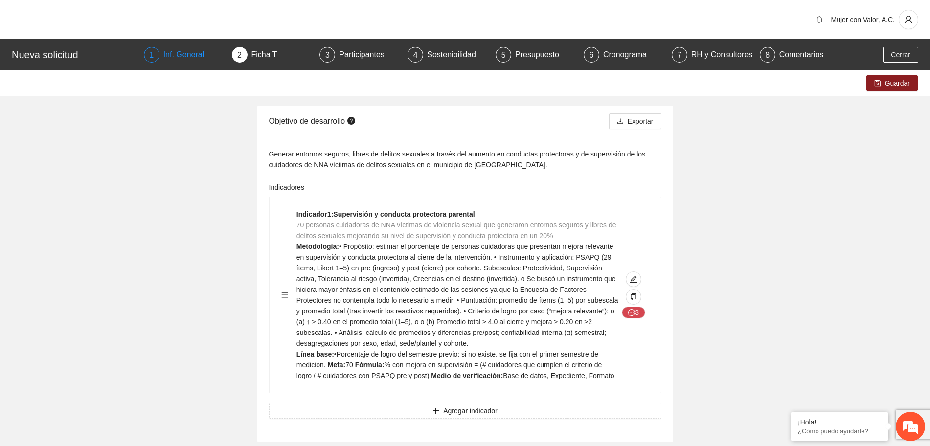
click at [174, 49] on div "Inf. General" at bounding box center [187, 55] width 49 height 16
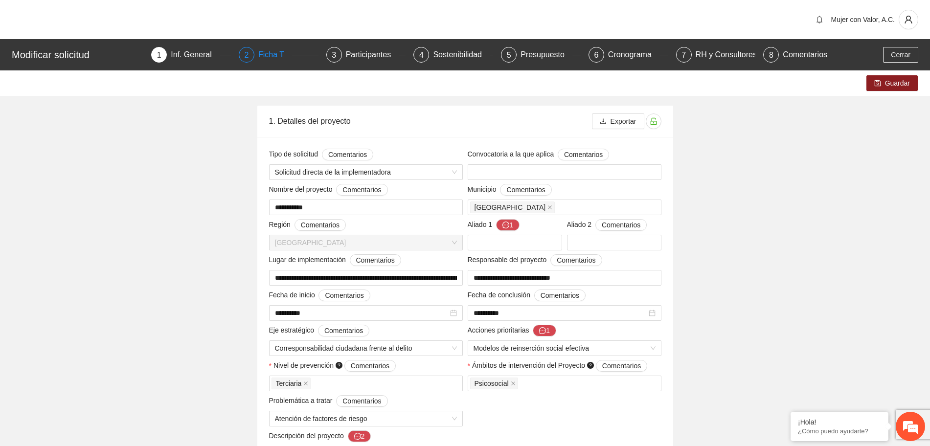
click at [275, 50] on div "Ficha T" at bounding box center [275, 55] width 34 height 16
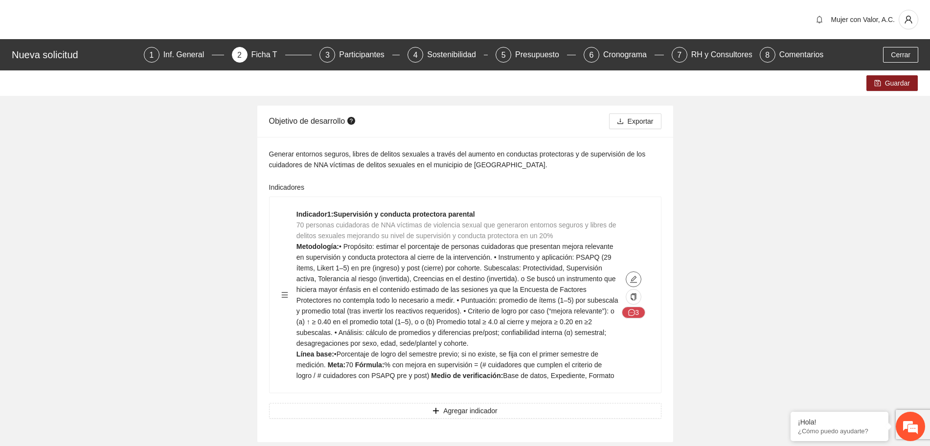
click at [630, 279] on icon "edit" at bounding box center [634, 279] width 8 height 8
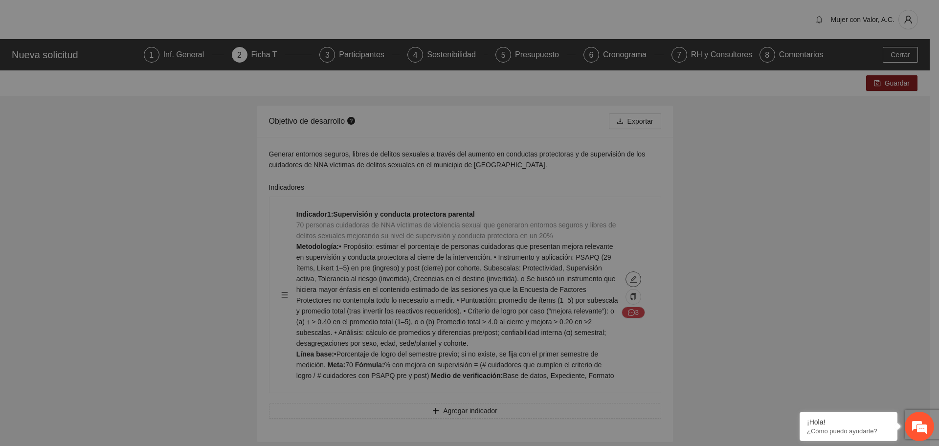
type textarea "**********"
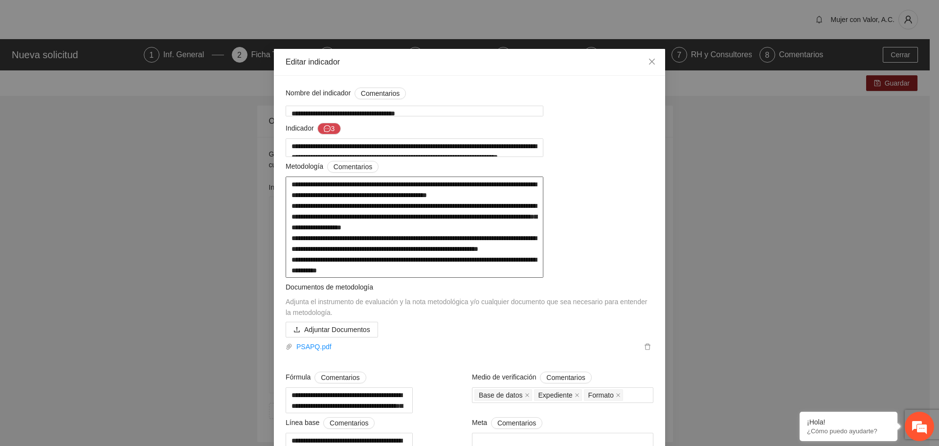
scroll to position [61, 0]
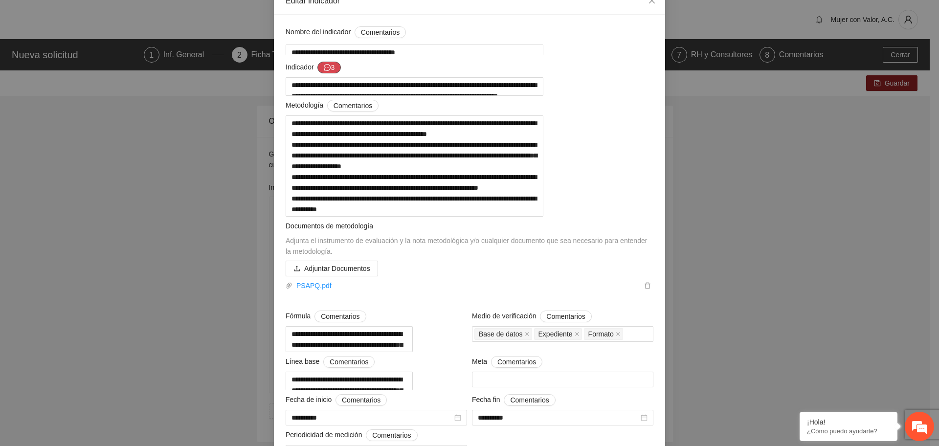
click at [328, 64] on button "3" at bounding box center [328, 68] width 23 height 12
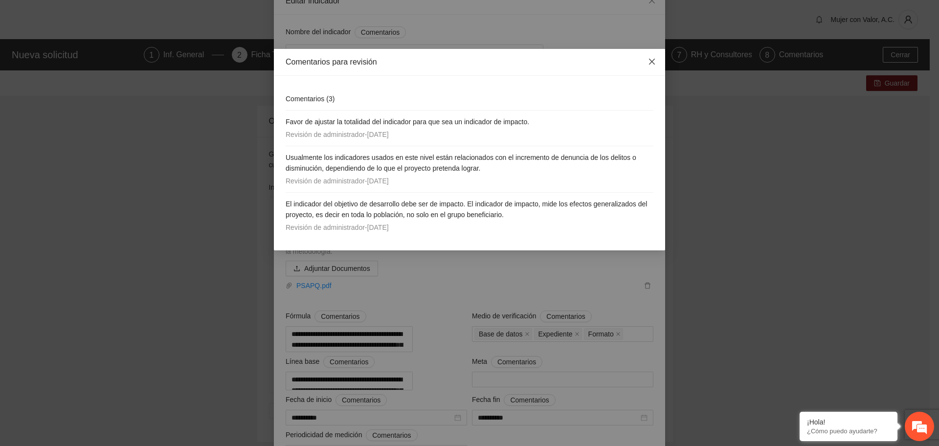
click at [659, 60] on span "Close" at bounding box center [652, 62] width 26 height 26
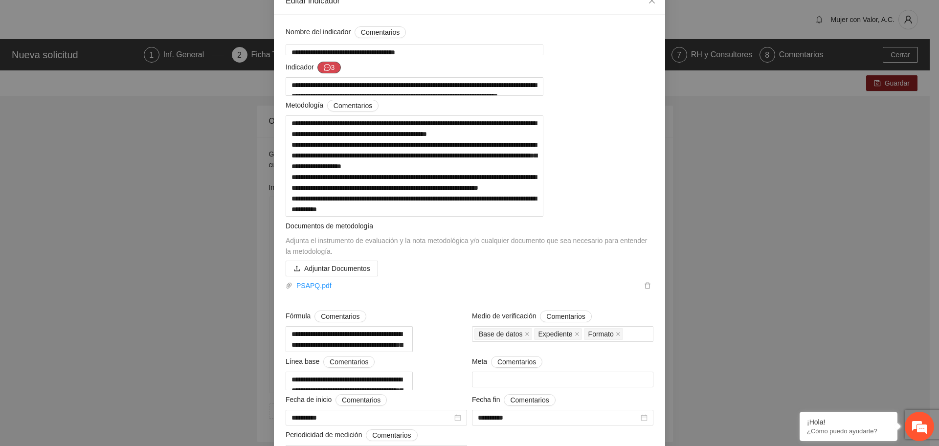
click at [329, 66] on button "3" at bounding box center [328, 68] width 23 height 12
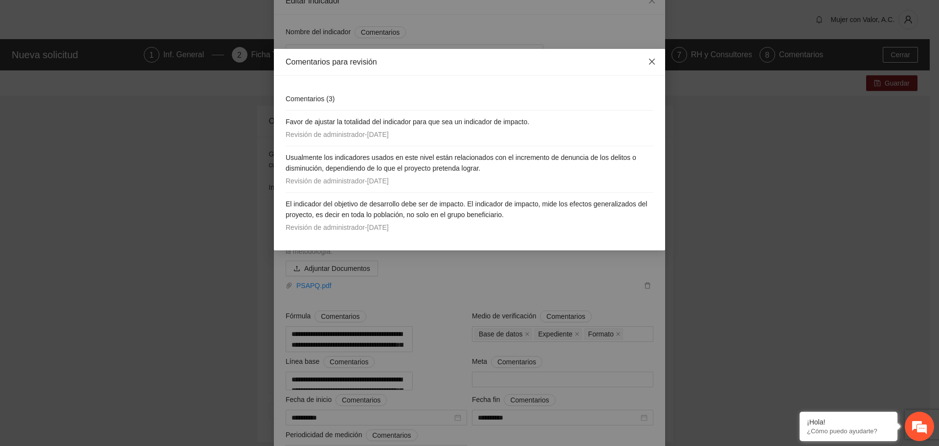
click at [646, 63] on span "Close" at bounding box center [652, 62] width 26 height 26
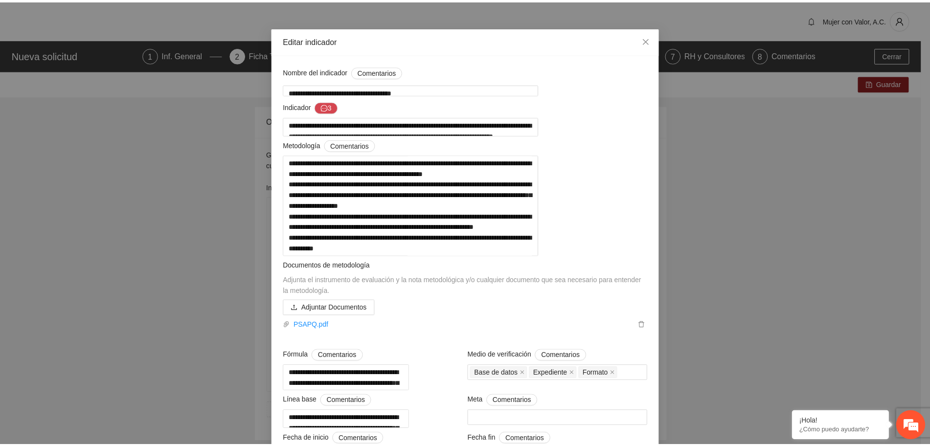
scroll to position [0, 0]
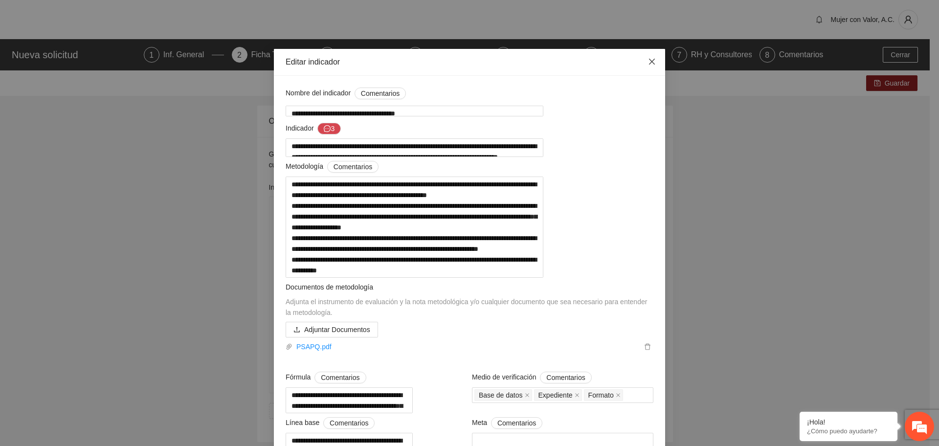
click at [652, 62] on span "Close" at bounding box center [652, 62] width 26 height 26
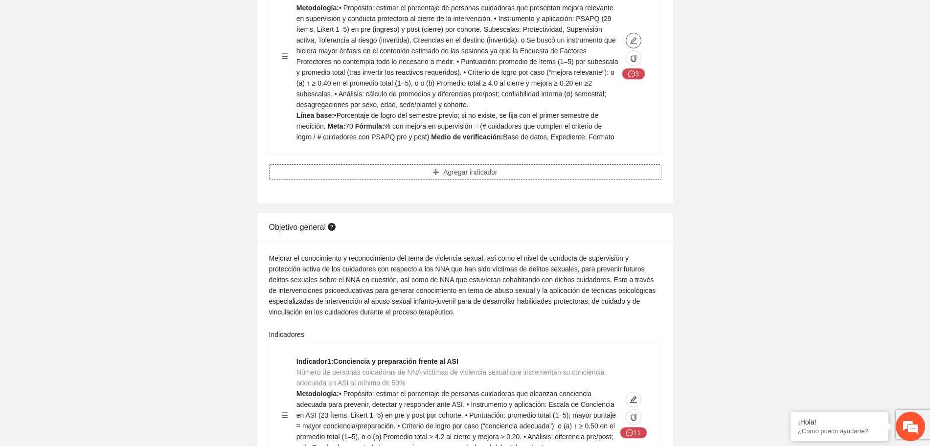
scroll to position [245, 0]
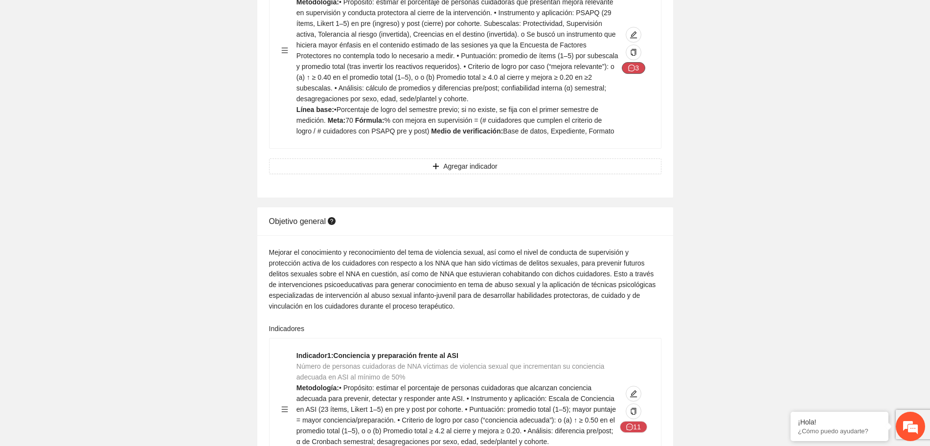
click at [634, 68] on icon "message" at bounding box center [631, 68] width 7 height 7
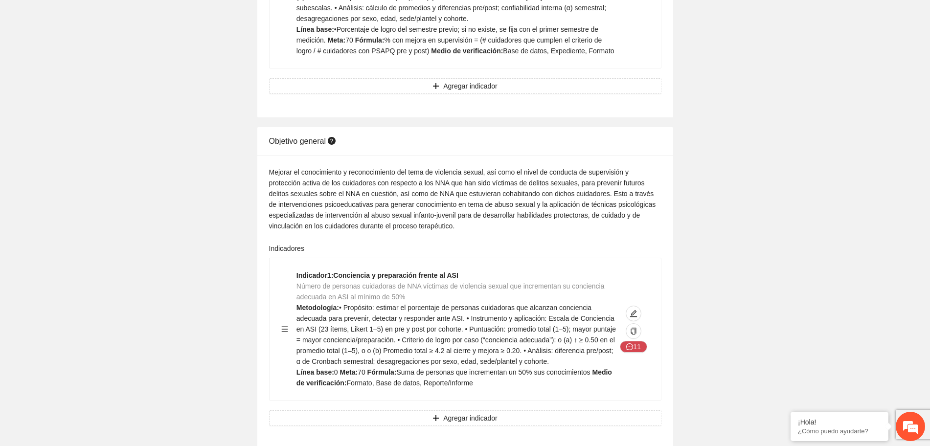
scroll to position [428, 0]
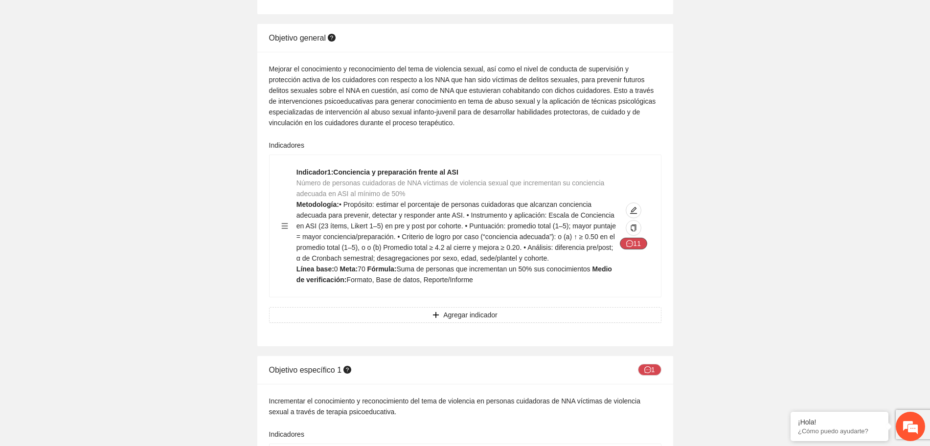
click at [641, 247] on button "11" at bounding box center [633, 244] width 27 height 12
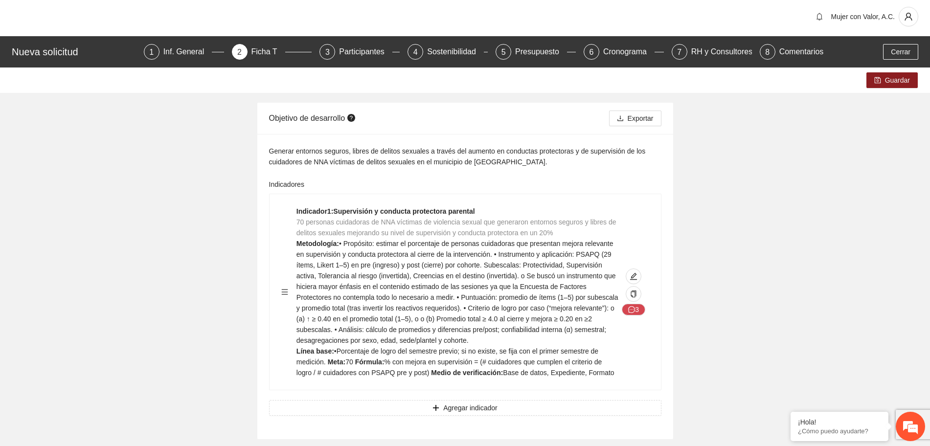
scroll to position [0, 0]
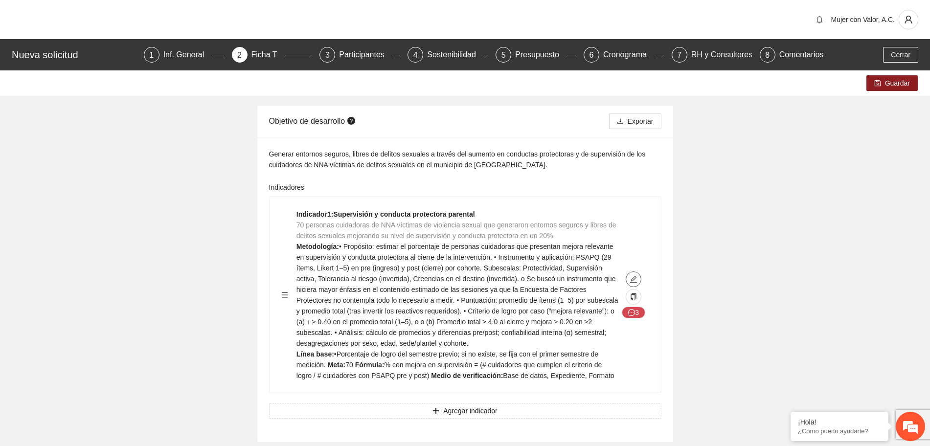
click at [629, 280] on span "edit" at bounding box center [633, 279] width 15 height 8
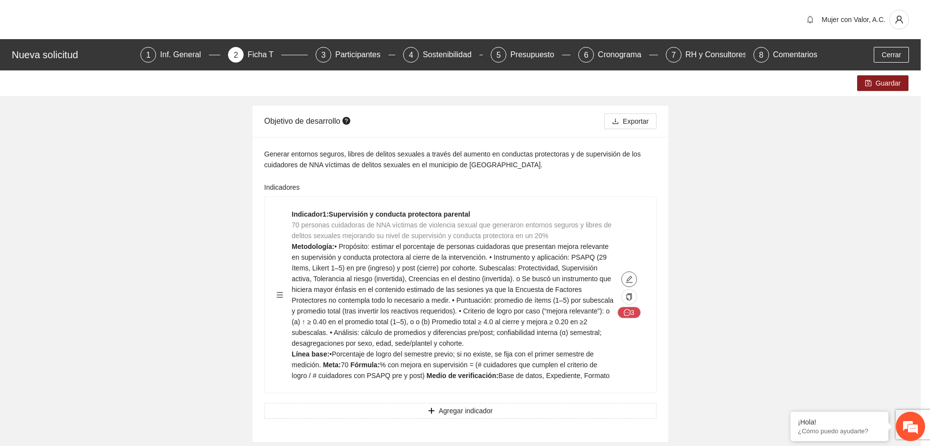
type textarea "**********"
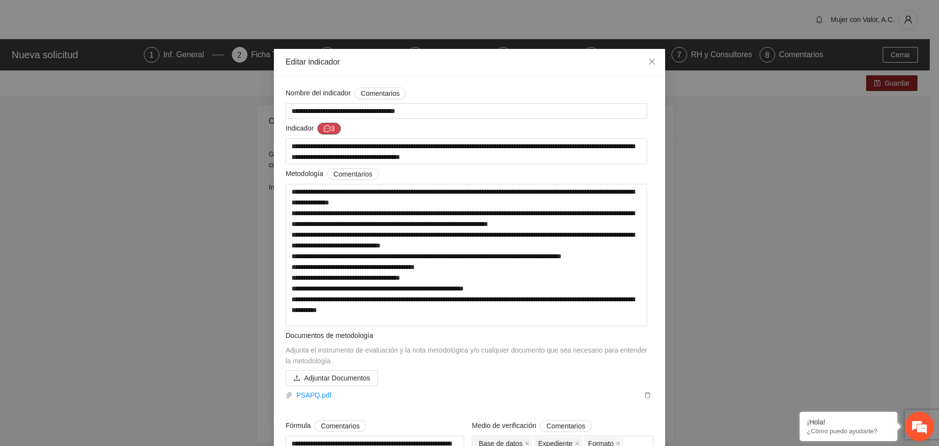
click at [326, 129] on button "3" at bounding box center [328, 129] width 23 height 12
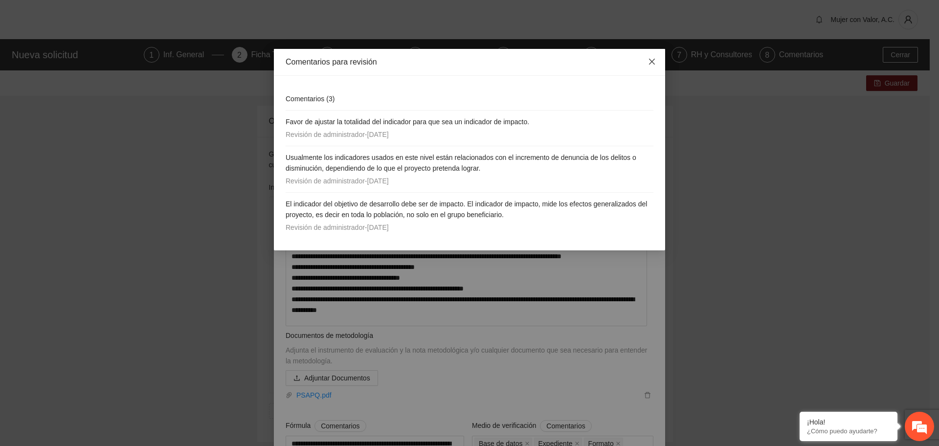
click at [654, 60] on icon "close" at bounding box center [652, 62] width 8 height 8
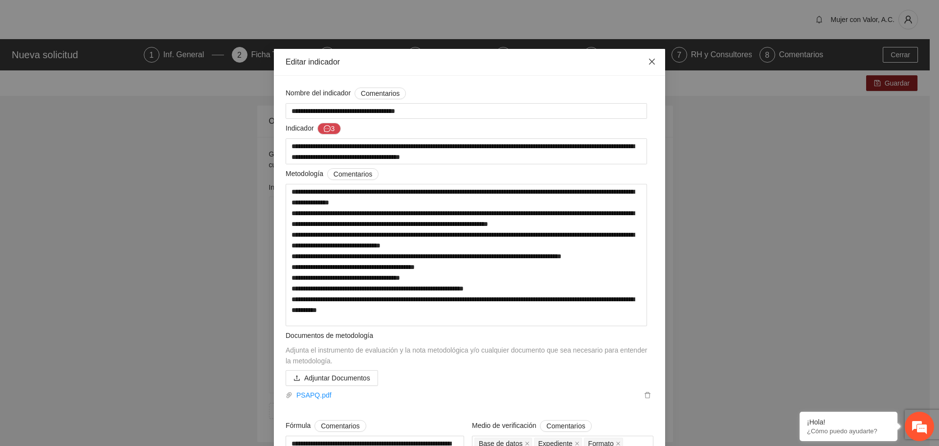
click at [651, 60] on icon "close" at bounding box center [652, 62] width 8 height 8
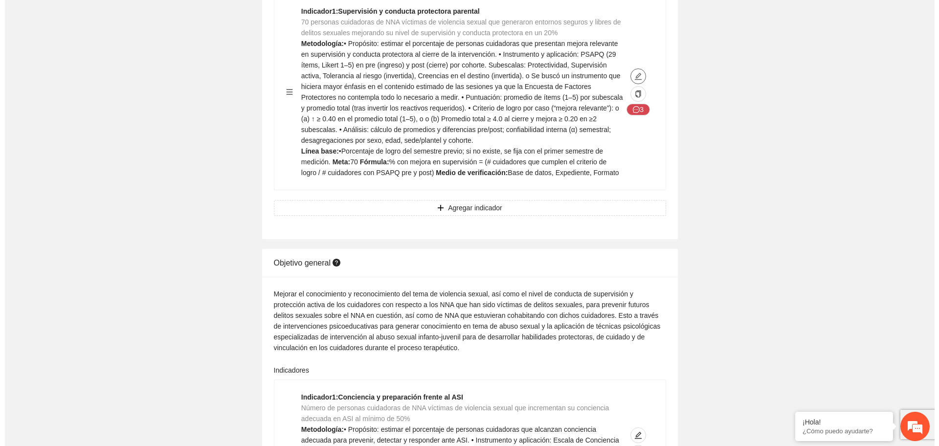
scroll to position [61, 0]
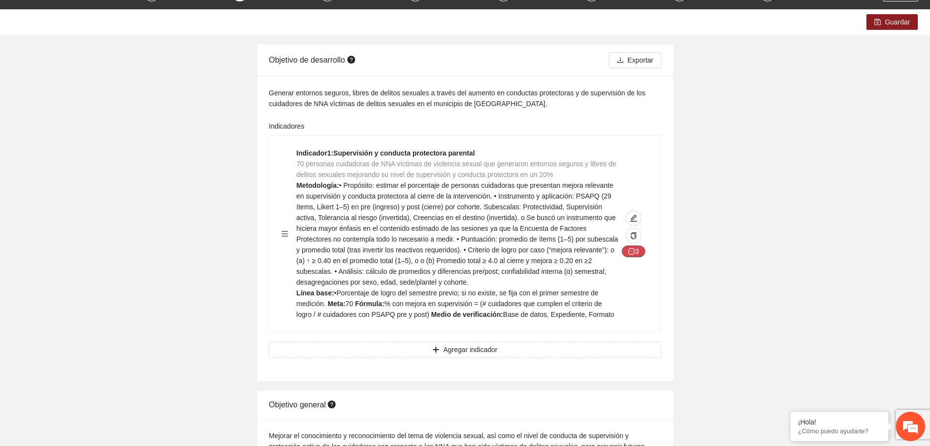
click at [634, 251] on icon "message" at bounding box center [631, 251] width 7 height 7
click at [634, 248] on icon "message" at bounding box center [631, 251] width 7 height 7
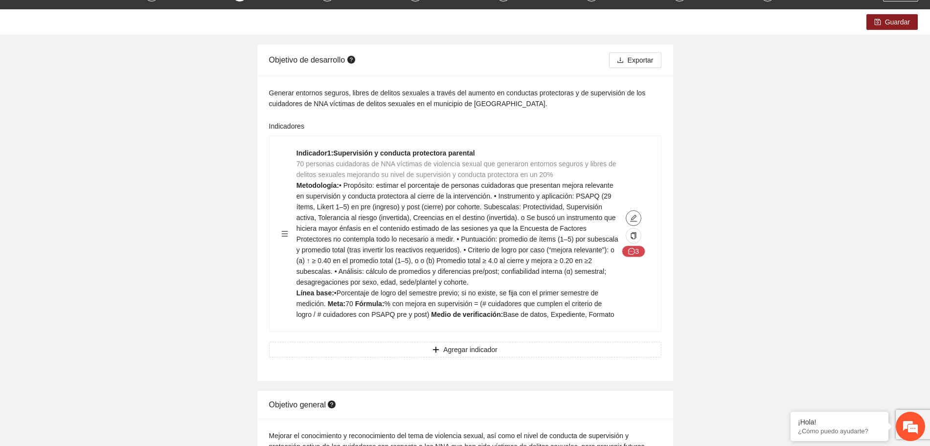
click at [634, 221] on icon "edit" at bounding box center [633, 218] width 7 height 7
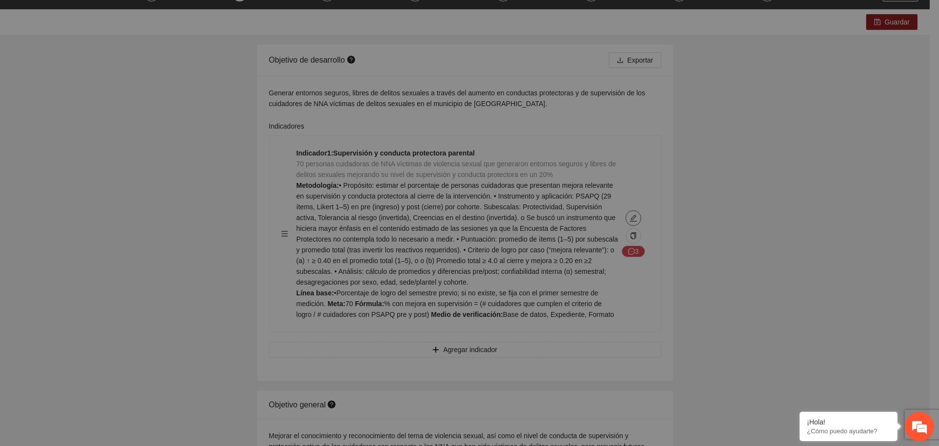
type textarea "**********"
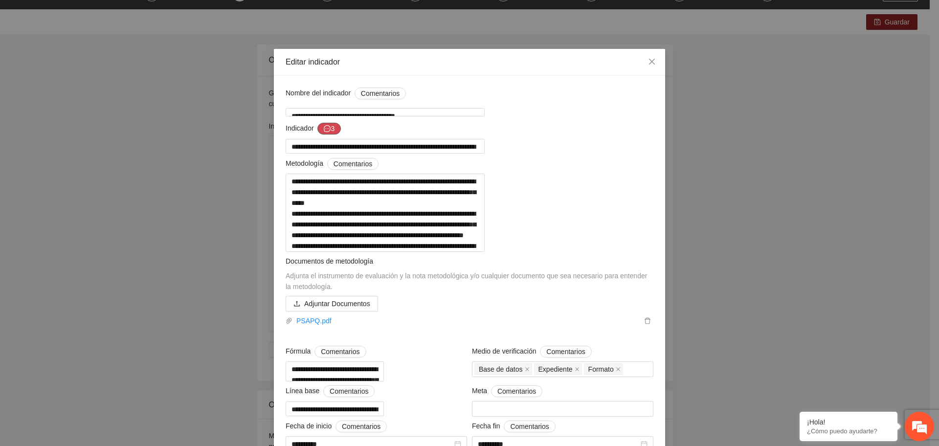
click at [331, 127] on button "3" at bounding box center [328, 129] width 23 height 12
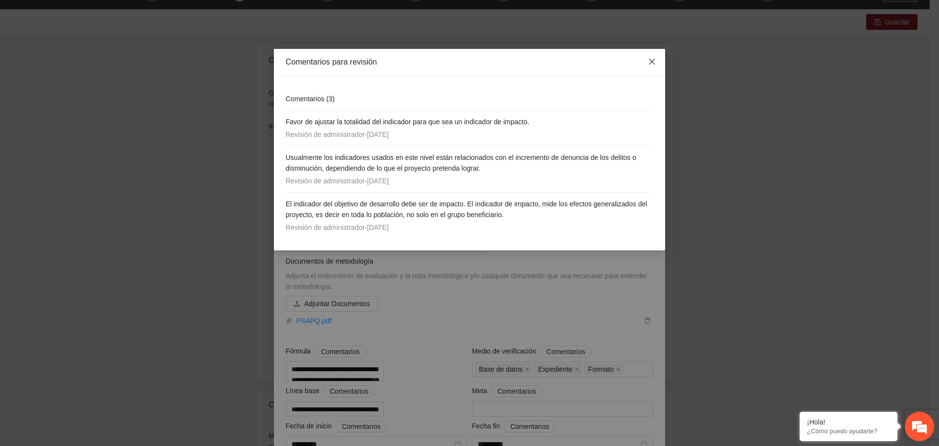
drag, startPoint x: 647, startPoint y: 61, endPoint x: 647, endPoint y: 72, distance: 11.3
click at [647, 61] on span "Close" at bounding box center [652, 62] width 26 height 26
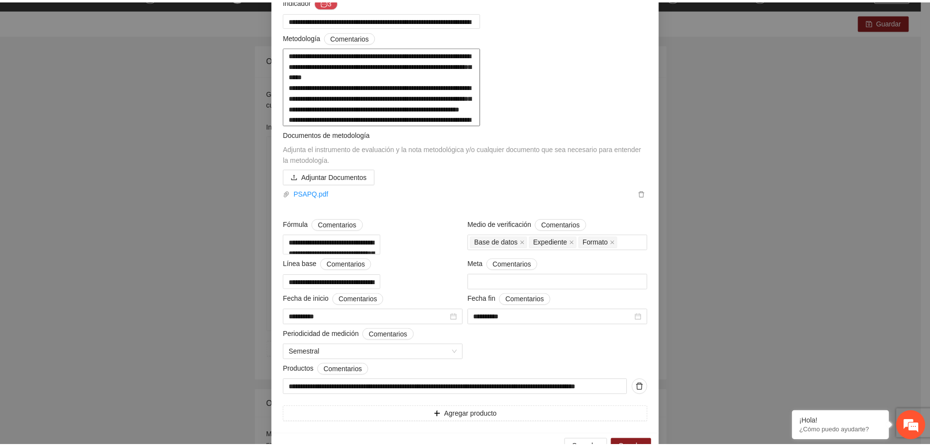
scroll to position [0, 0]
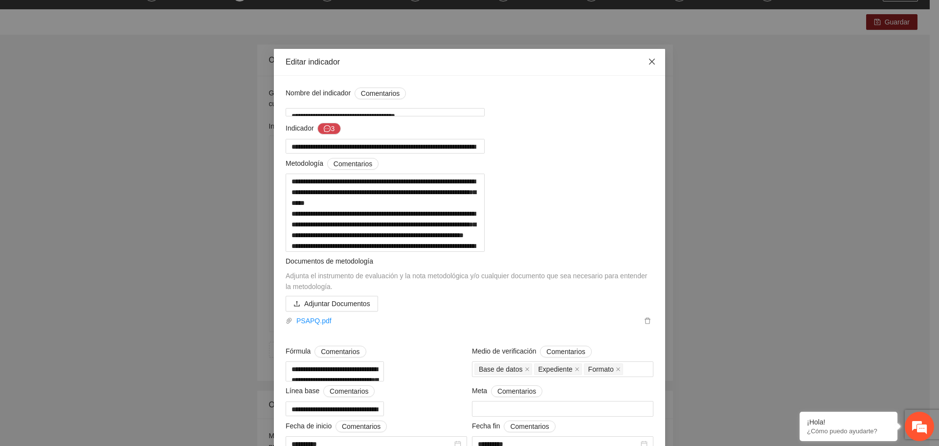
click at [650, 61] on icon "close" at bounding box center [652, 62] width 8 height 8
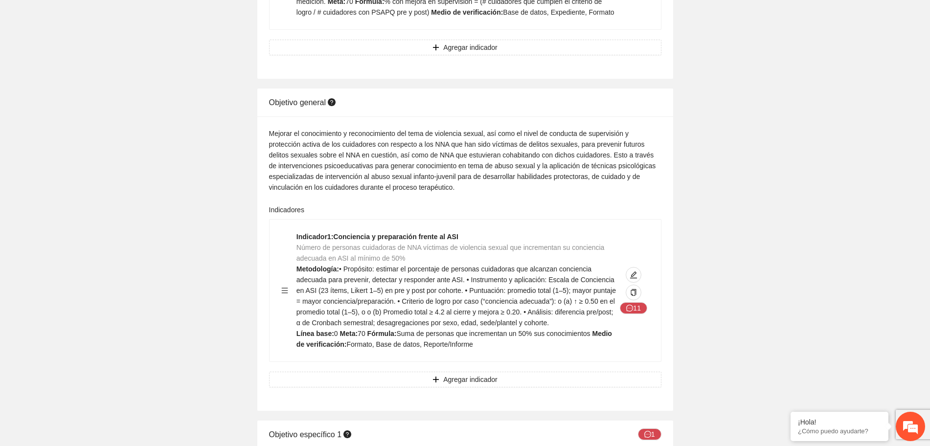
scroll to position [367, 0]
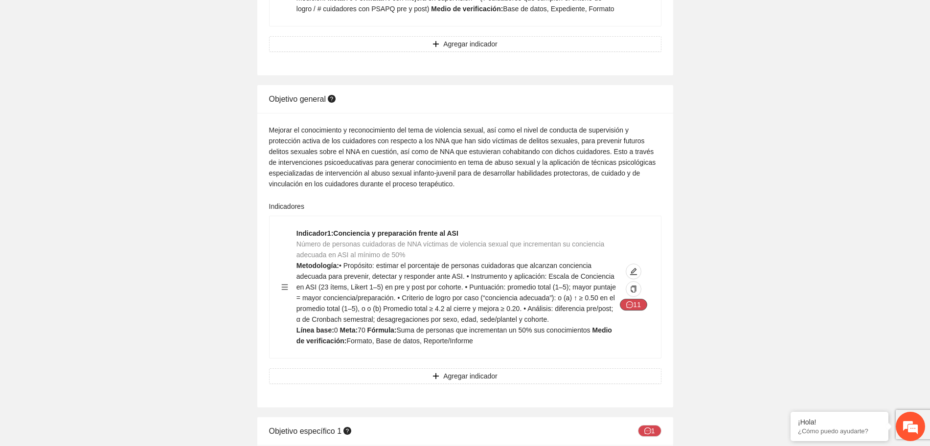
click at [633, 302] on icon "message" at bounding box center [629, 304] width 7 height 7
click at [635, 271] on icon "edit" at bounding box center [634, 272] width 8 height 8
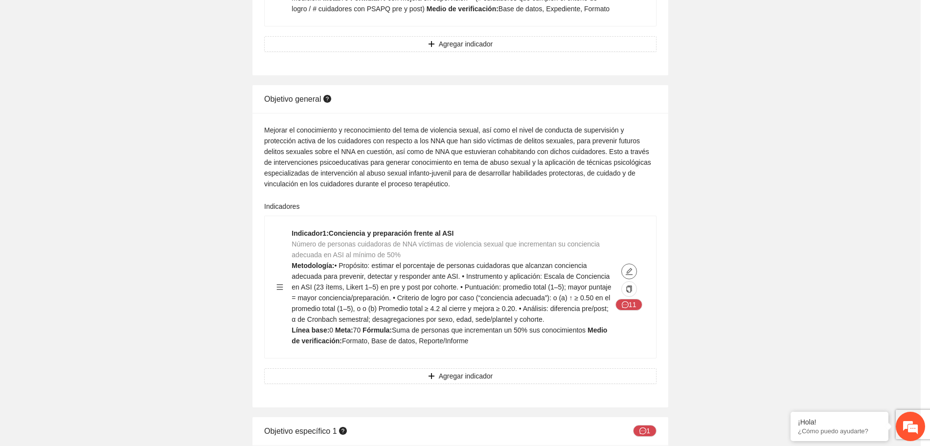
type textarea "*"
type input "**********"
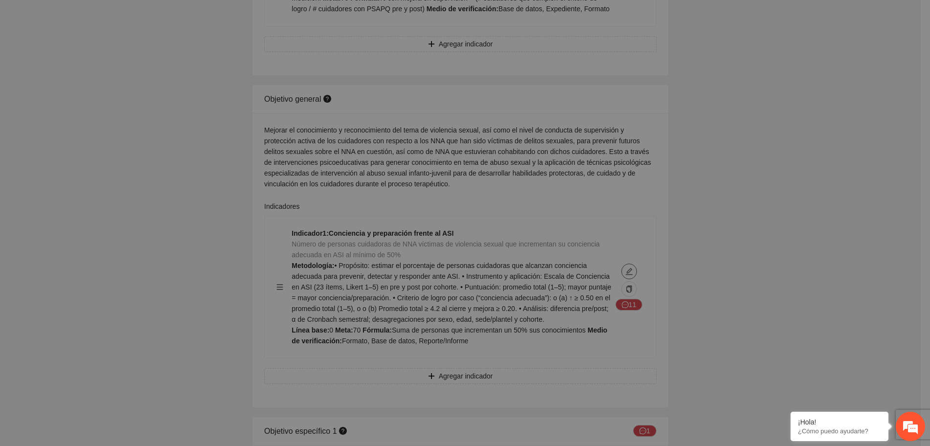
type textarea "*"
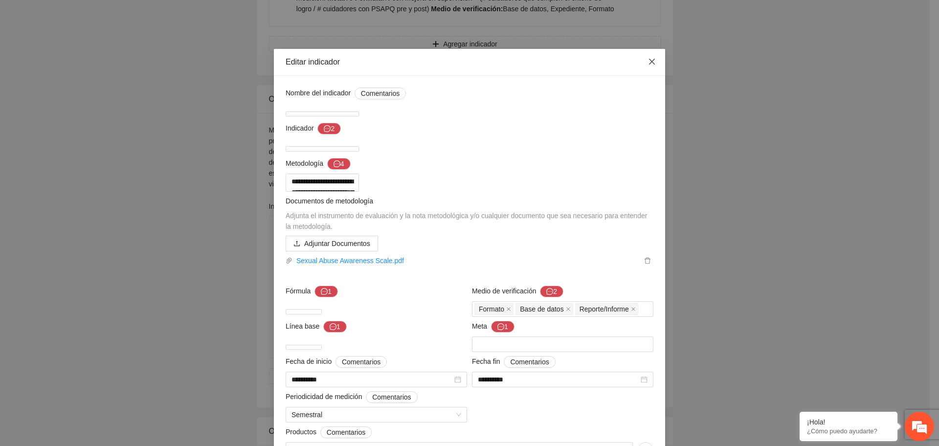
click at [651, 55] on span "Close" at bounding box center [652, 62] width 26 height 26
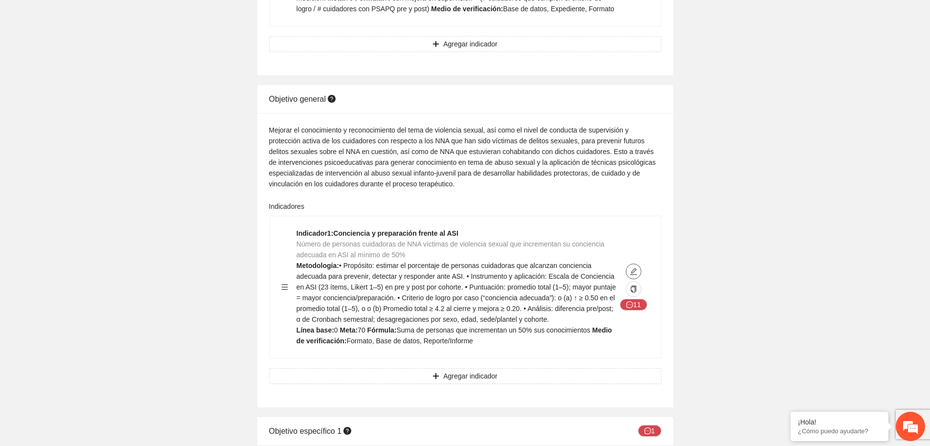
click at [636, 271] on icon "edit" at bounding box center [634, 272] width 8 height 8
type textarea "*"
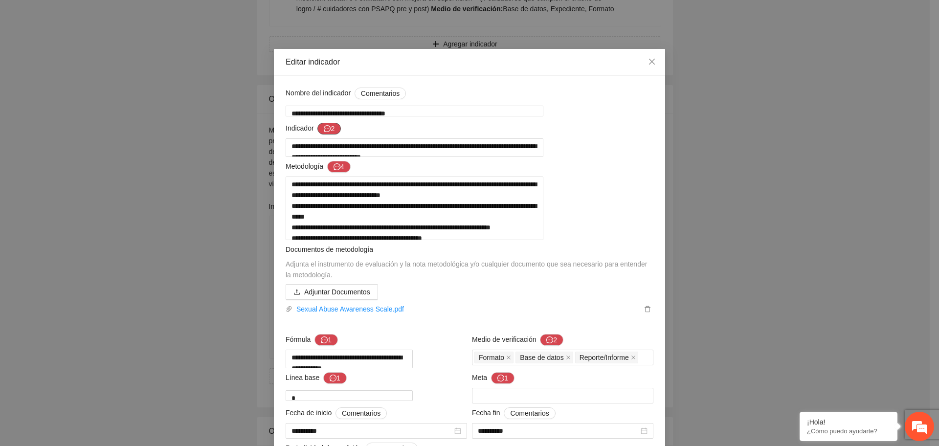
click at [330, 129] on button "2" at bounding box center [328, 129] width 23 height 12
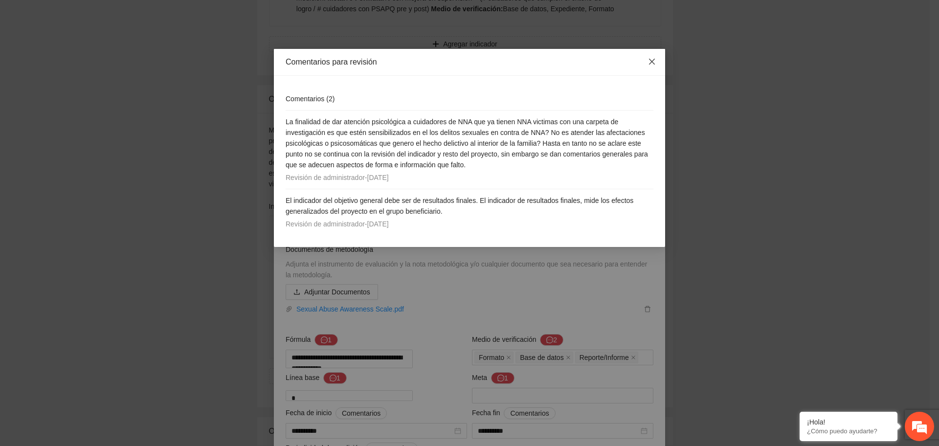
click at [655, 64] on icon "close" at bounding box center [652, 62] width 8 height 8
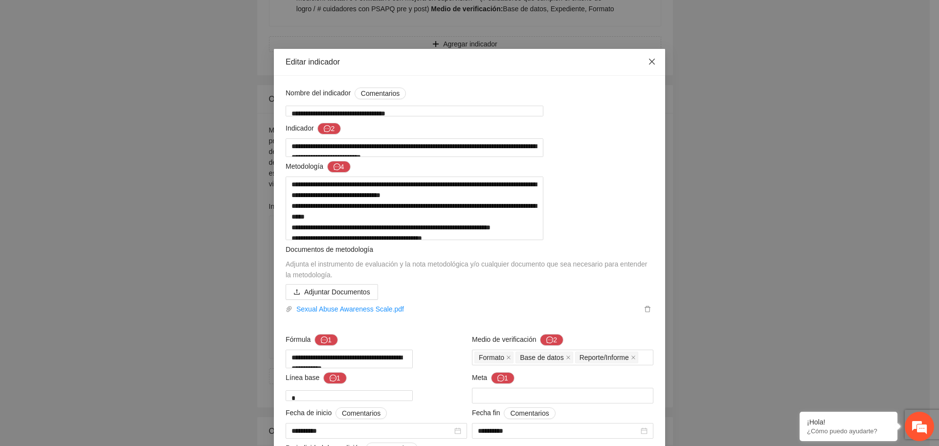
click at [646, 68] on span "Close" at bounding box center [652, 62] width 26 height 26
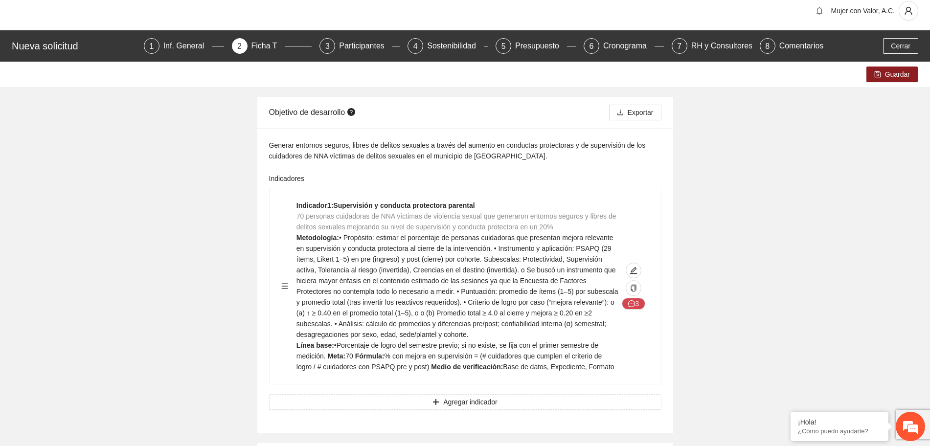
scroll to position [0, 0]
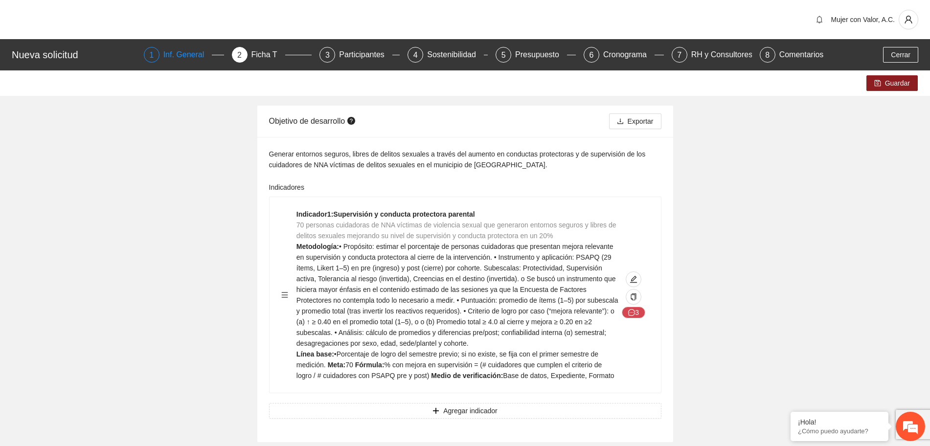
click at [159, 51] on div "1" at bounding box center [152, 55] width 16 height 16
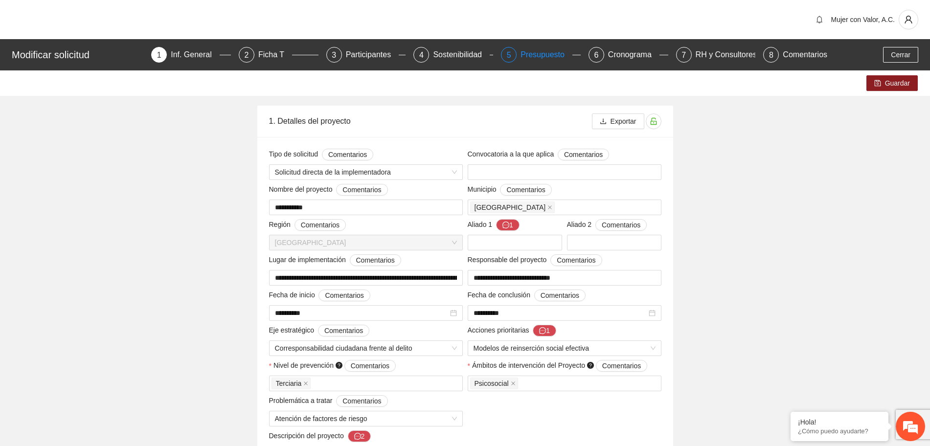
click at [530, 59] on div "Presupuesto" at bounding box center [546, 55] width 52 height 16
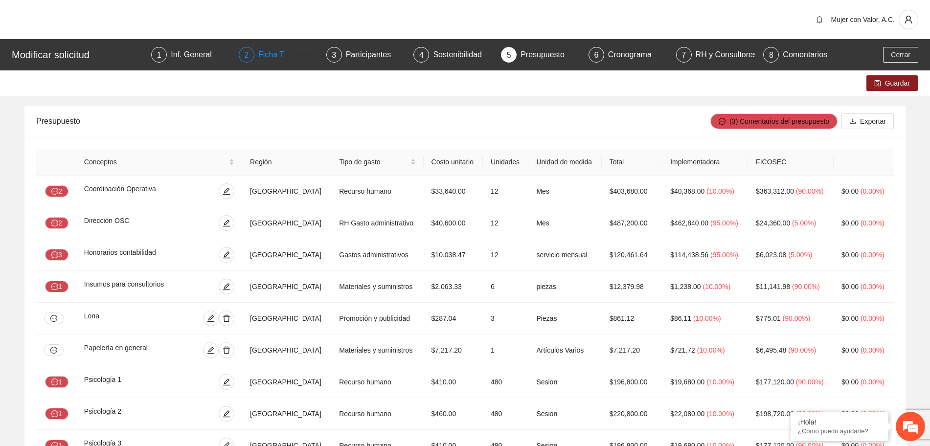
click at [247, 58] on div "2" at bounding box center [247, 55] width 16 height 16
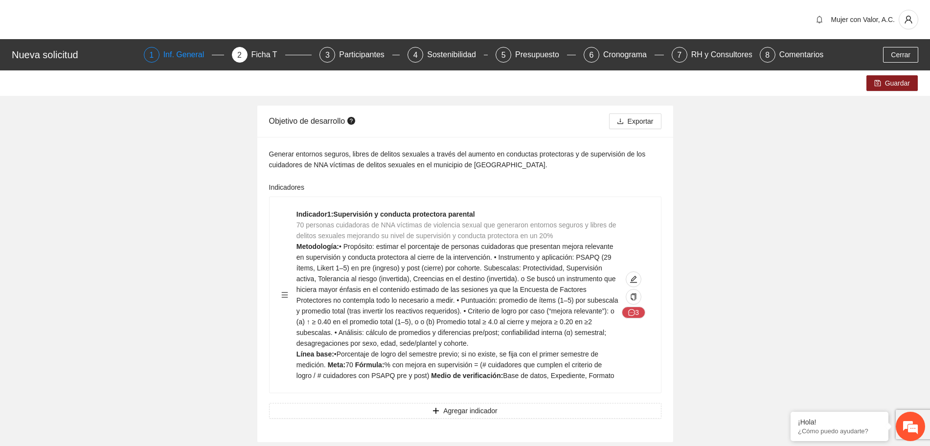
click at [191, 47] on div "Inf. General" at bounding box center [187, 55] width 49 height 16
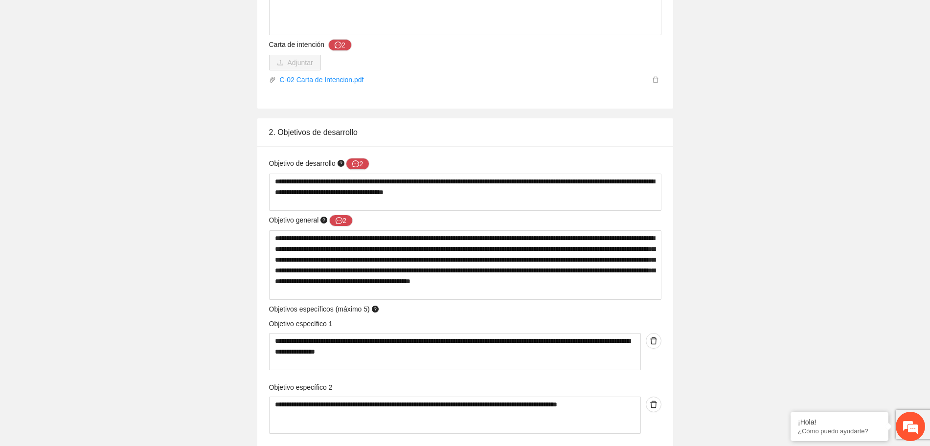
scroll to position [917, 0]
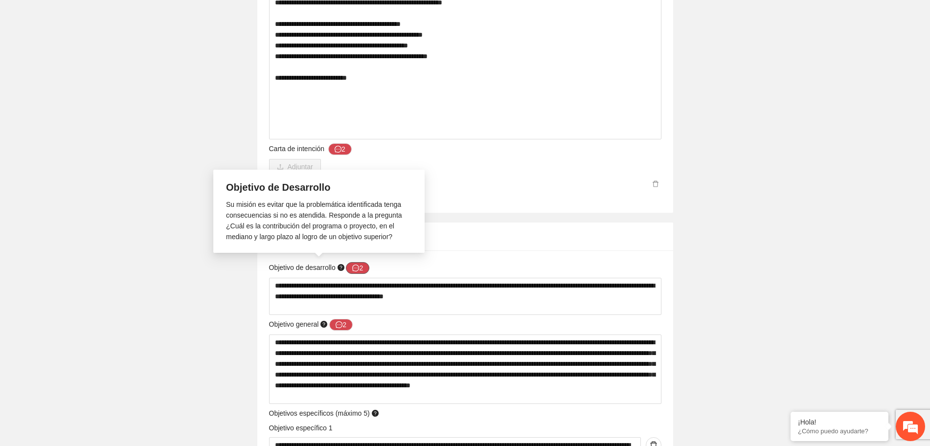
click at [353, 265] on icon "message" at bounding box center [355, 268] width 7 height 7
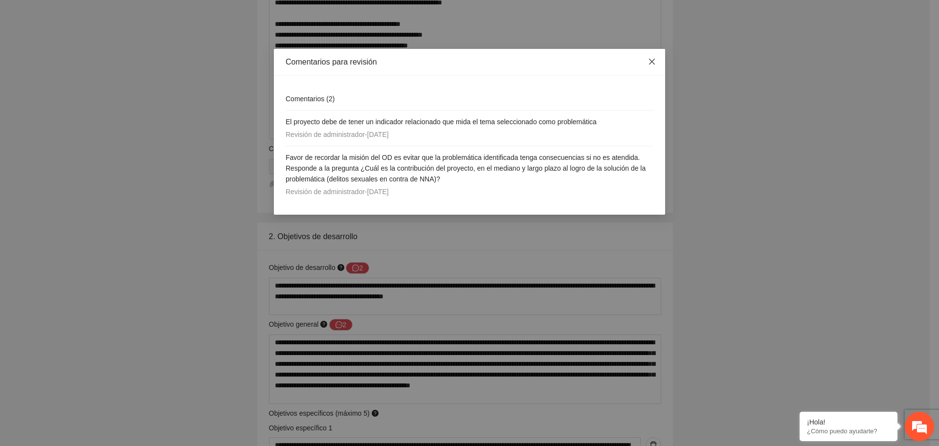
click at [652, 63] on icon "close" at bounding box center [652, 62] width 6 height 6
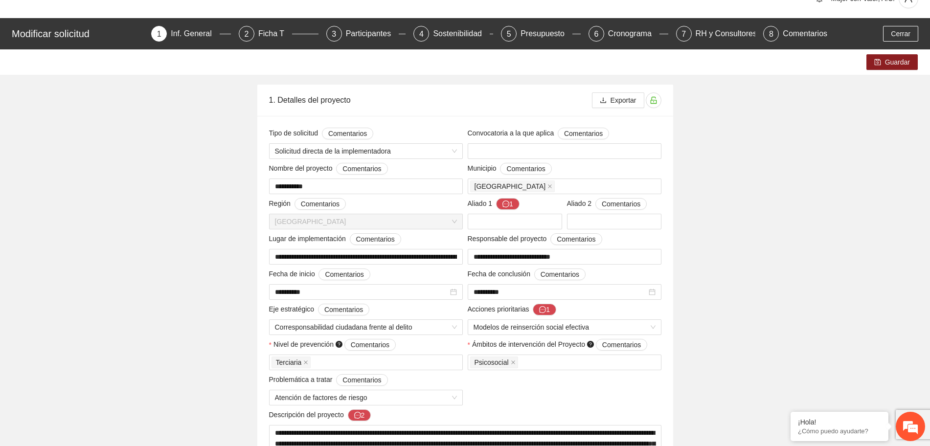
scroll to position [0, 0]
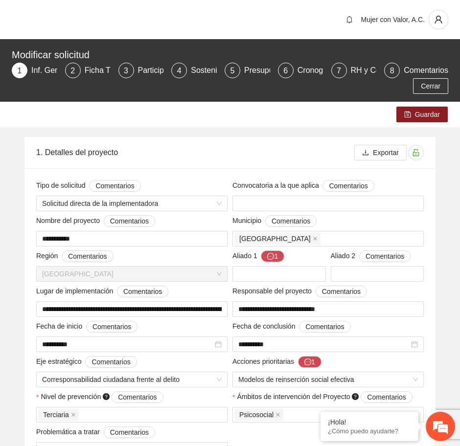
click at [341, 159] on div "1. Detalles del proyecto" at bounding box center [195, 152] width 318 height 28
click at [127, 5] on div "Mujer con Valor, A.C." at bounding box center [230, 19] width 460 height 39
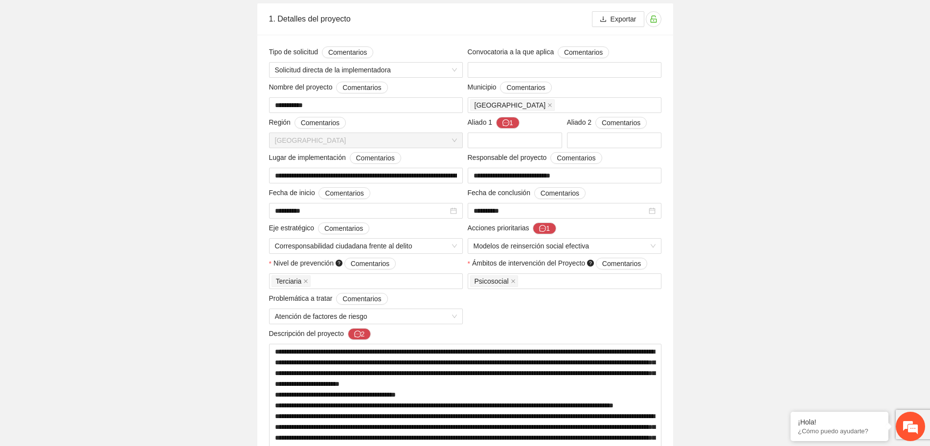
scroll to position [122, 0]
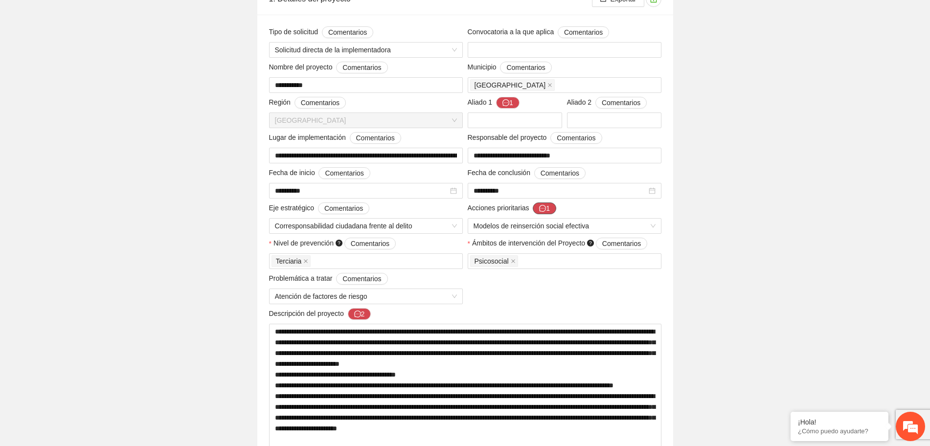
click at [548, 208] on button "1" at bounding box center [544, 209] width 23 height 12
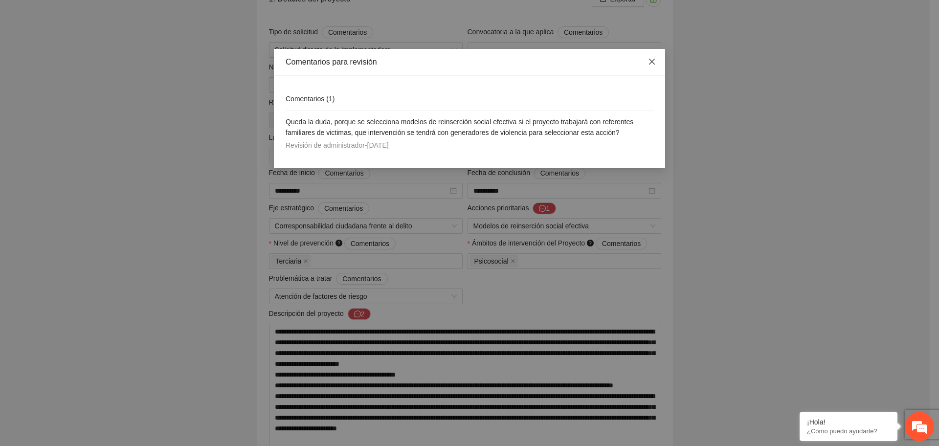
click at [654, 60] on icon "close" at bounding box center [652, 62] width 8 height 8
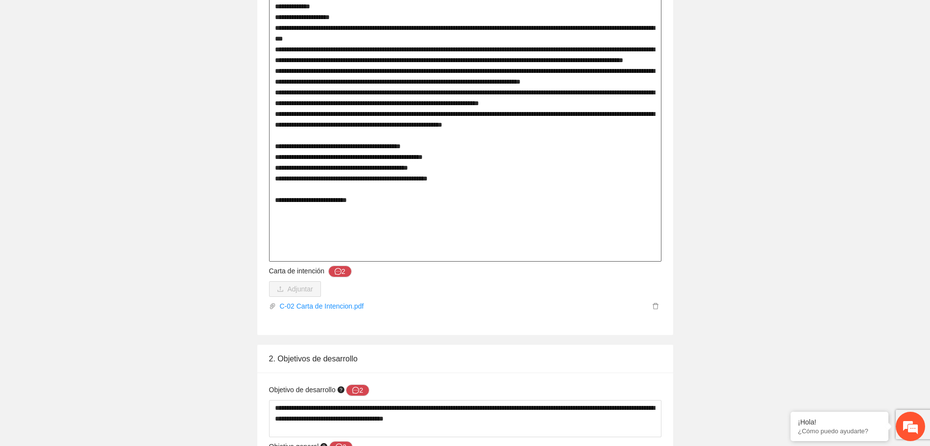
scroll to position [856, 0]
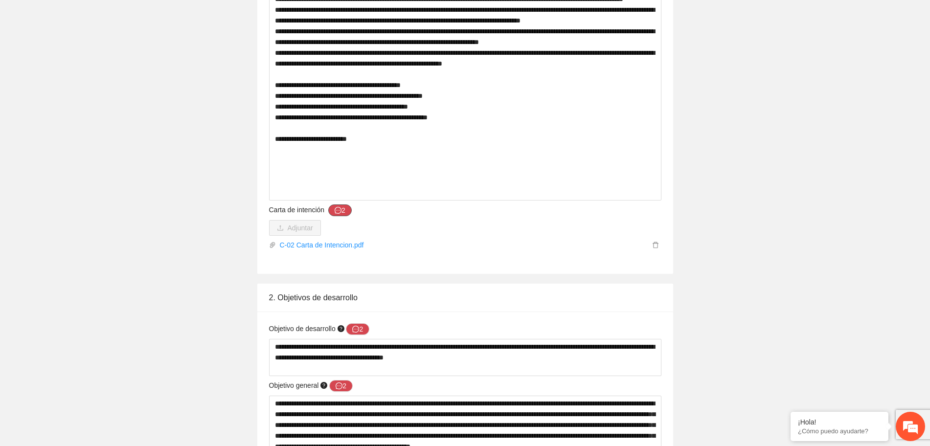
click at [341, 213] on button "2" at bounding box center [339, 210] width 23 height 12
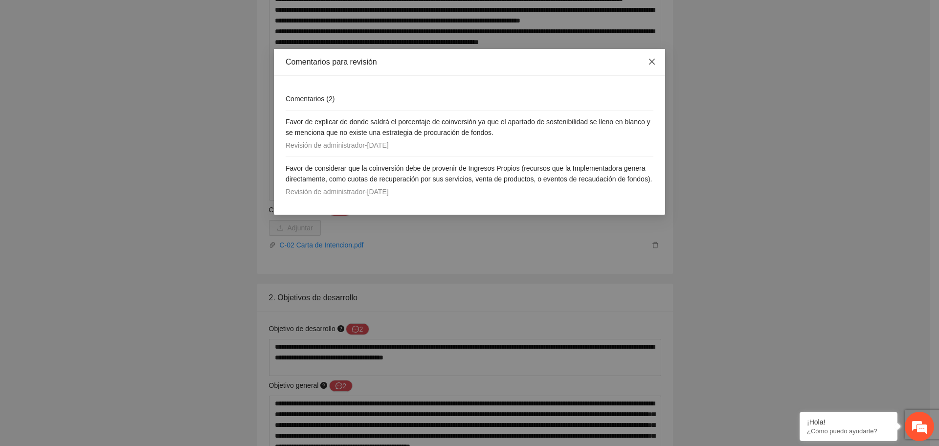
click at [652, 64] on icon "close" at bounding box center [652, 62] width 8 height 8
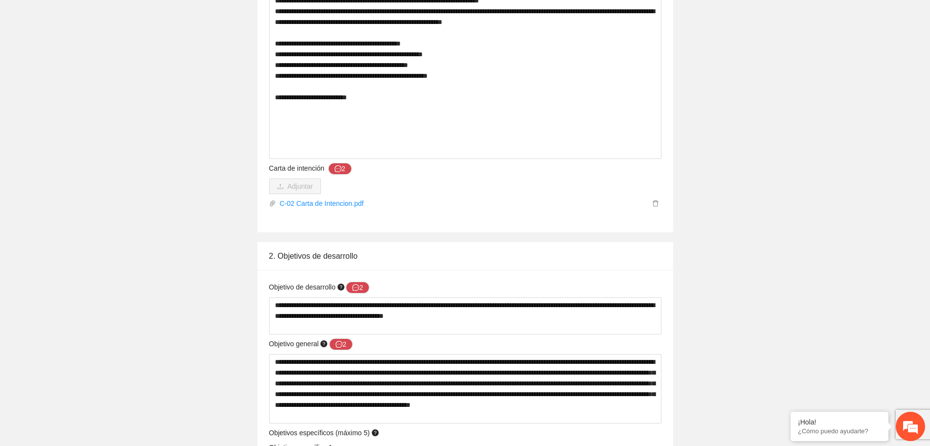
scroll to position [917, 0]
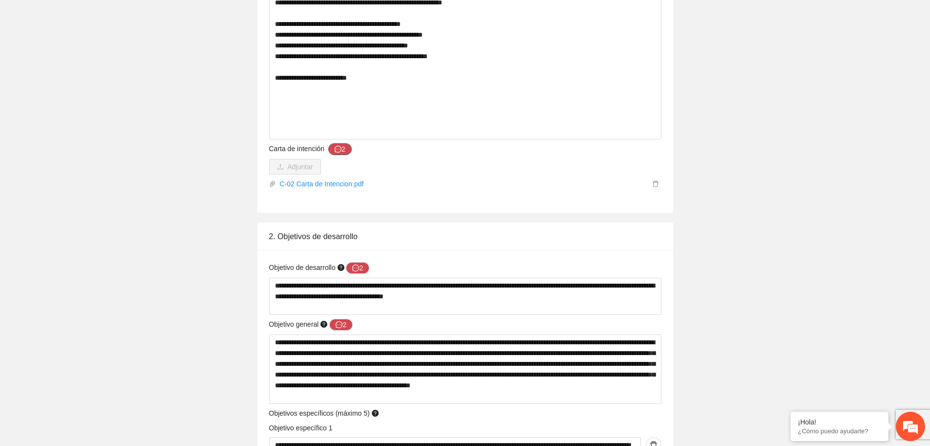
click at [344, 151] on button "2" at bounding box center [339, 149] width 23 height 12
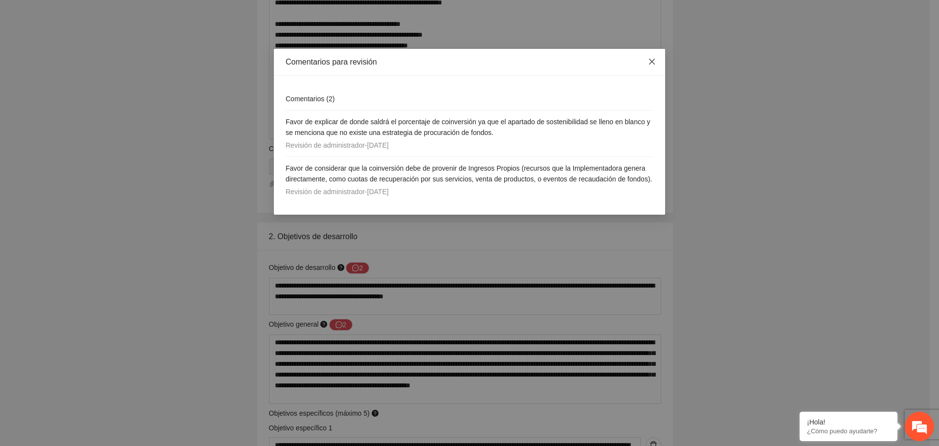
click at [654, 61] on icon "close" at bounding box center [652, 62] width 6 height 6
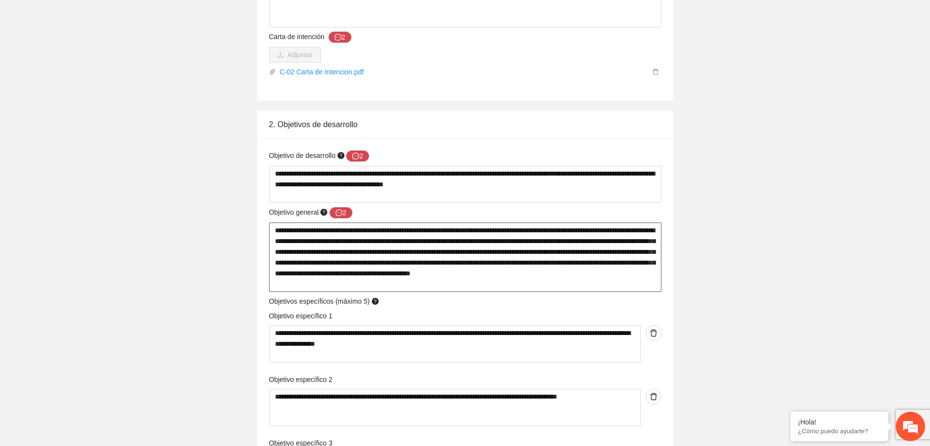
scroll to position [1101, 0]
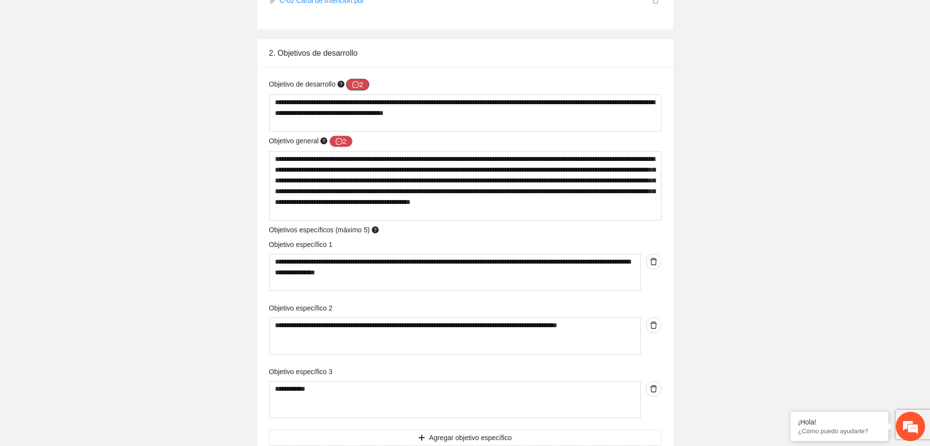
click at [356, 85] on icon "message" at bounding box center [355, 84] width 7 height 7
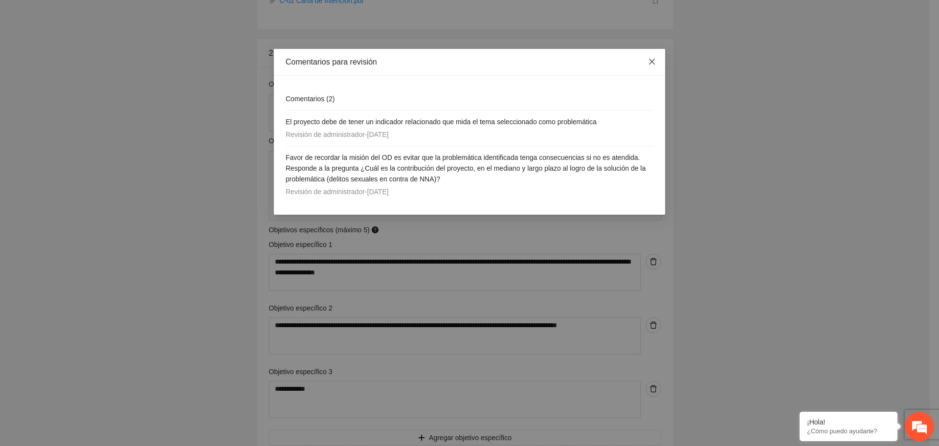
click at [649, 66] on icon "close" at bounding box center [652, 62] width 8 height 8
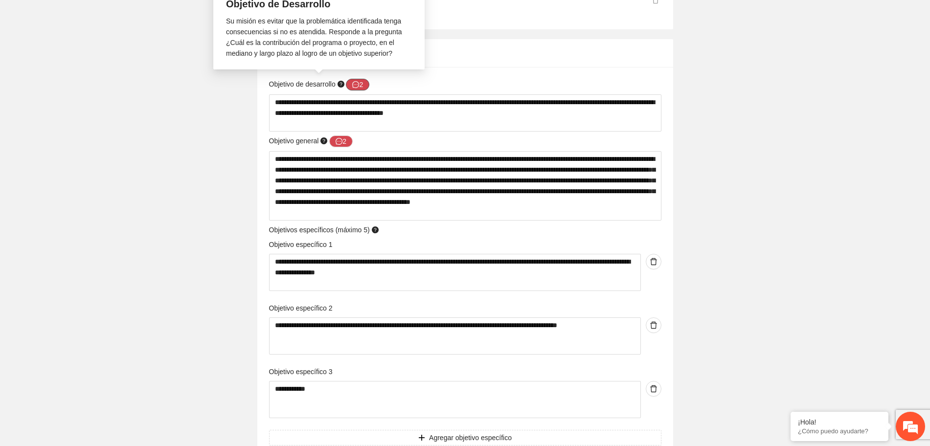
click at [355, 85] on icon "message" at bounding box center [355, 84] width 7 height 7
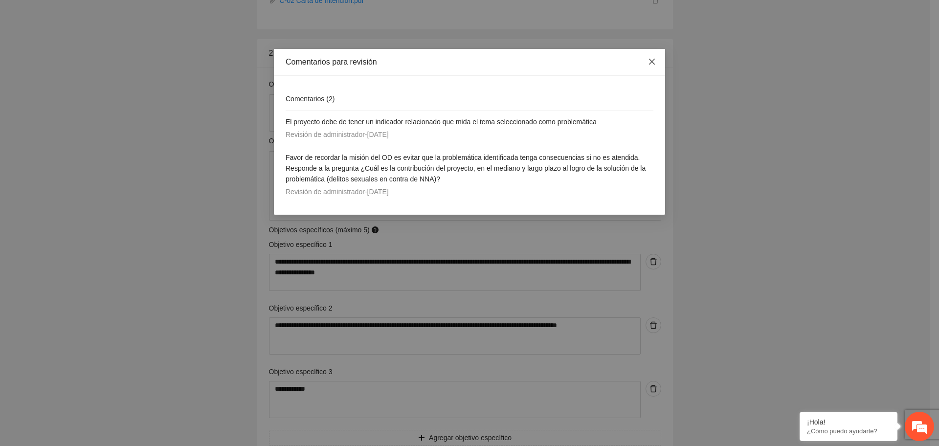
click at [653, 60] on icon "close" at bounding box center [652, 62] width 8 height 8
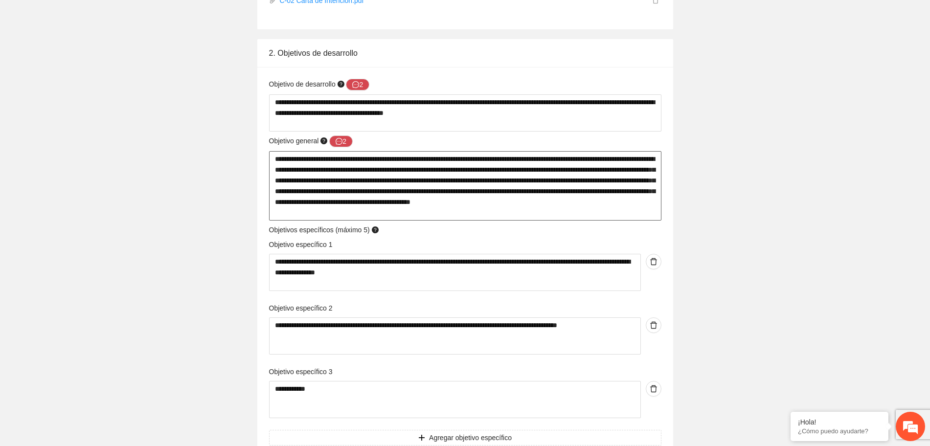
scroll to position [1040, 0]
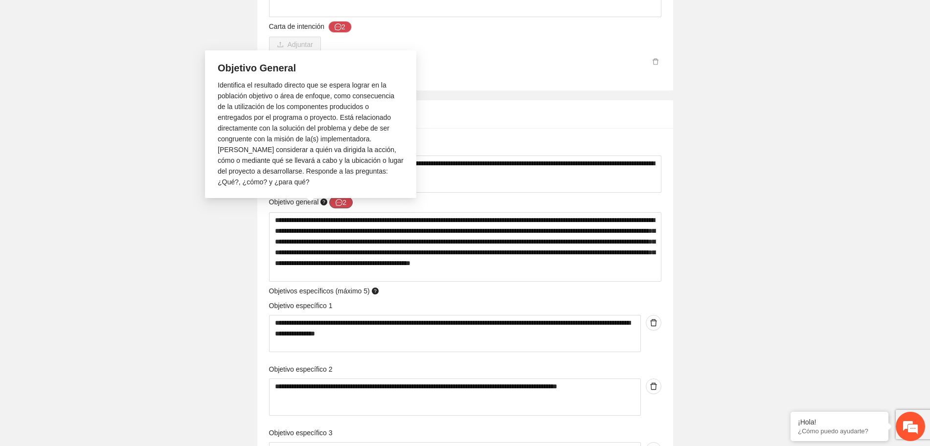
click at [345, 199] on button "2" at bounding box center [340, 203] width 23 height 12
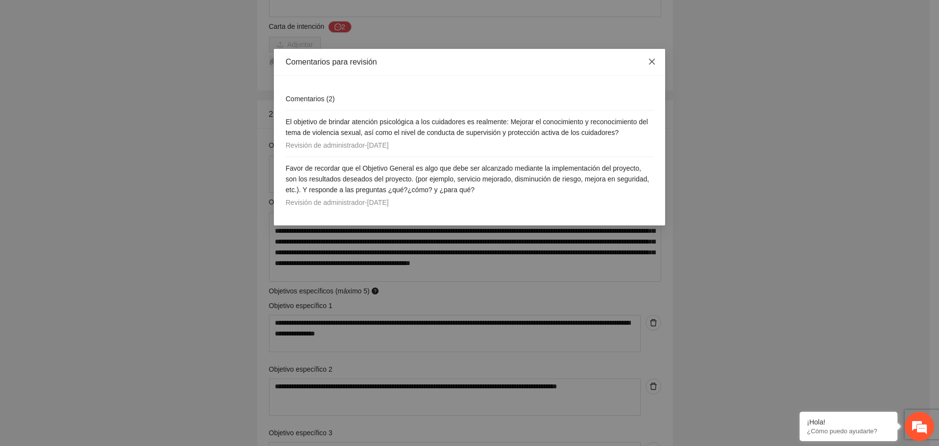
click at [651, 64] on icon "close" at bounding box center [652, 62] width 8 height 8
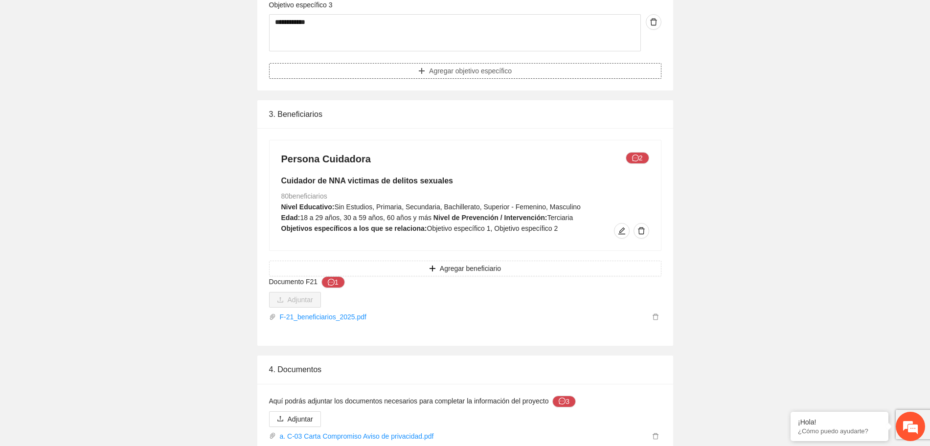
scroll to position [1529, 0]
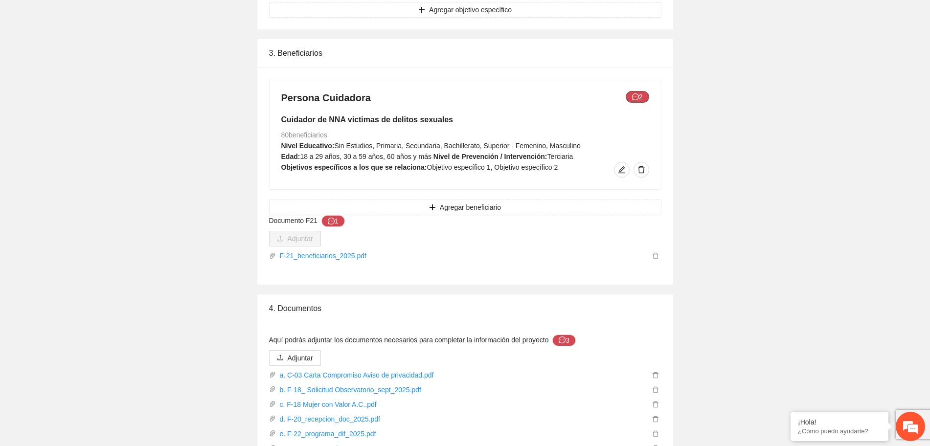
click at [635, 99] on icon "message" at bounding box center [635, 96] width 7 height 7
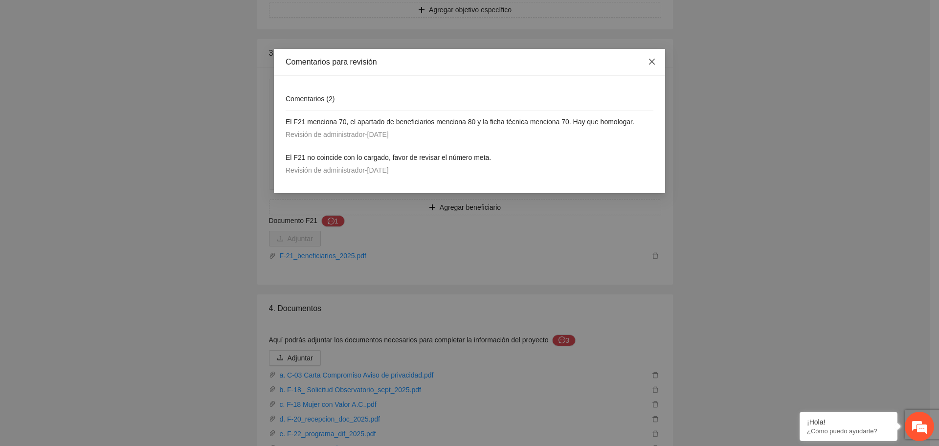
click at [652, 62] on icon "close" at bounding box center [652, 62] width 6 height 6
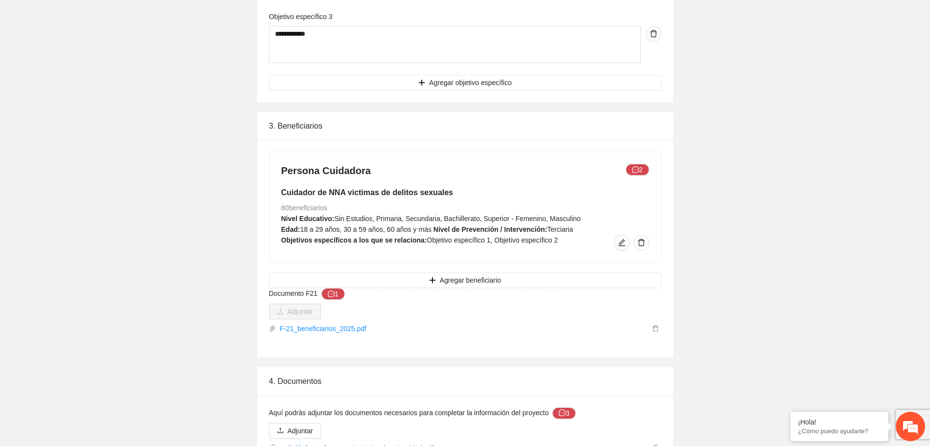
scroll to position [1490, 0]
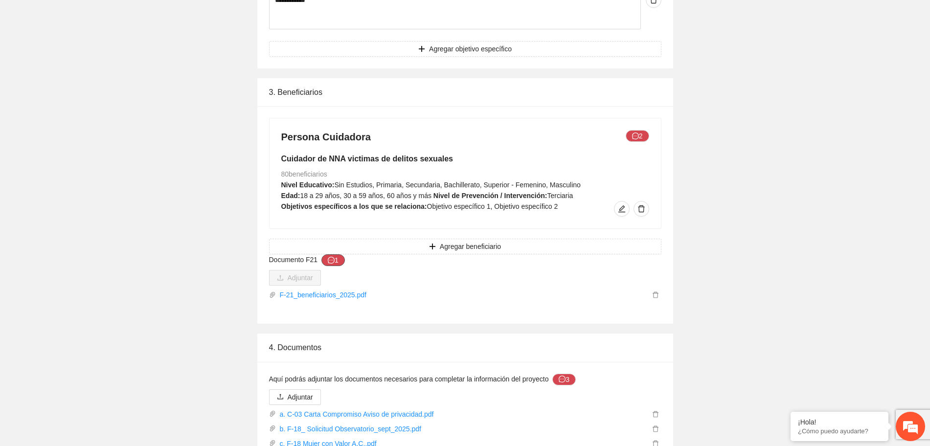
click at [339, 260] on button "1" at bounding box center [332, 260] width 23 height 12
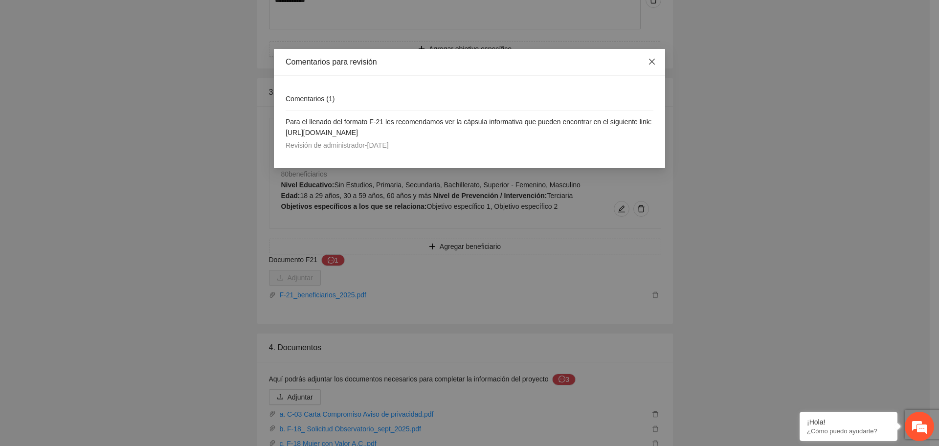
click at [650, 66] on span "Close" at bounding box center [652, 62] width 26 height 26
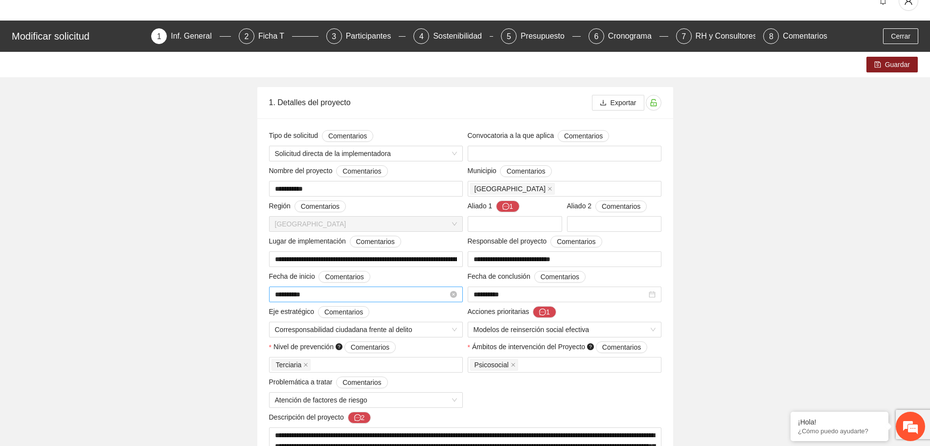
scroll to position [0, 0]
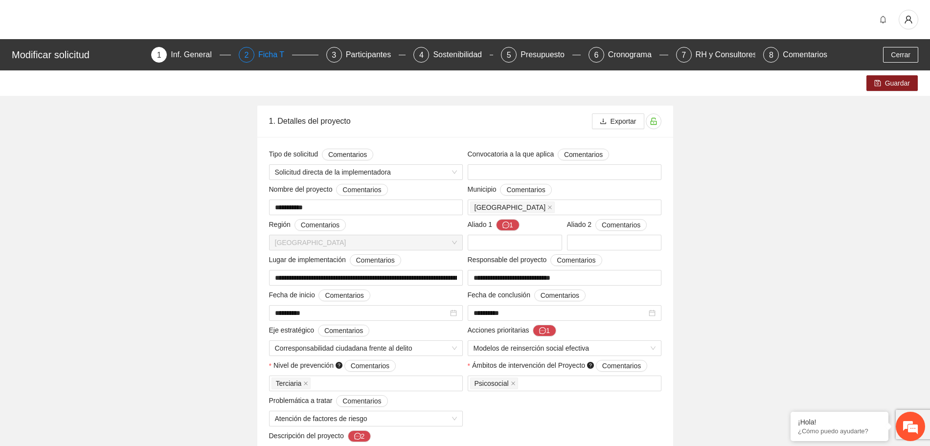
click at [254, 54] on div "2" at bounding box center [247, 55] width 16 height 16
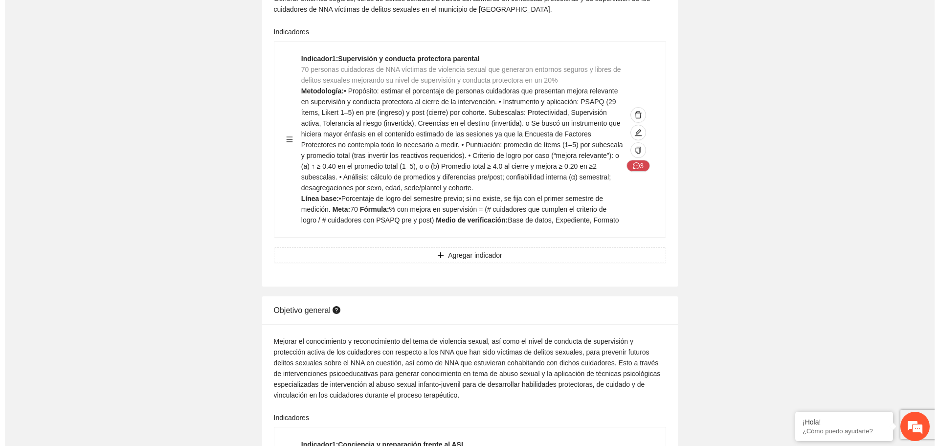
scroll to position [183, 0]
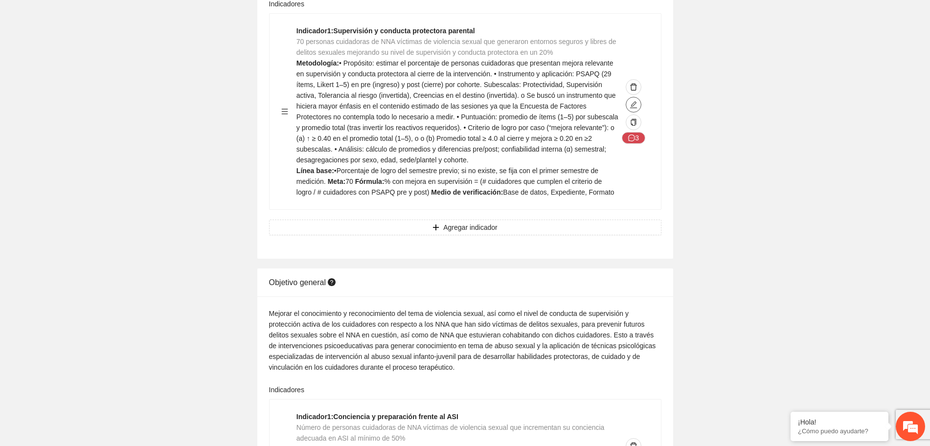
click at [629, 105] on span "edit" at bounding box center [633, 105] width 15 height 8
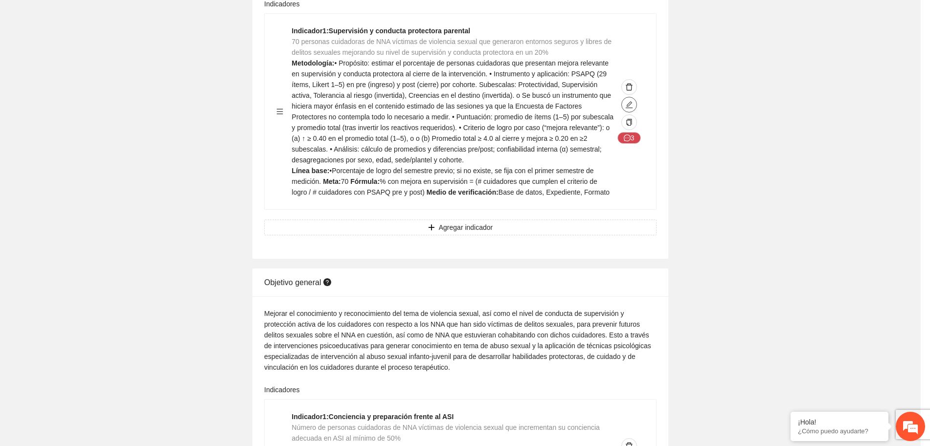
type textarea "**********"
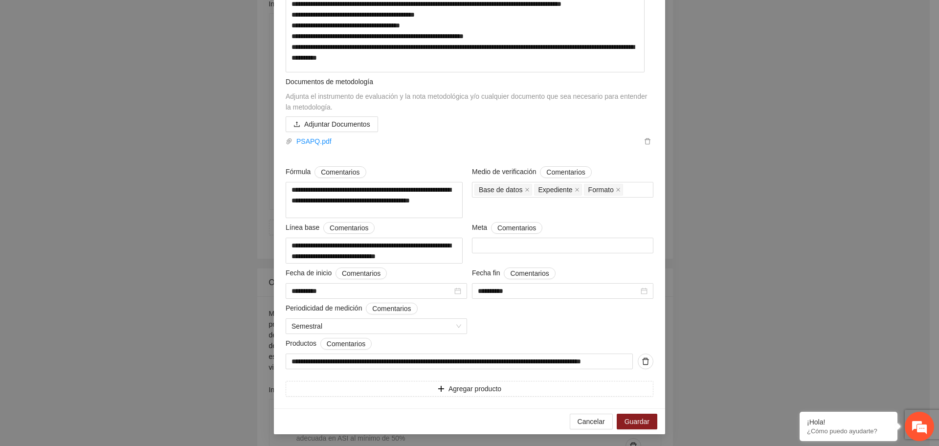
scroll to position [14, 0]
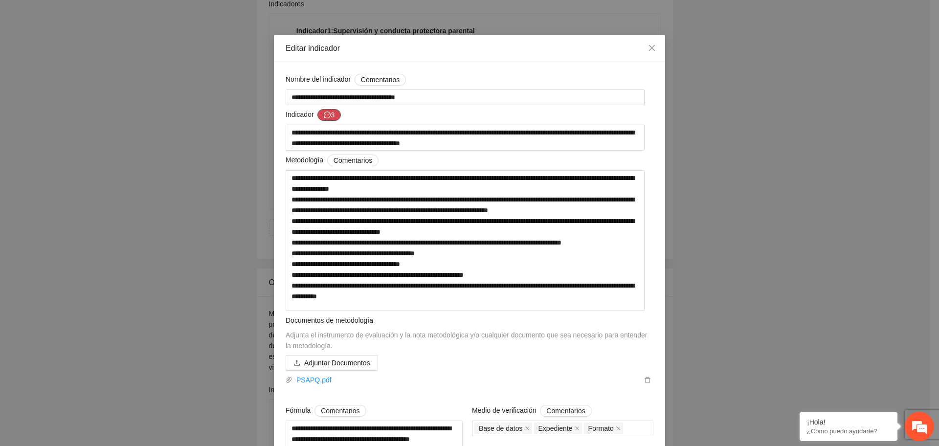
click at [327, 114] on button "3" at bounding box center [328, 115] width 23 height 12
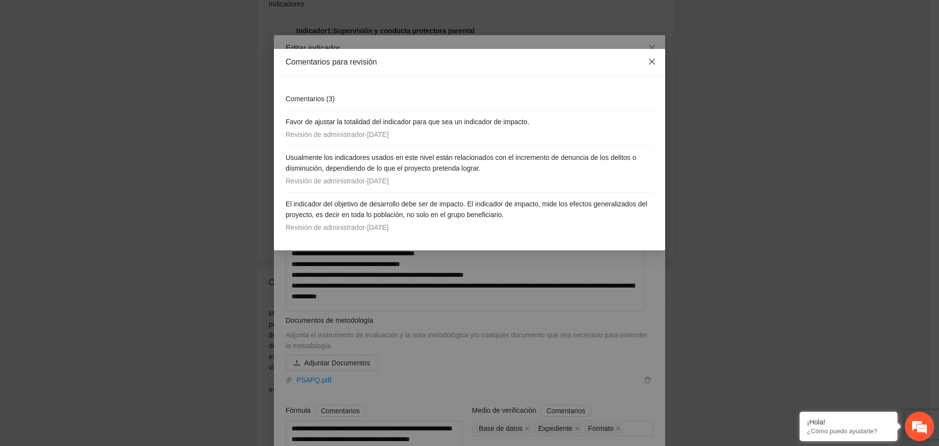
click at [651, 62] on icon "close" at bounding box center [652, 62] width 8 height 8
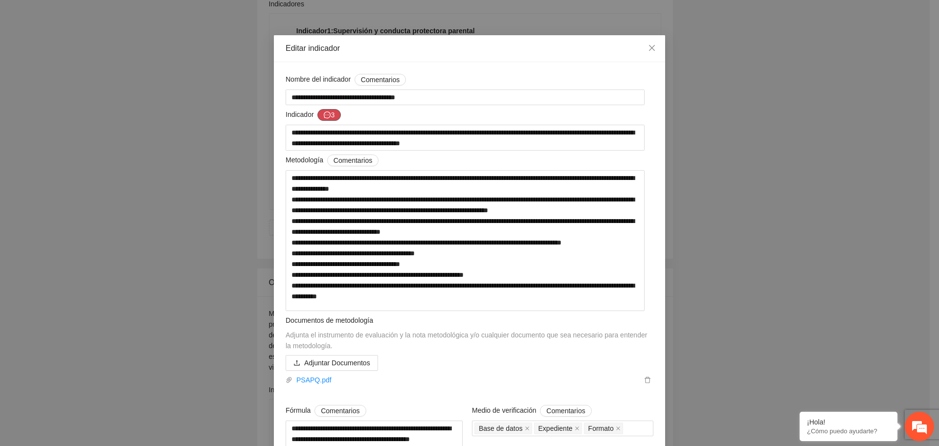
click at [324, 115] on icon "message" at bounding box center [327, 115] width 7 height 7
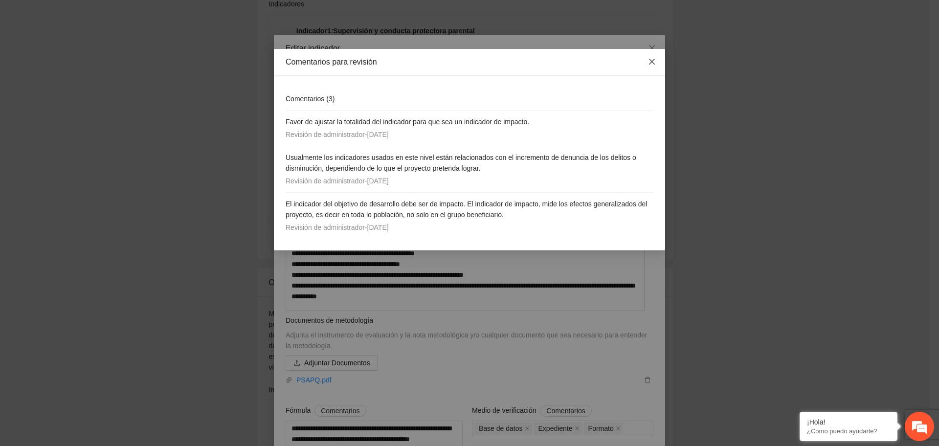
click at [655, 60] on icon "close" at bounding box center [652, 62] width 8 height 8
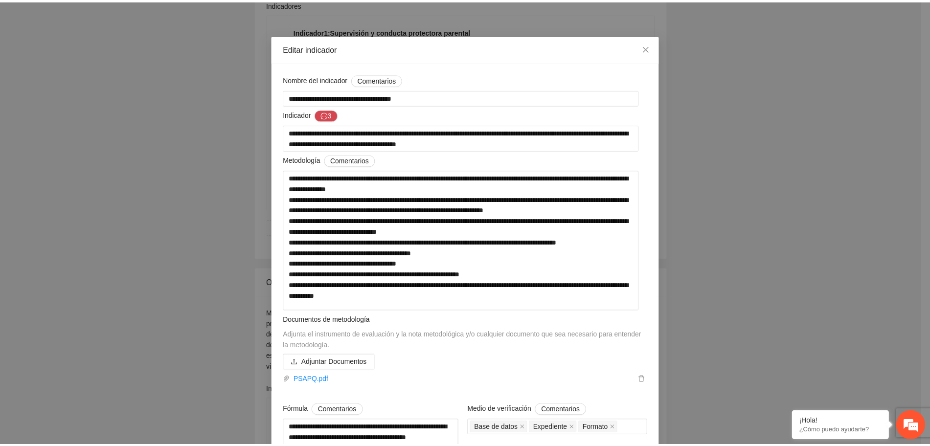
scroll to position [0, 0]
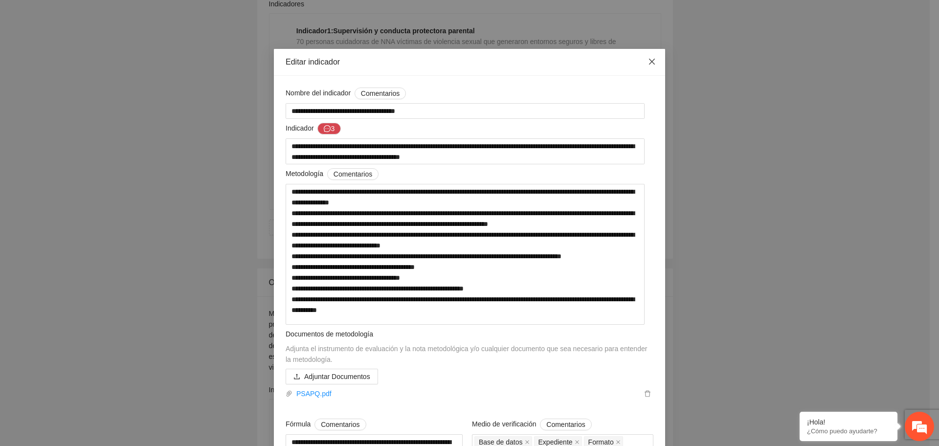
drag, startPoint x: 649, startPoint y: 63, endPoint x: 642, endPoint y: 73, distance: 12.1
click at [650, 63] on icon "close" at bounding box center [652, 62] width 8 height 8
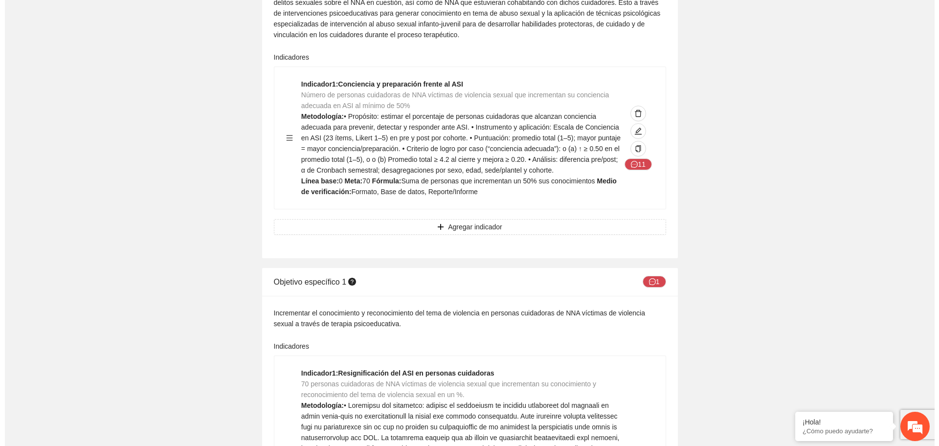
scroll to position [550, 0]
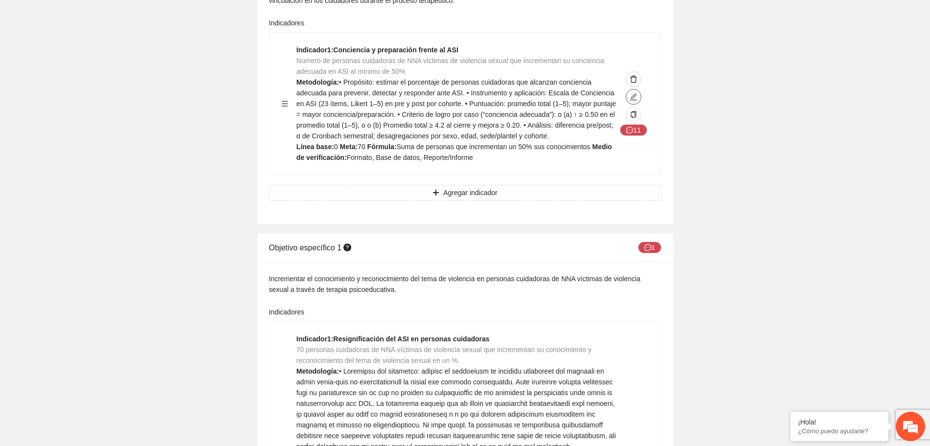
click at [634, 95] on icon "edit" at bounding box center [634, 97] width 8 height 8
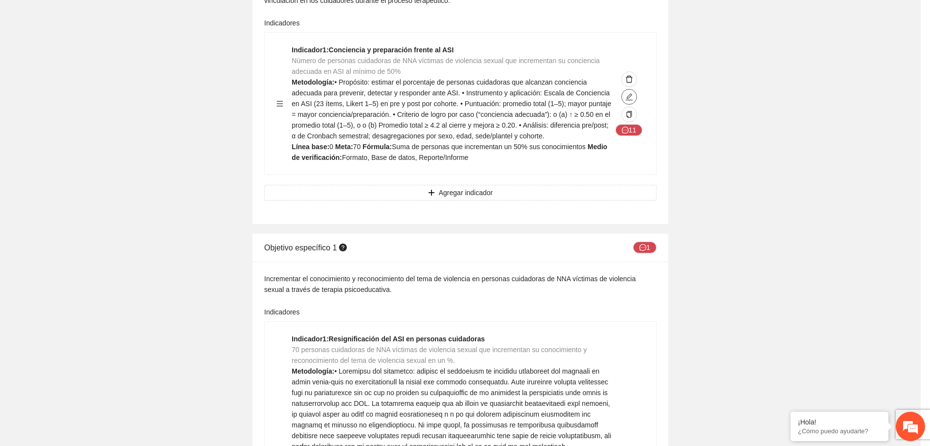
type textarea "*"
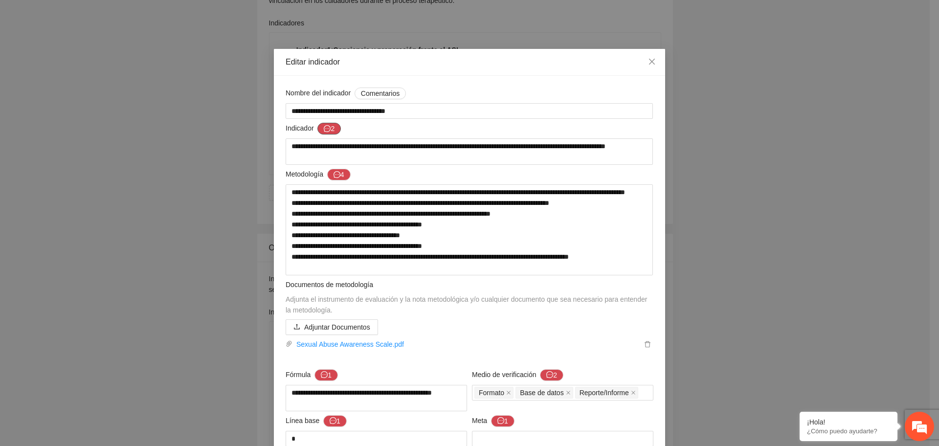
click at [319, 130] on button "2" at bounding box center [328, 129] width 23 height 12
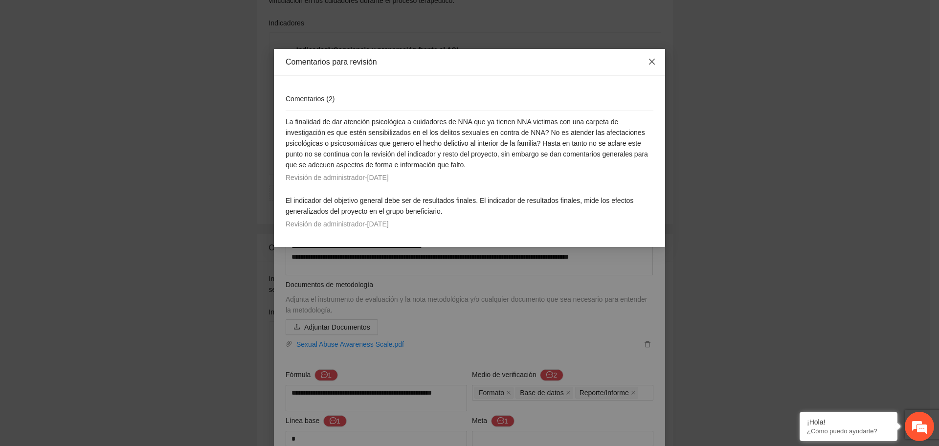
click at [655, 61] on icon "close" at bounding box center [652, 62] width 8 height 8
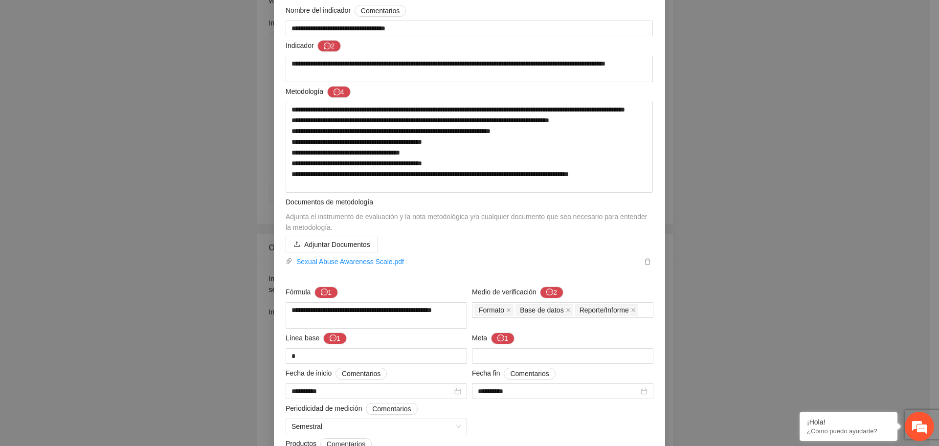
scroll to position [122, 0]
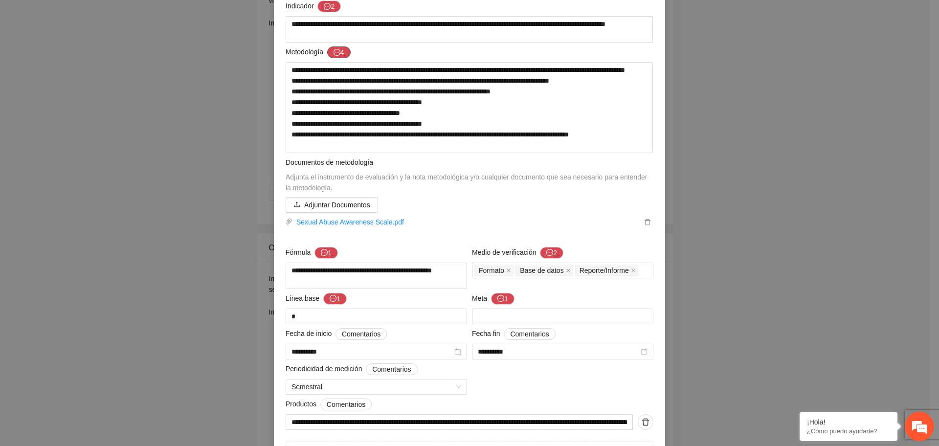
click at [329, 55] on button "4" at bounding box center [338, 52] width 23 height 12
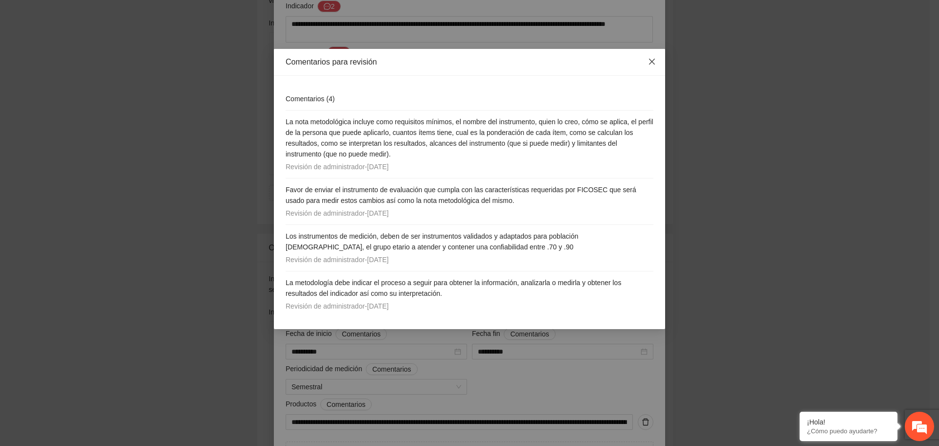
click at [657, 58] on span "Close" at bounding box center [652, 62] width 26 height 26
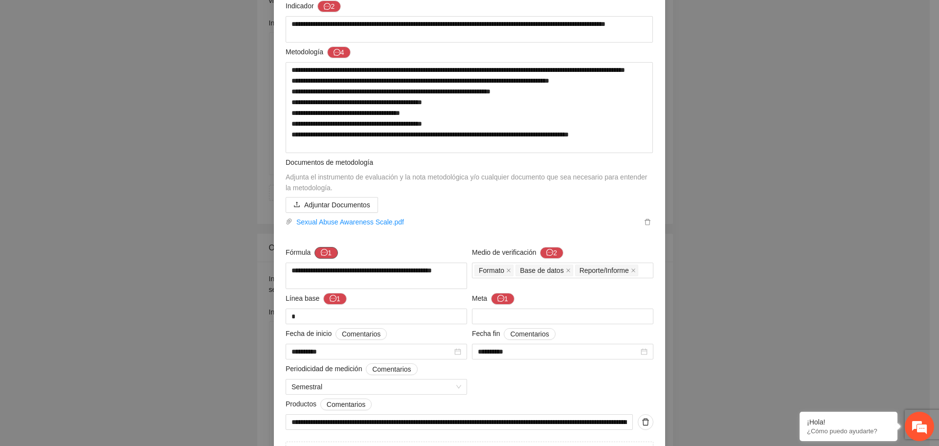
click at [328, 253] on button "1" at bounding box center [326, 253] width 23 height 12
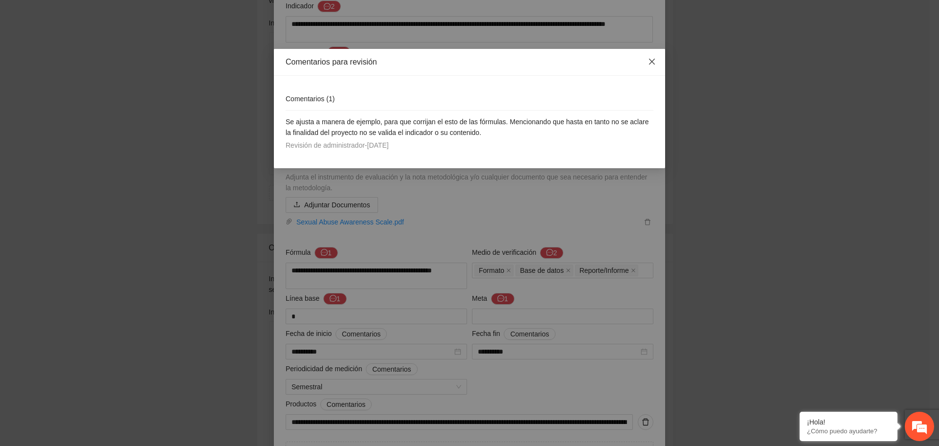
click at [655, 62] on icon "close" at bounding box center [652, 62] width 8 height 8
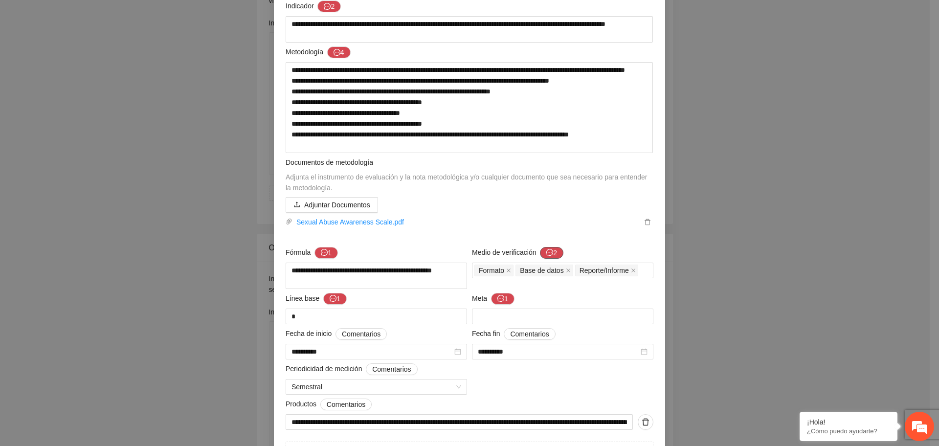
click at [547, 247] on button "2" at bounding box center [551, 253] width 23 height 12
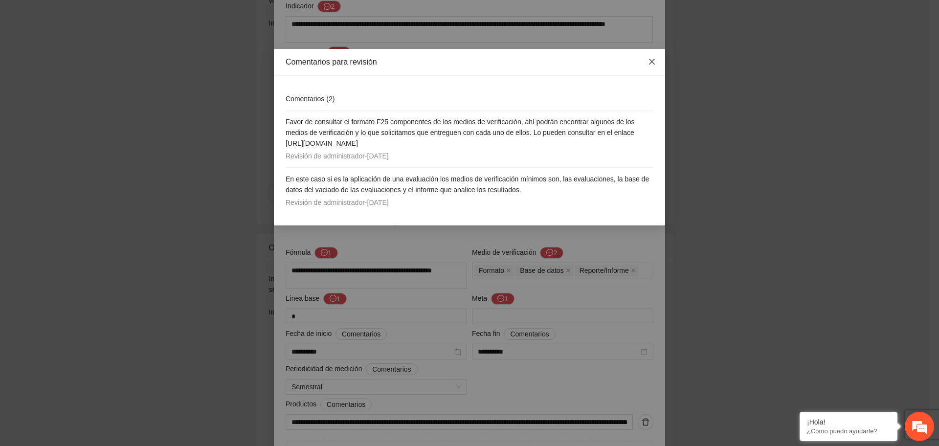
click at [653, 62] on icon "close" at bounding box center [652, 62] width 6 height 6
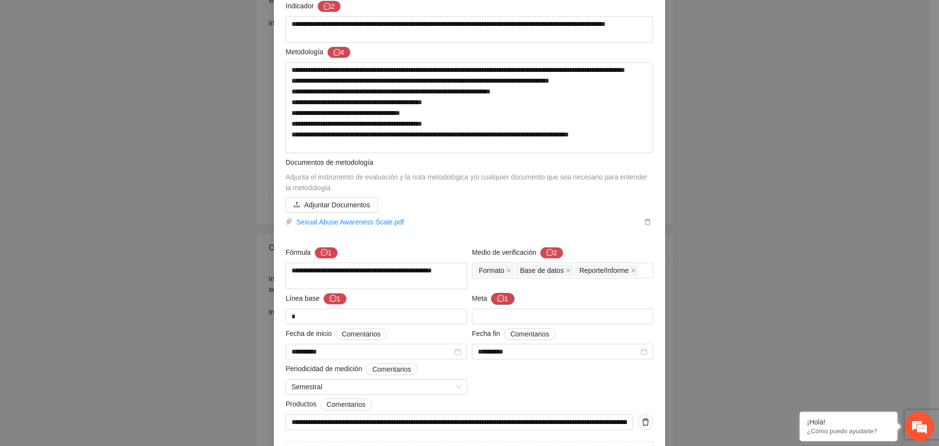
click at [508, 298] on button "1" at bounding box center [502, 299] width 23 height 12
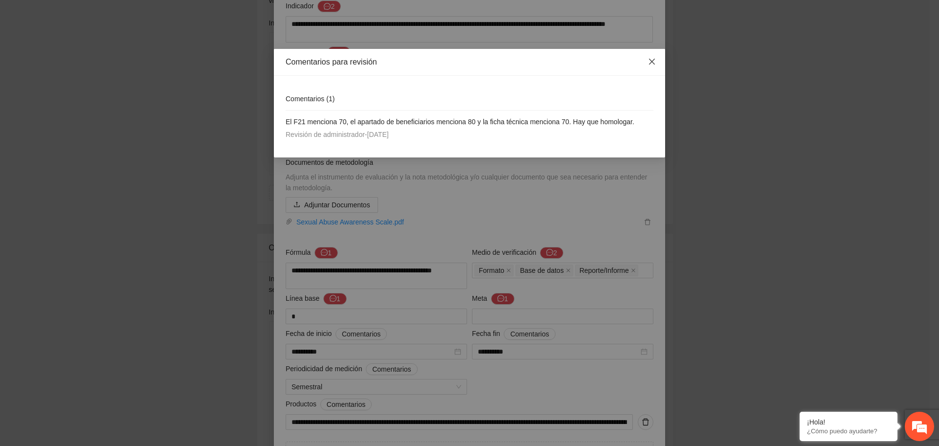
click at [653, 65] on icon "close" at bounding box center [652, 62] width 8 height 8
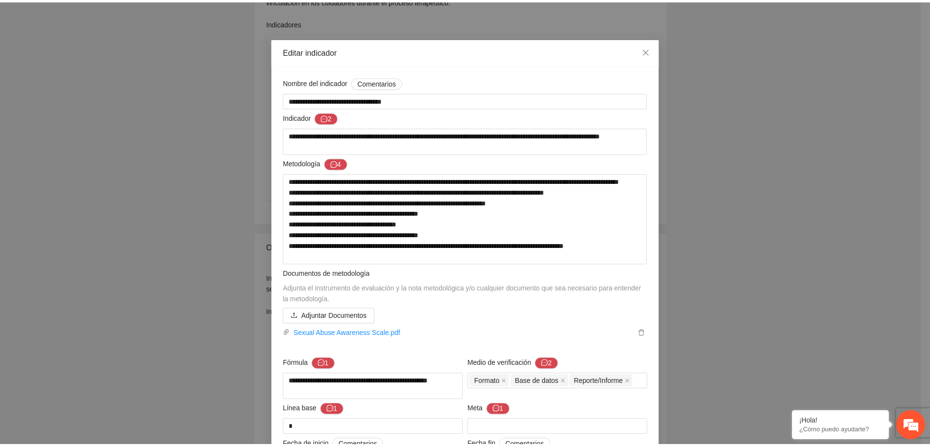
scroll to position [0, 0]
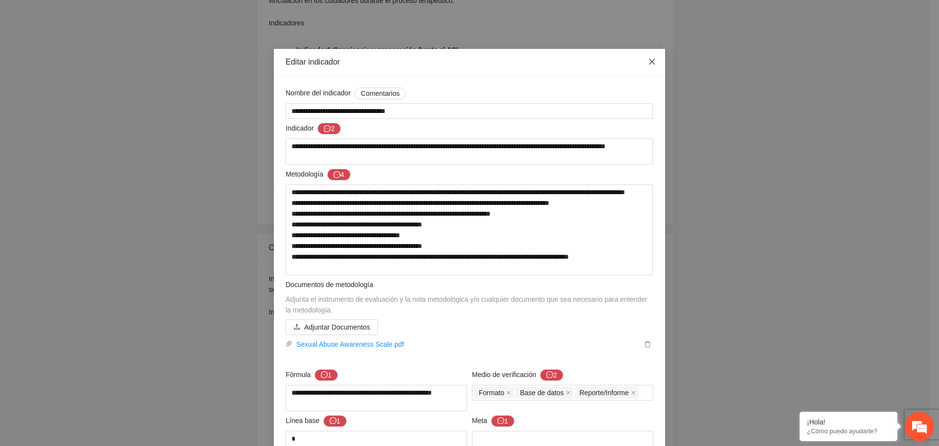
drag, startPoint x: 647, startPoint y: 66, endPoint x: 643, endPoint y: 84, distance: 18.0
click at [646, 66] on span "Close" at bounding box center [652, 62] width 26 height 26
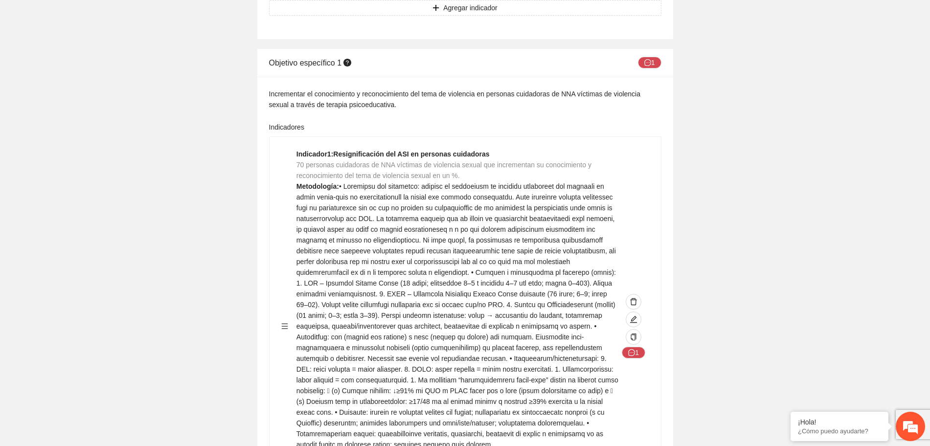
scroll to position [734, 0]
click at [659, 65] on button "1" at bounding box center [649, 64] width 23 height 12
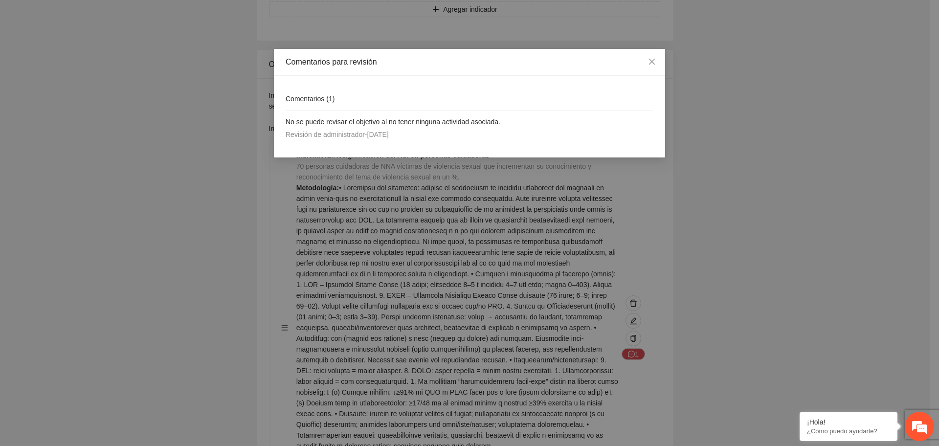
click at [718, 96] on div "Comentarios para revisión Comentarios ( 1 ) No se puede revisar el objetivo al …" at bounding box center [469, 223] width 939 height 446
click at [650, 63] on icon "close" at bounding box center [652, 62] width 8 height 8
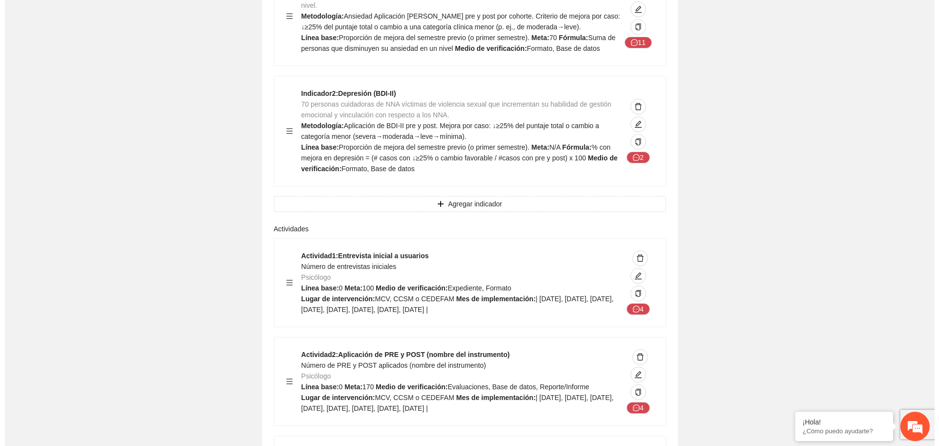
scroll to position [1345, 0]
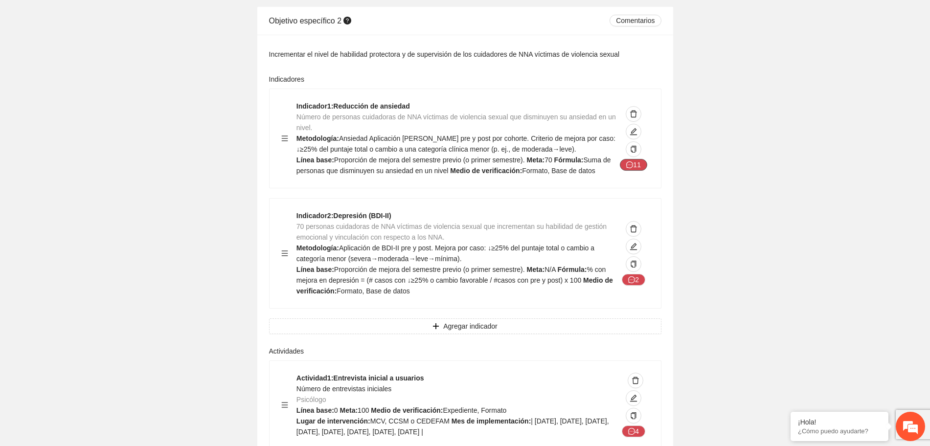
click at [633, 162] on button "11" at bounding box center [633, 165] width 27 height 12
click at [632, 129] on icon "edit" at bounding box center [634, 132] width 8 height 8
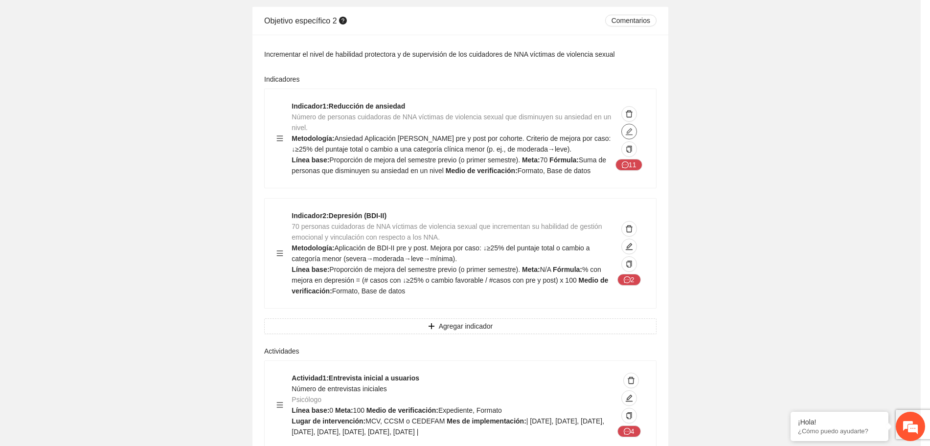
type textarea "**********"
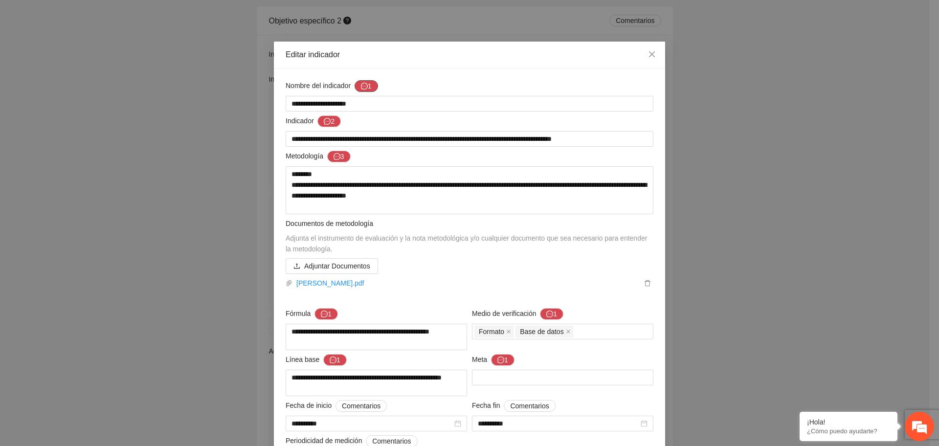
scroll to position [0, 0]
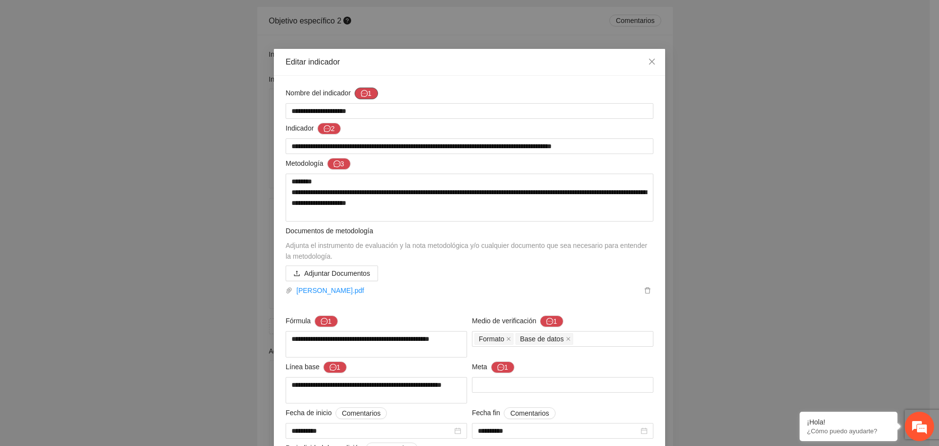
click at [368, 95] on button "1" at bounding box center [366, 94] width 23 height 12
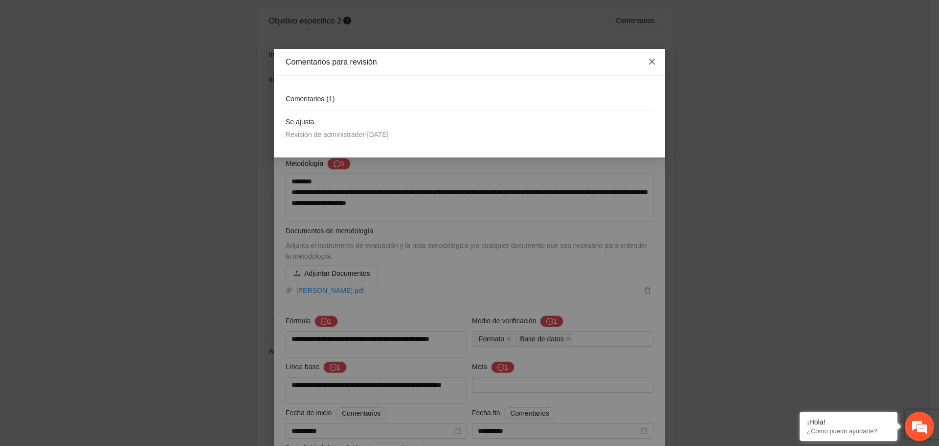
click at [650, 65] on icon "close" at bounding box center [652, 62] width 8 height 8
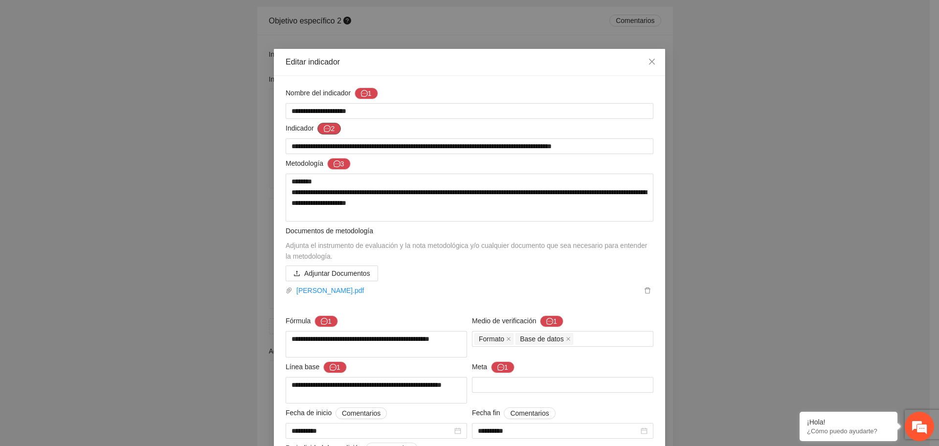
click at [328, 129] on button "2" at bounding box center [328, 129] width 23 height 12
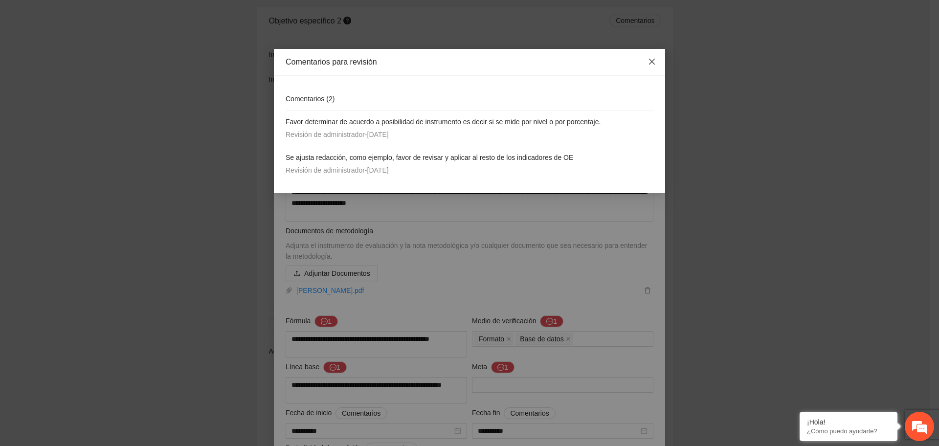
click at [651, 65] on icon "close" at bounding box center [652, 62] width 8 height 8
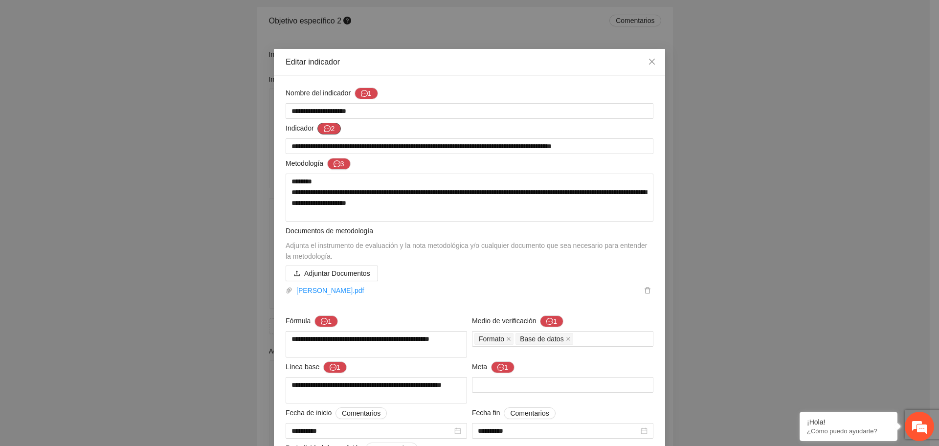
click at [324, 127] on icon "message" at bounding box center [327, 128] width 7 height 7
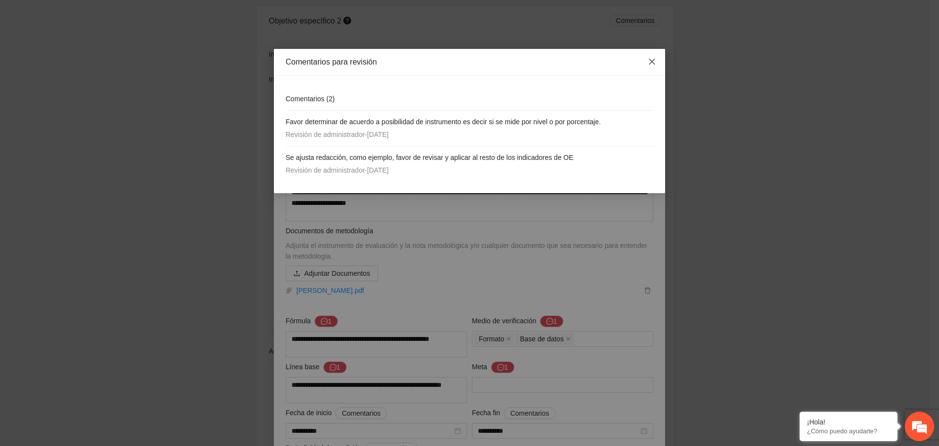
click at [656, 62] on span "Close" at bounding box center [652, 62] width 26 height 26
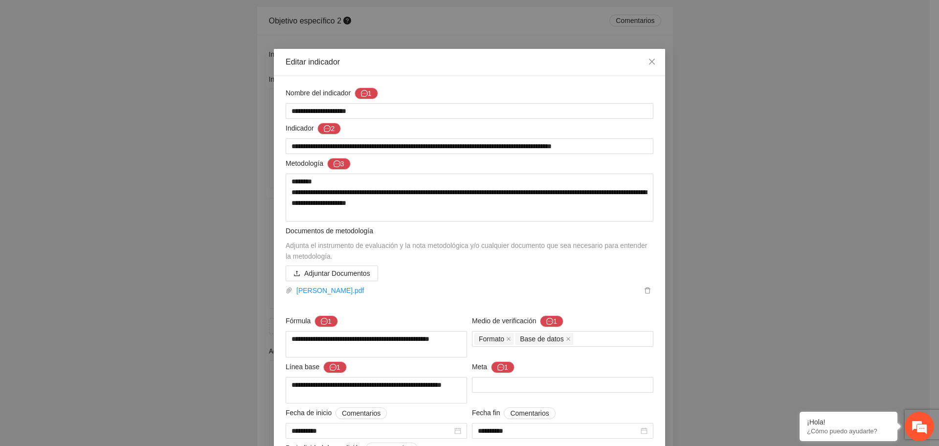
scroll to position [61, 0]
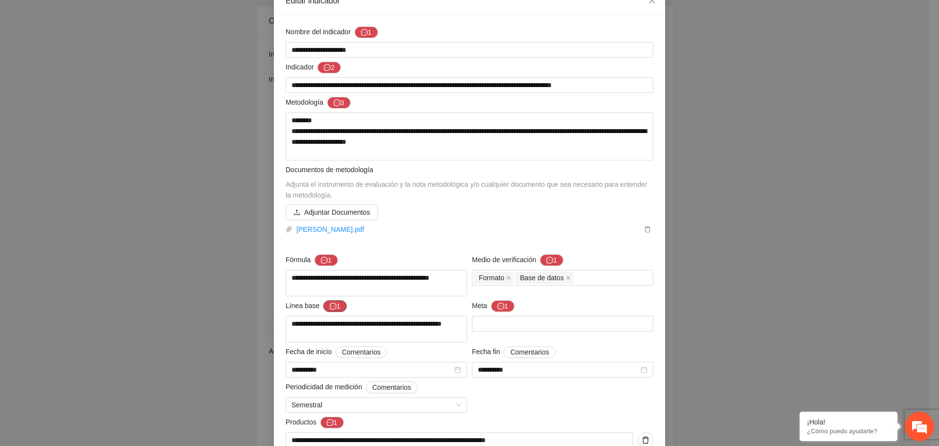
click at [330, 306] on icon "message" at bounding box center [333, 306] width 7 height 7
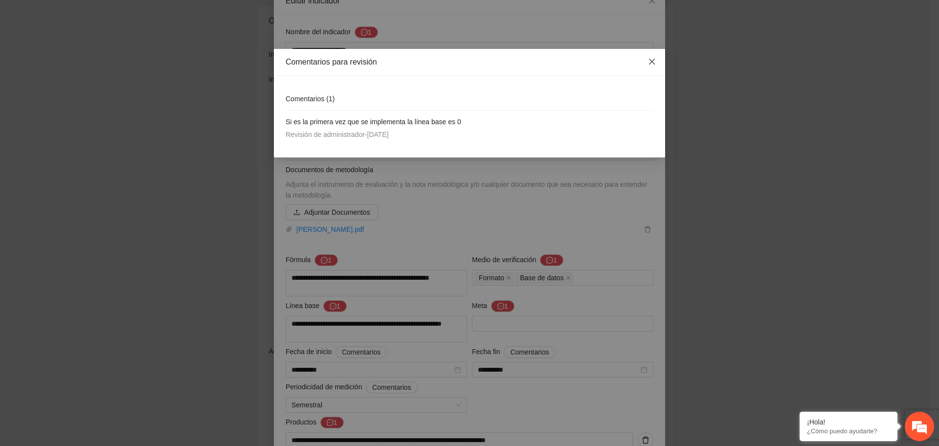
click at [651, 65] on icon "close" at bounding box center [652, 62] width 8 height 8
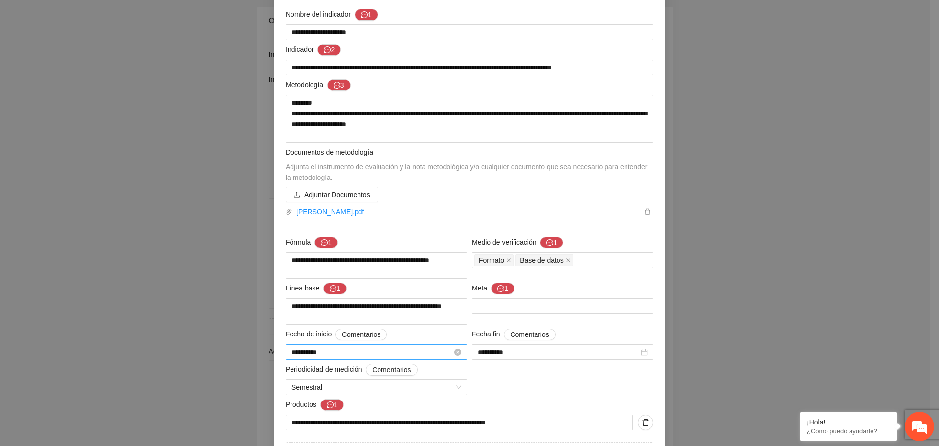
scroll to position [140, 0]
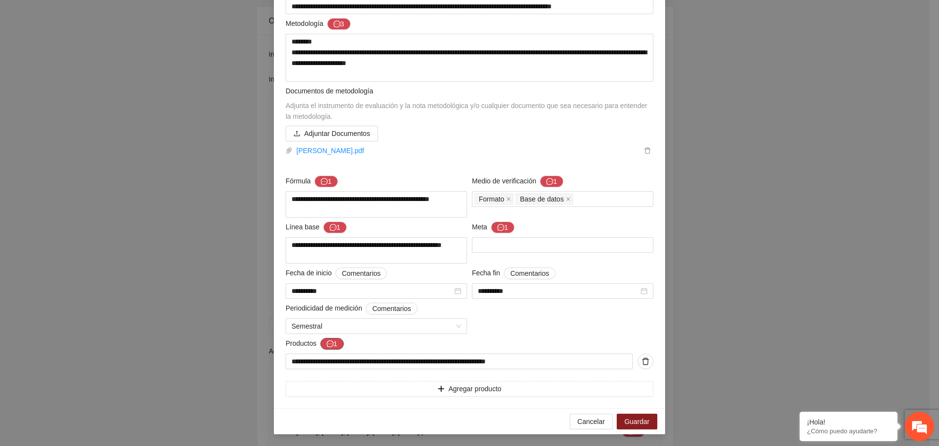
click at [332, 343] on button "1" at bounding box center [331, 344] width 23 height 12
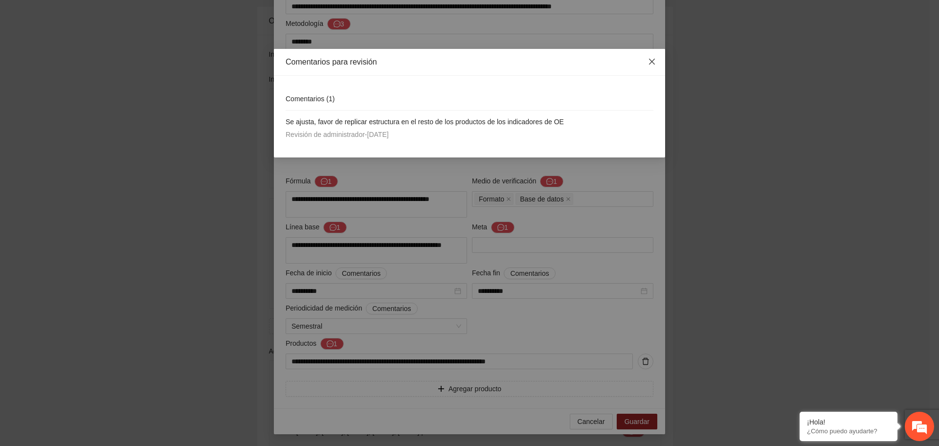
click at [651, 64] on icon "close" at bounding box center [652, 62] width 6 height 6
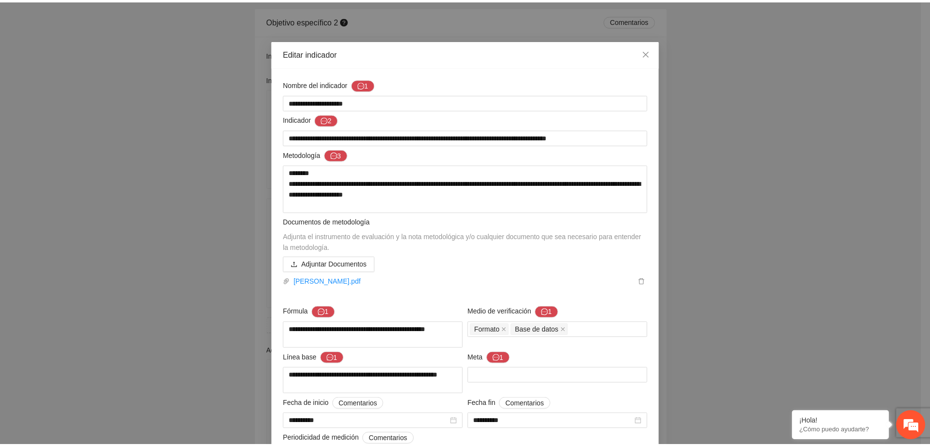
scroll to position [0, 0]
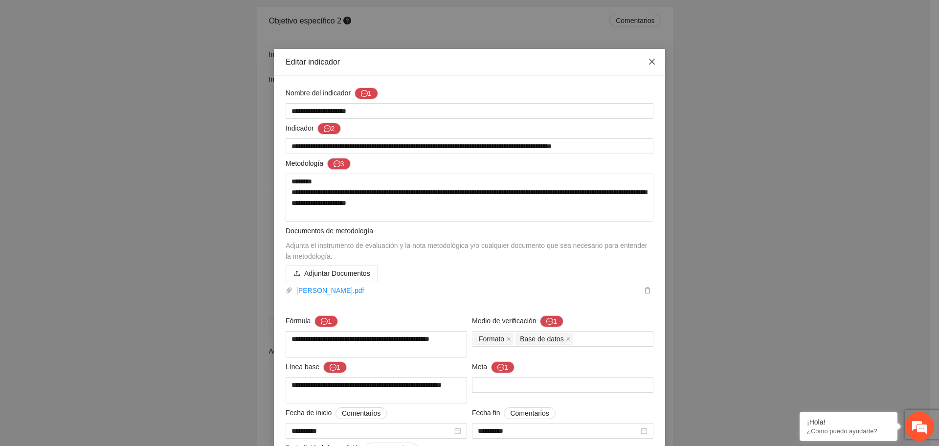
click at [655, 58] on span "Close" at bounding box center [652, 62] width 26 height 26
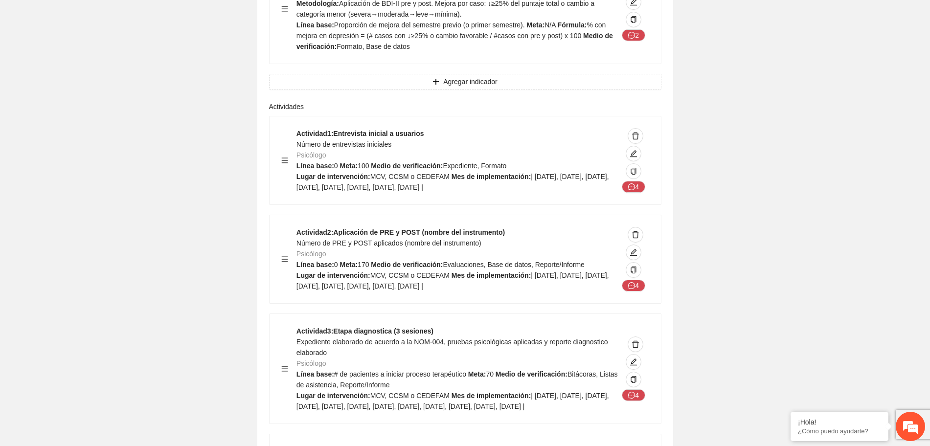
scroll to position [1651, 0]
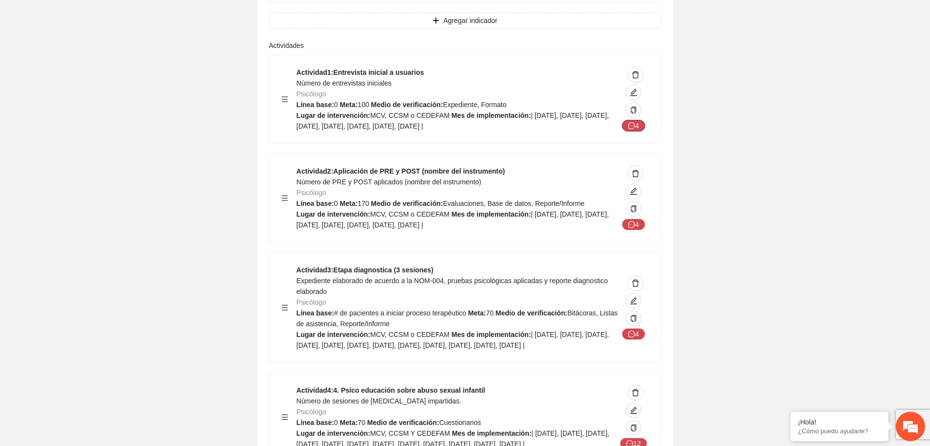
click at [626, 124] on button "4" at bounding box center [633, 126] width 23 height 12
click at [631, 96] on icon "edit" at bounding box center [633, 92] width 7 height 7
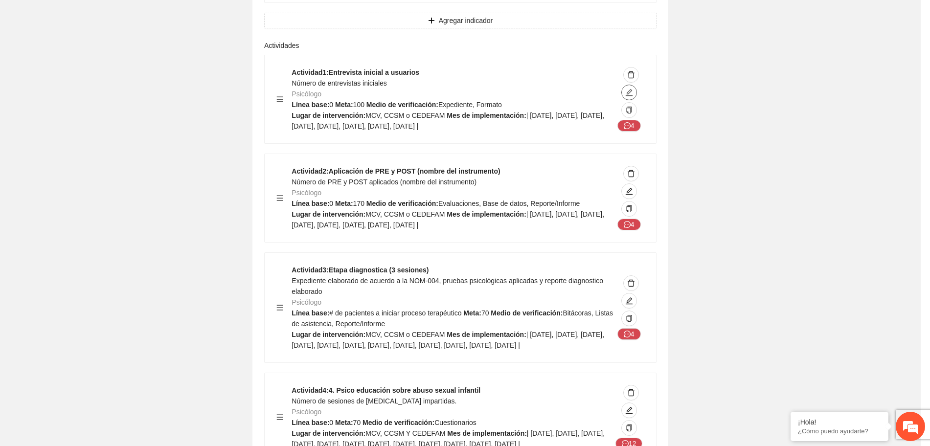
type textarea "**********"
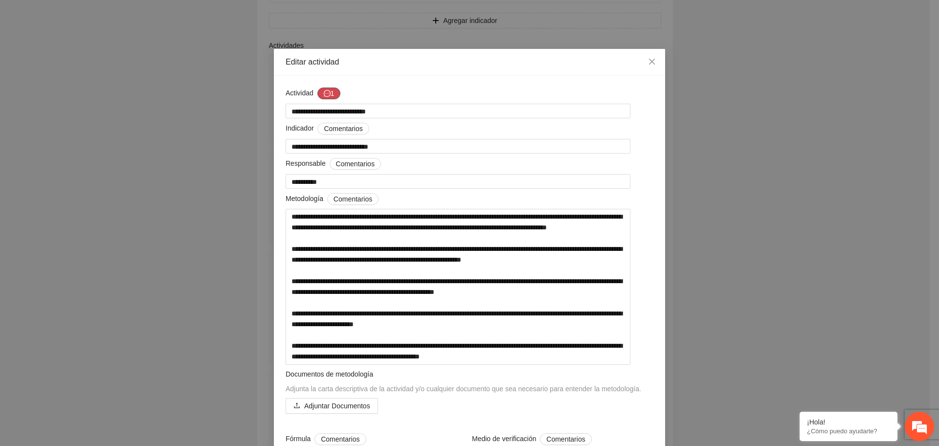
click at [329, 90] on button "1" at bounding box center [328, 94] width 23 height 12
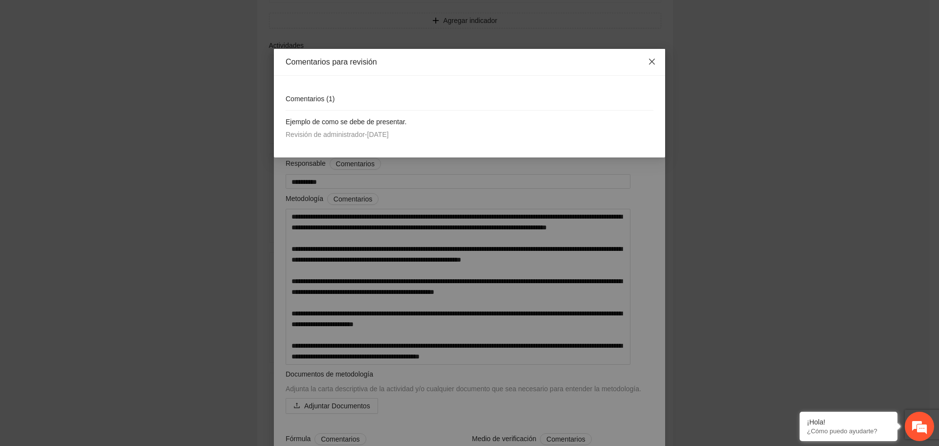
click at [650, 59] on icon "close" at bounding box center [652, 62] width 8 height 8
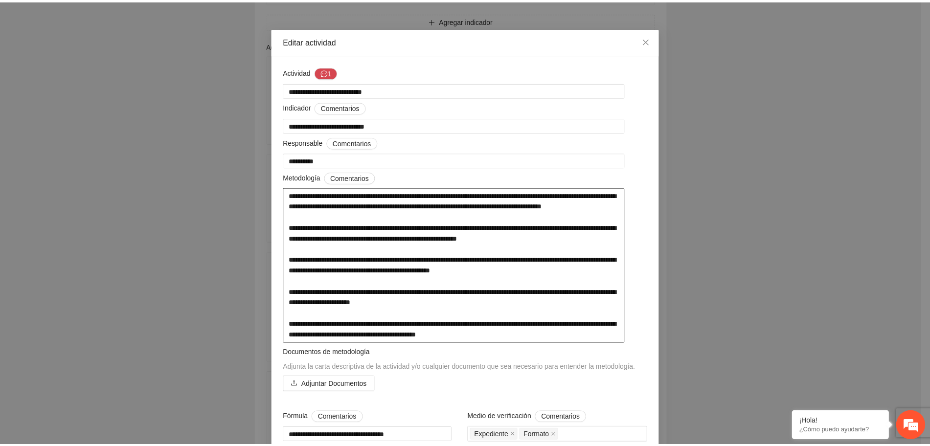
scroll to position [0, 0]
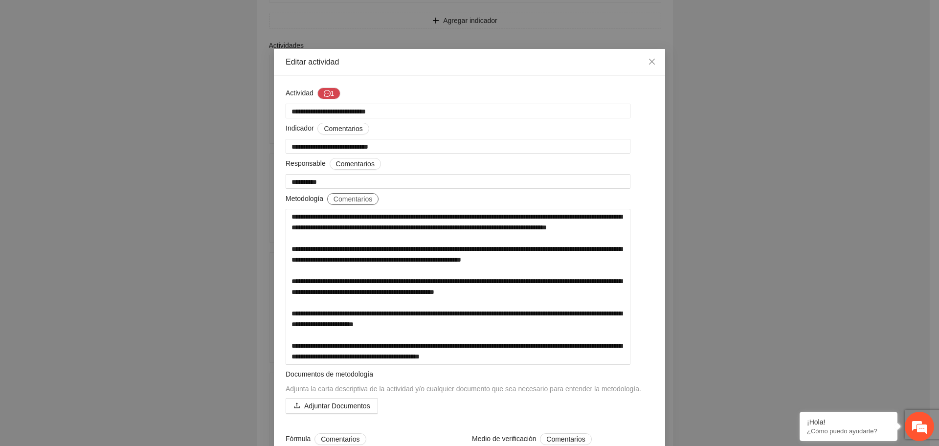
click at [338, 203] on span "Comentarios" at bounding box center [353, 199] width 39 height 11
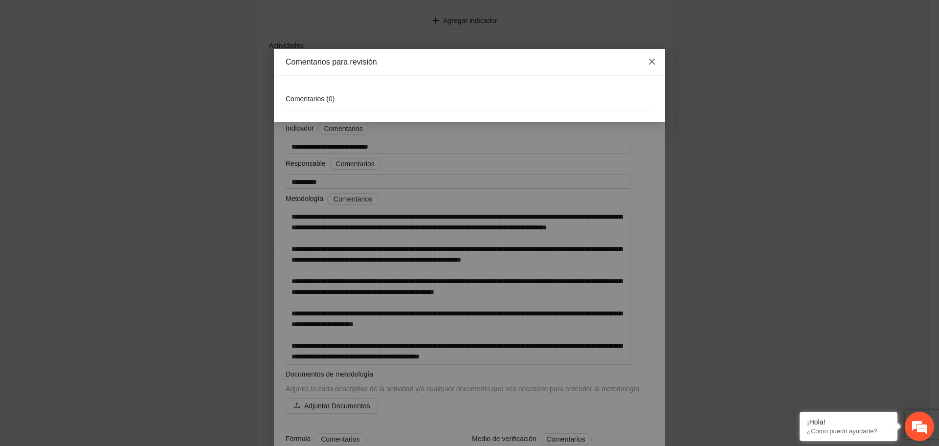
click at [654, 64] on icon "close" at bounding box center [652, 62] width 6 height 6
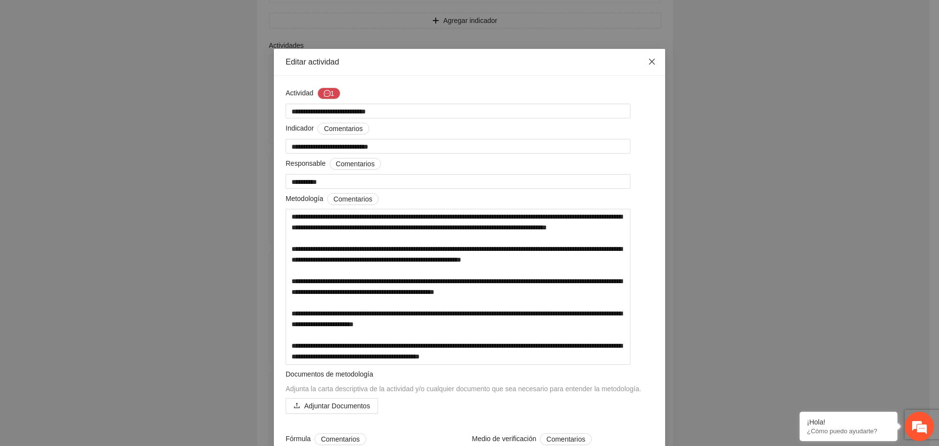
click at [650, 64] on icon "close" at bounding box center [652, 62] width 8 height 8
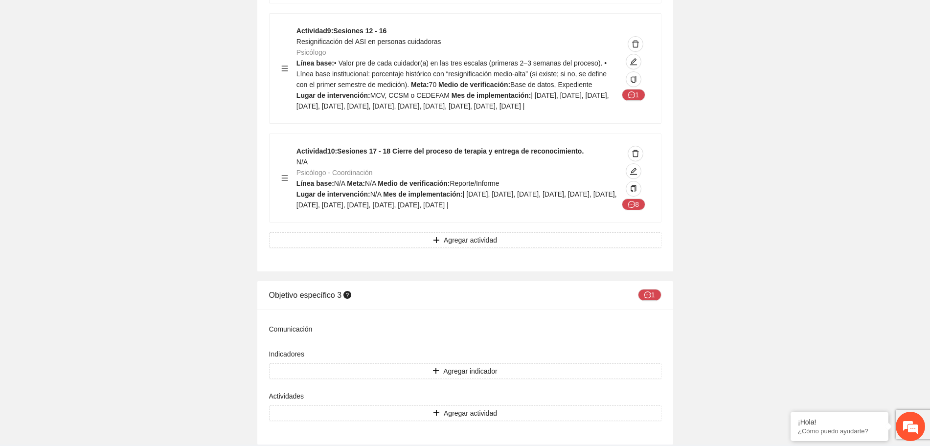
scroll to position [2568, 0]
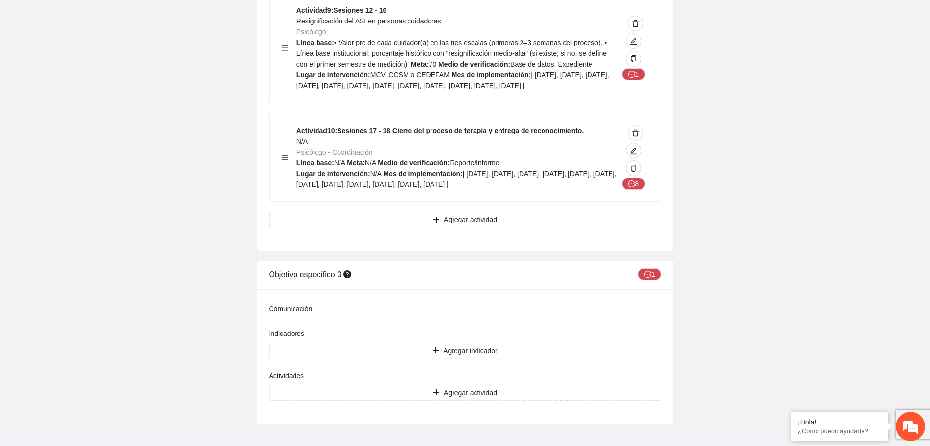
drag, startPoint x: 380, startPoint y: 167, endPoint x: 263, endPoint y: 193, distance: 119.2
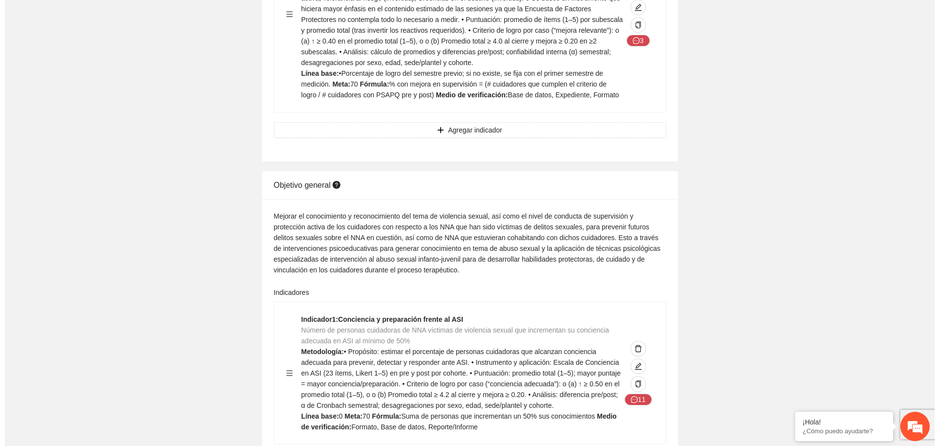
scroll to position [0, 0]
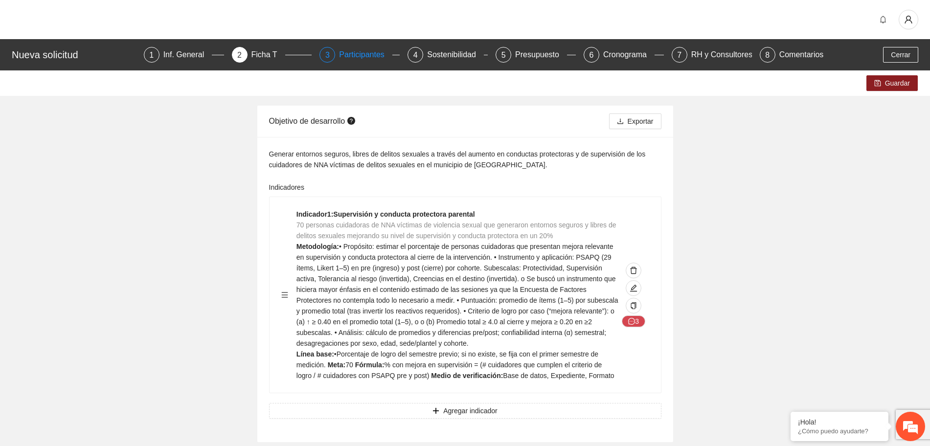
click at [369, 56] on div "Participantes" at bounding box center [365, 55] width 53 height 16
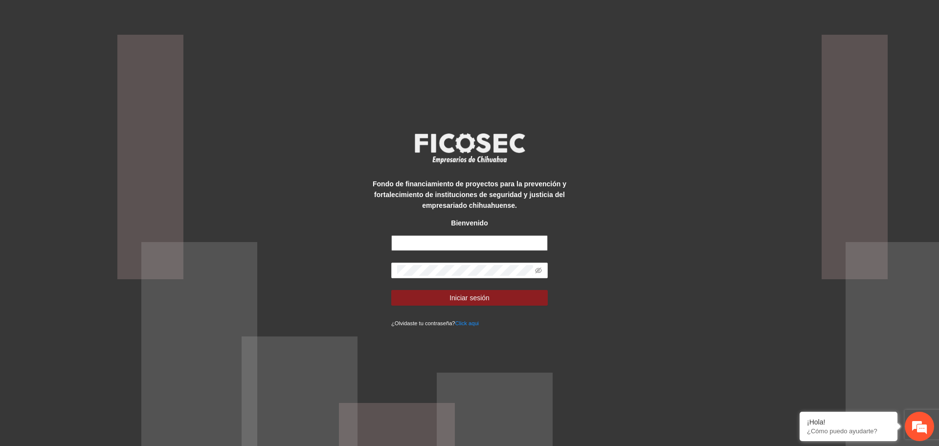
type input "**********"
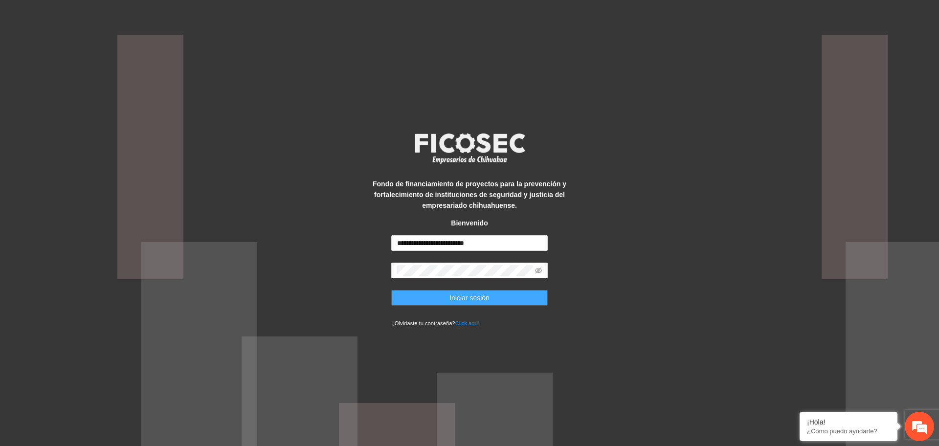
click at [510, 297] on button "Iniciar sesión" at bounding box center [469, 298] width 157 height 16
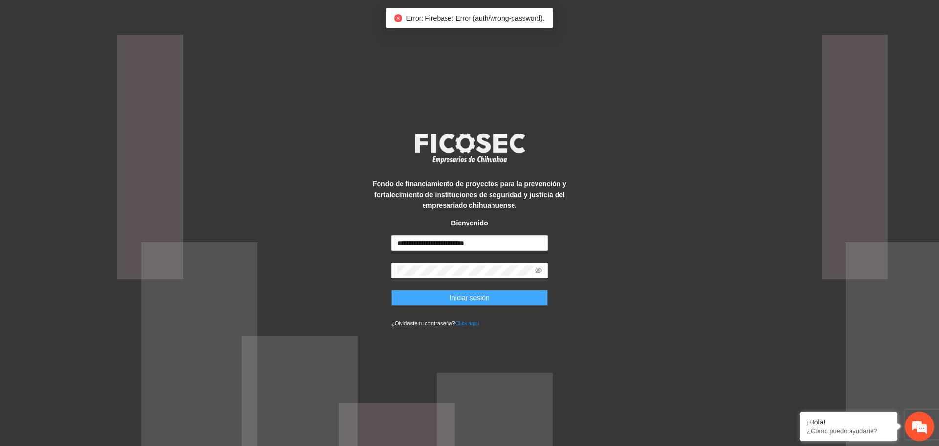
click at [480, 297] on span "Iniciar sesión" at bounding box center [470, 298] width 40 height 11
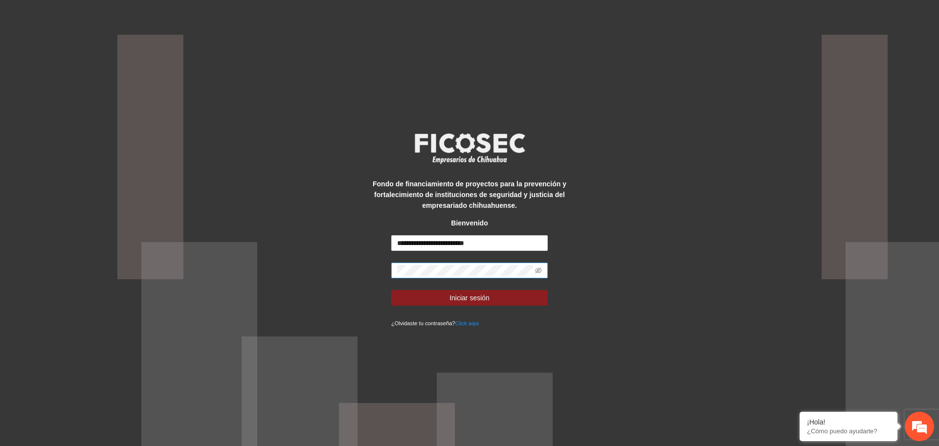
click at [490, 277] on span at bounding box center [469, 271] width 157 height 16
click at [490, 294] on button "Iniciar sesión" at bounding box center [469, 298] width 157 height 16
